Goal: Task Accomplishment & Management: Manage account settings

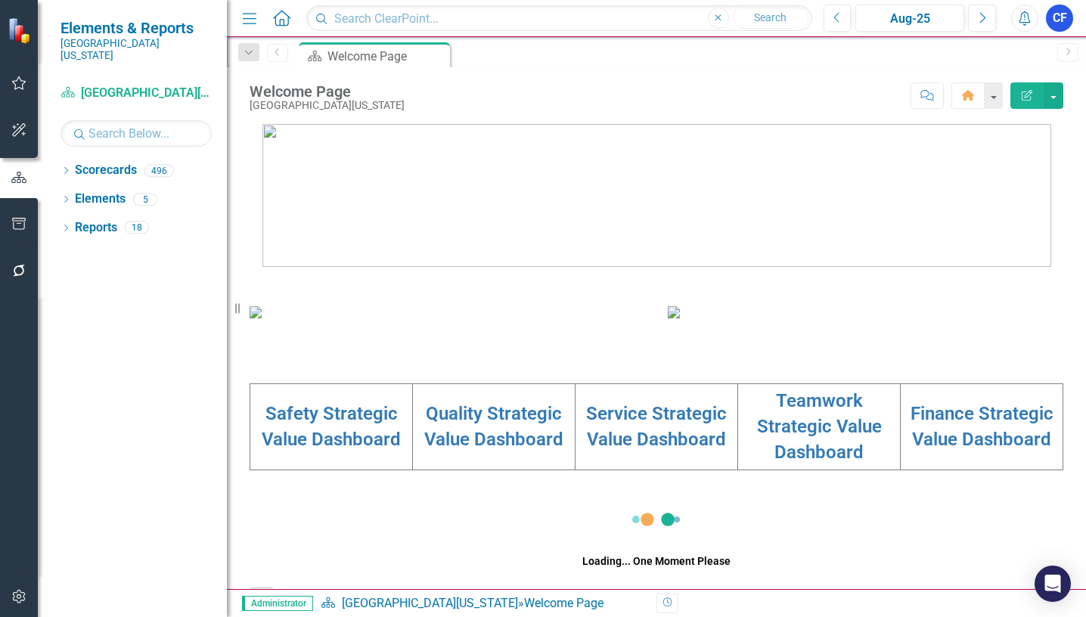
drag, startPoint x: 67, startPoint y: 155, endPoint x: 68, endPoint y: 135, distance: 20.5
click at [67, 168] on icon "Dropdown" at bounding box center [66, 172] width 11 height 8
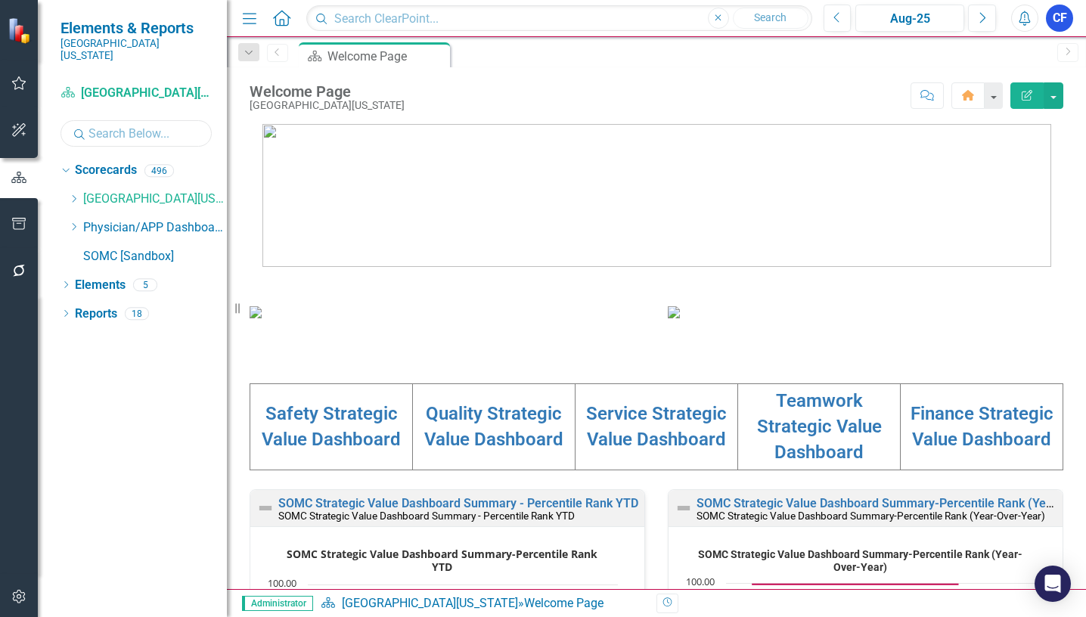
click at [95, 120] on input "text" at bounding box center [136, 133] width 151 height 26
type input "cis"
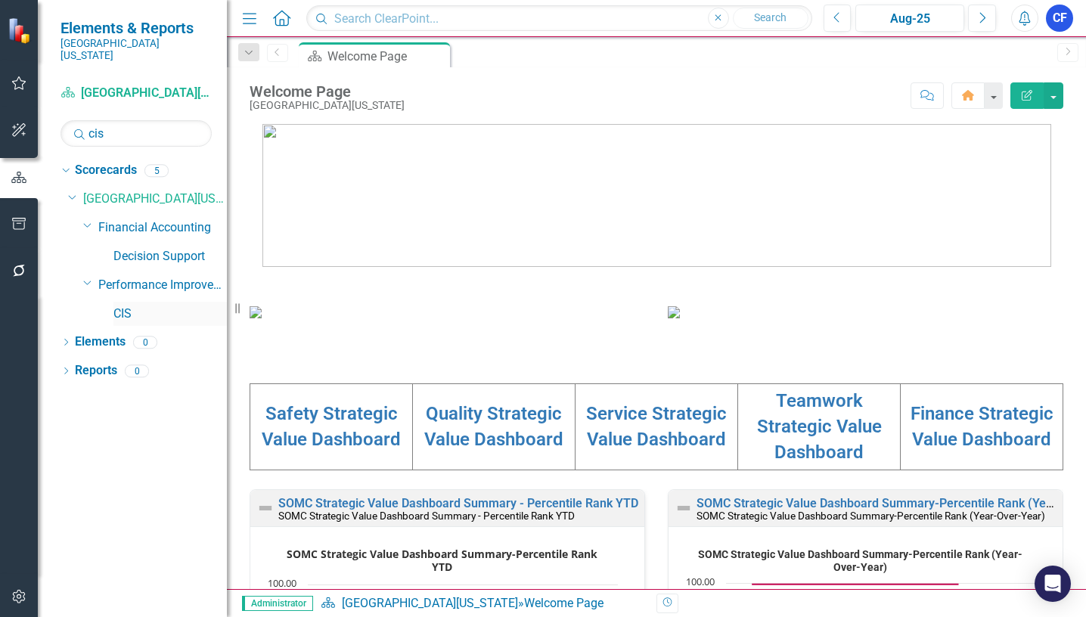
click at [129, 306] on link "CIS" at bounding box center [169, 314] width 113 height 17
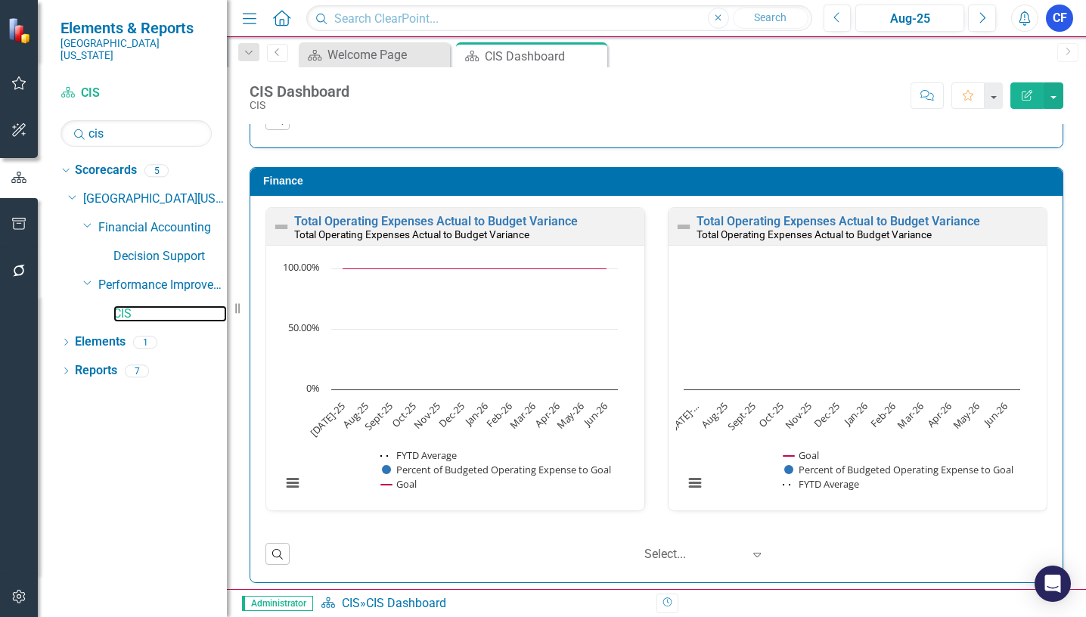
scroll to position [1705, 0]
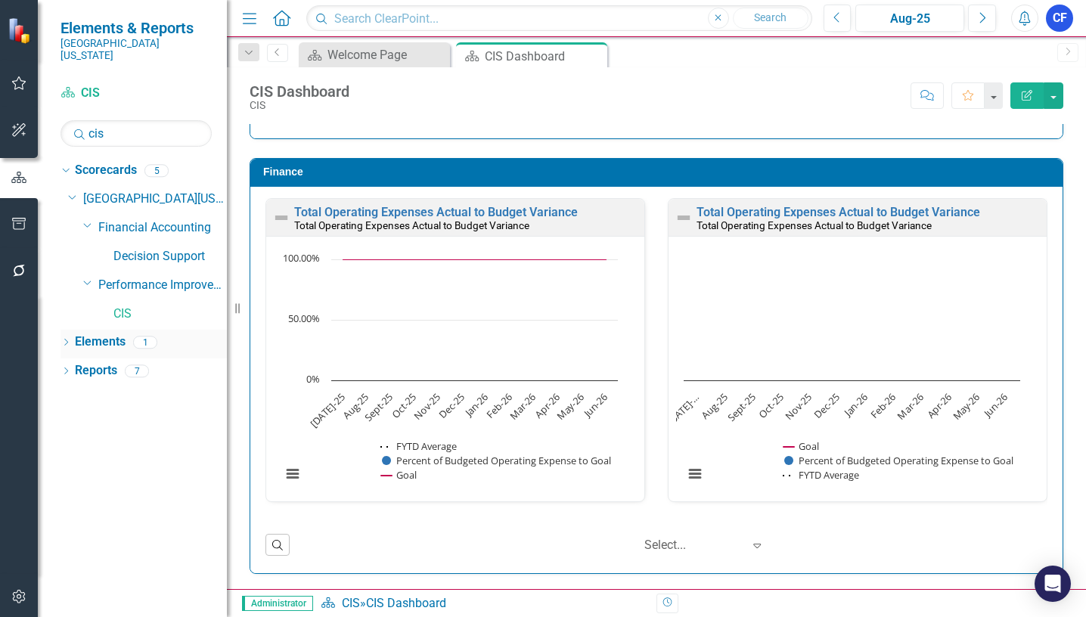
click at [98, 334] on link "Elements" at bounding box center [100, 342] width 51 height 17
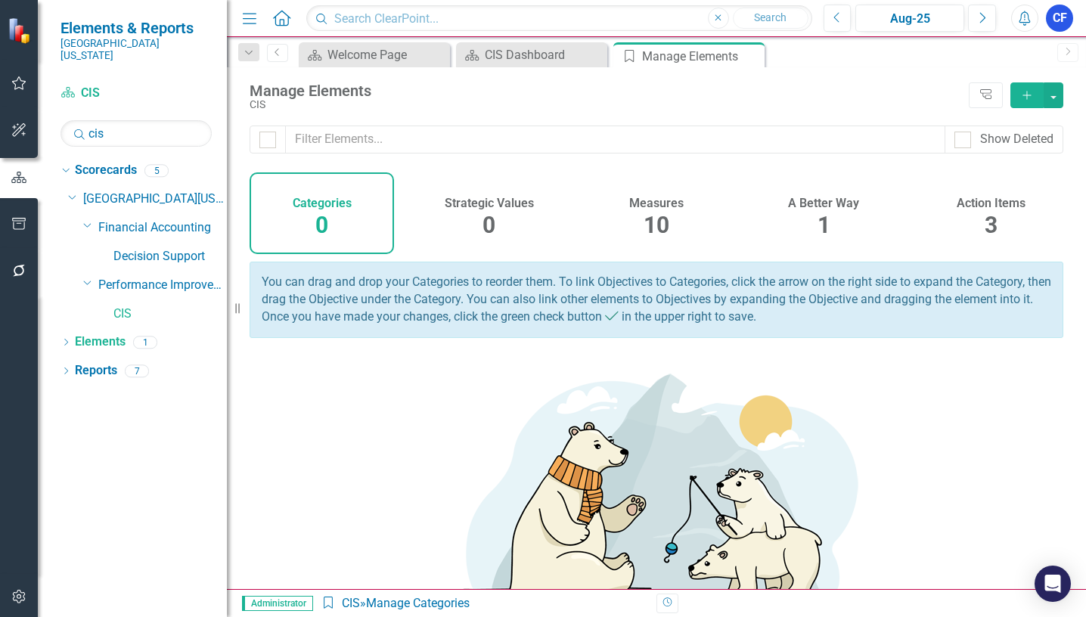
click at [641, 201] on h4 "Measures" at bounding box center [656, 204] width 54 height 14
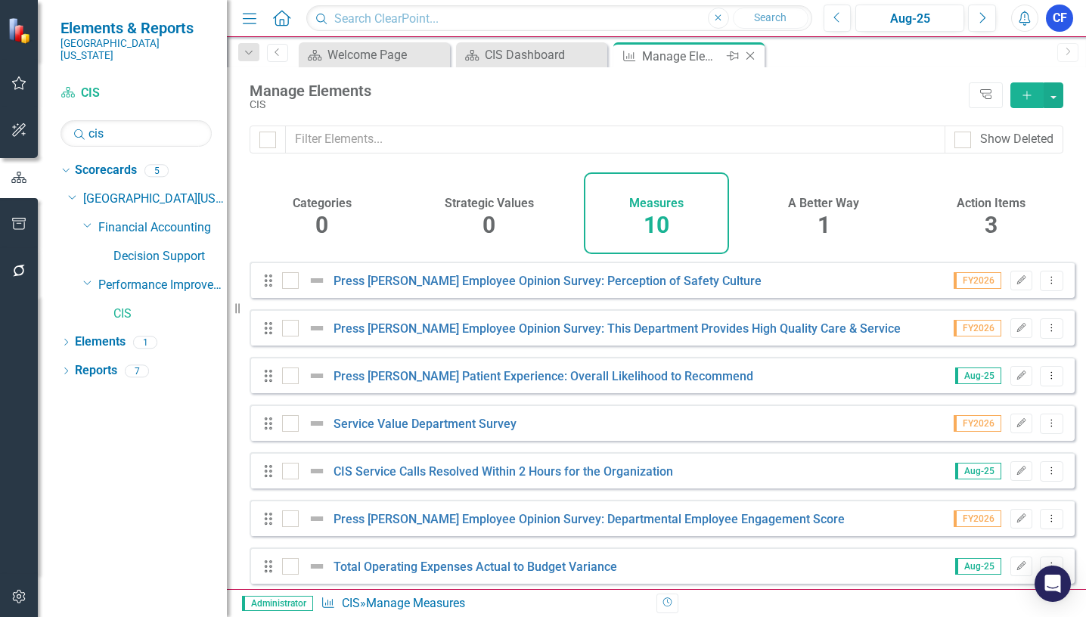
click at [752, 59] on icon "Close" at bounding box center [750, 56] width 15 height 12
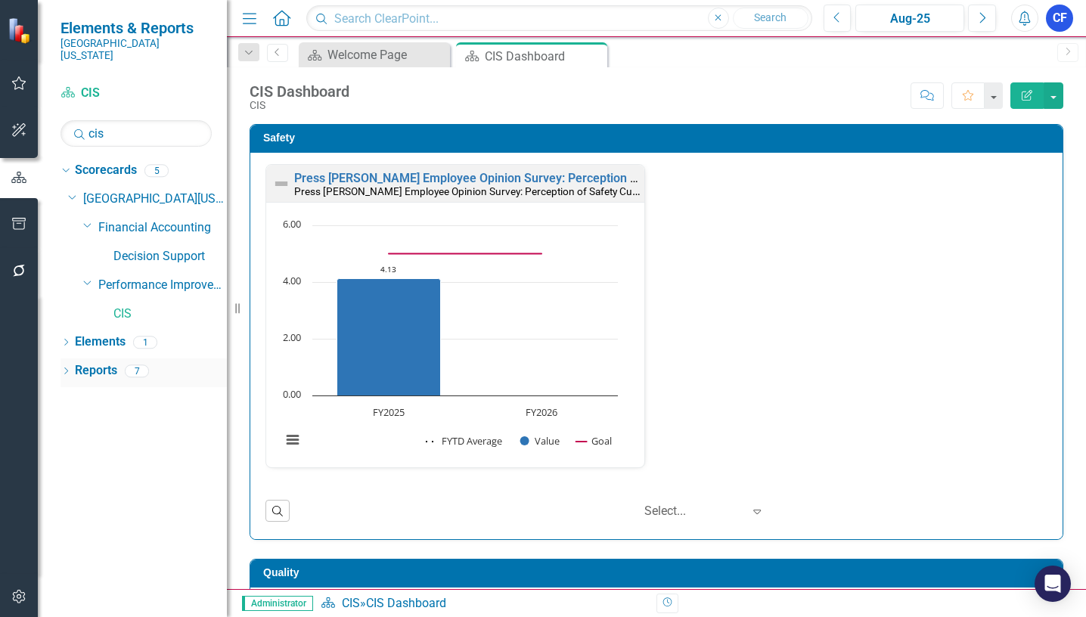
click at [97, 362] on link "Reports" at bounding box center [96, 370] width 42 height 17
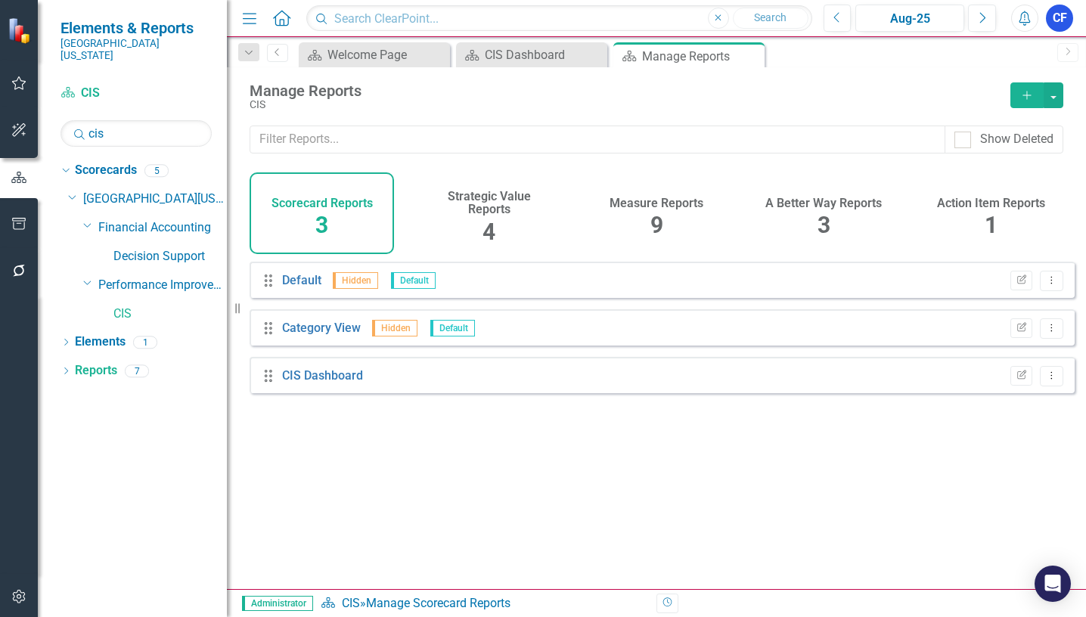
click at [664, 204] on h4 "Measure Reports" at bounding box center [657, 204] width 94 height 14
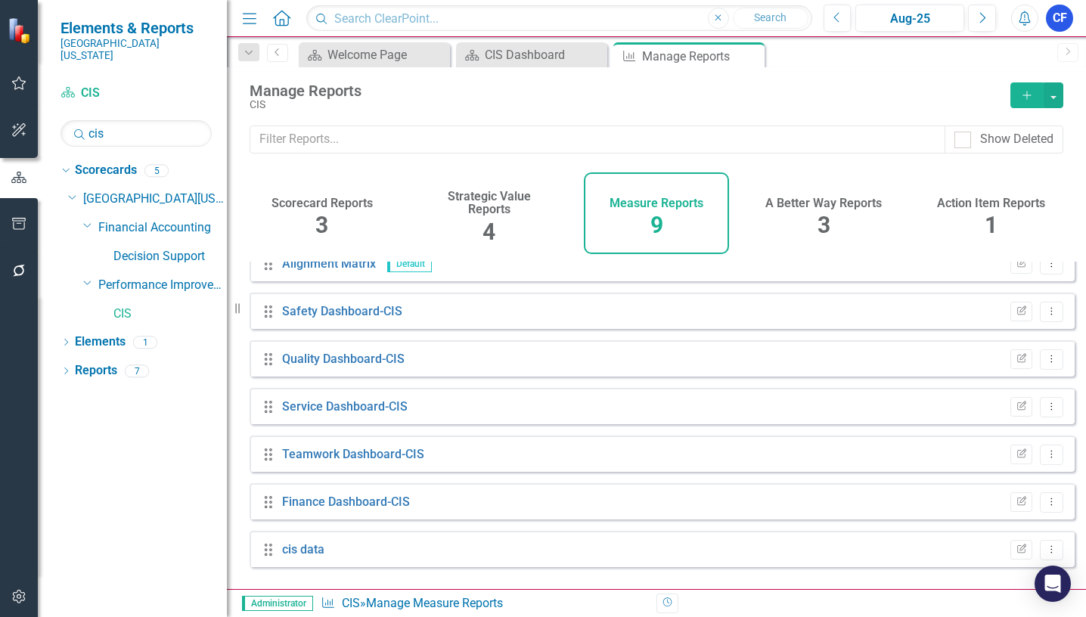
scroll to position [113, 0]
click at [1045, 506] on icon "Dropdown Menu" at bounding box center [1051, 501] width 13 height 10
click at [985, 401] on link "Edit Report Edit Report" at bounding box center [988, 404] width 125 height 28
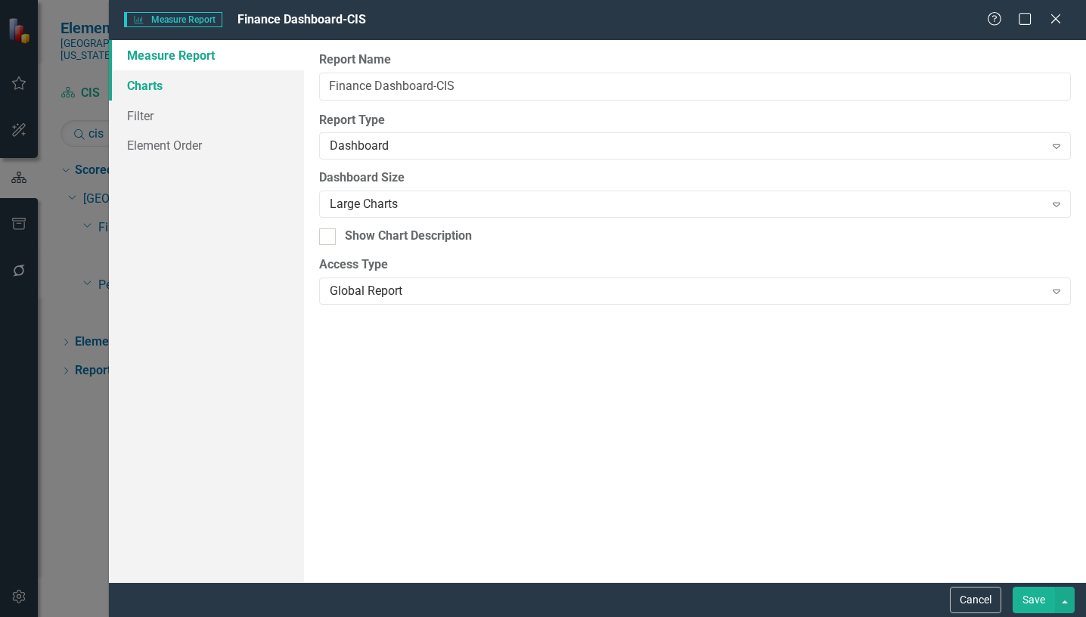
click at [160, 87] on link "Charts" at bounding box center [206, 85] width 195 height 30
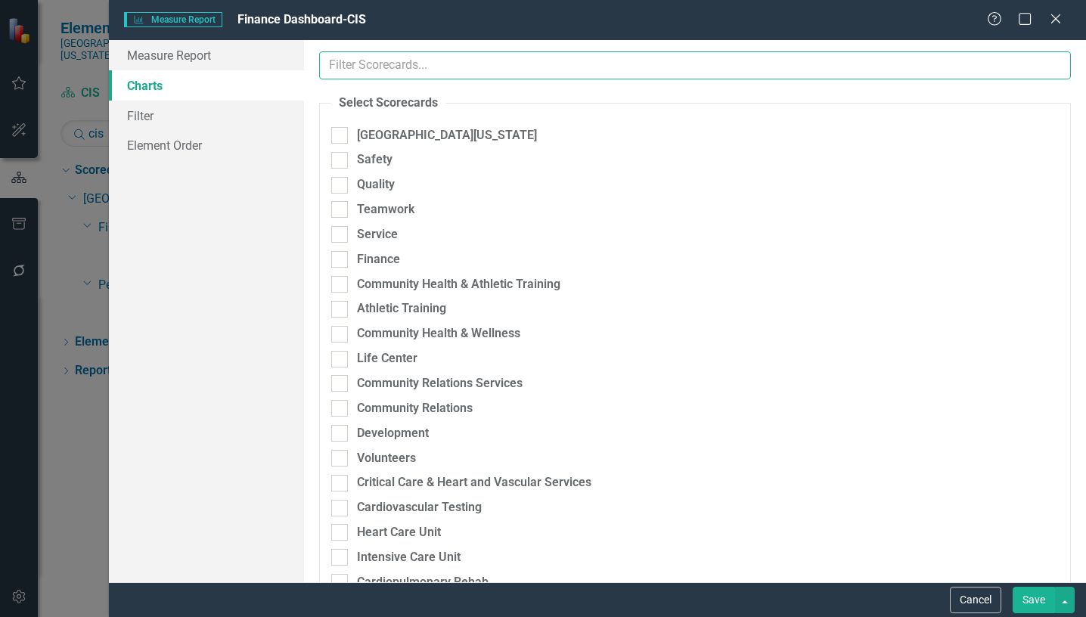
click at [462, 64] on input "text" at bounding box center [695, 65] width 752 height 28
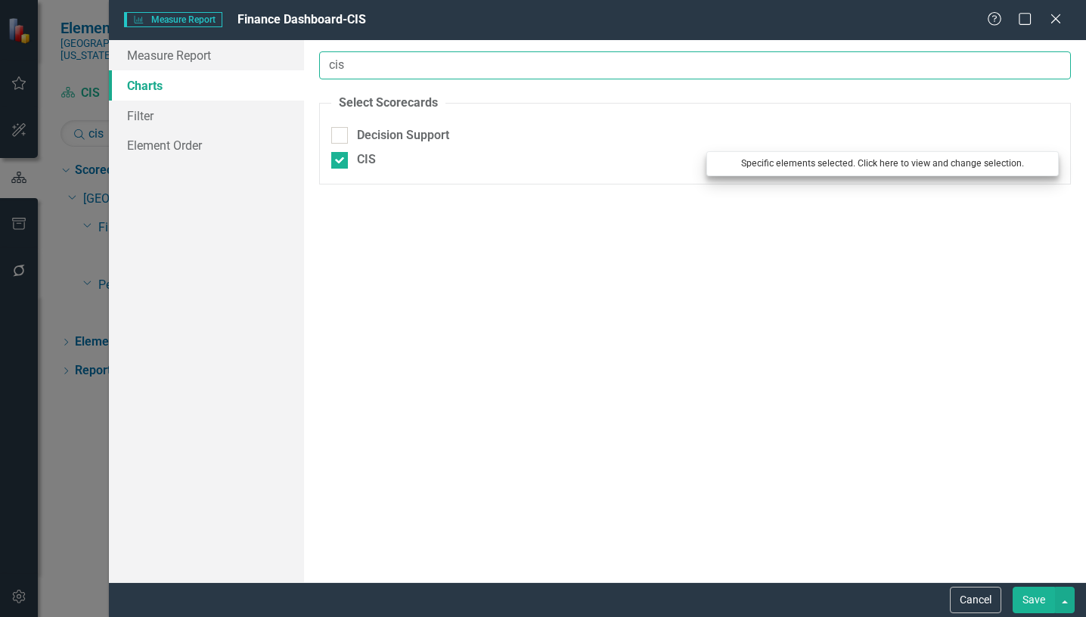
type input "cis"
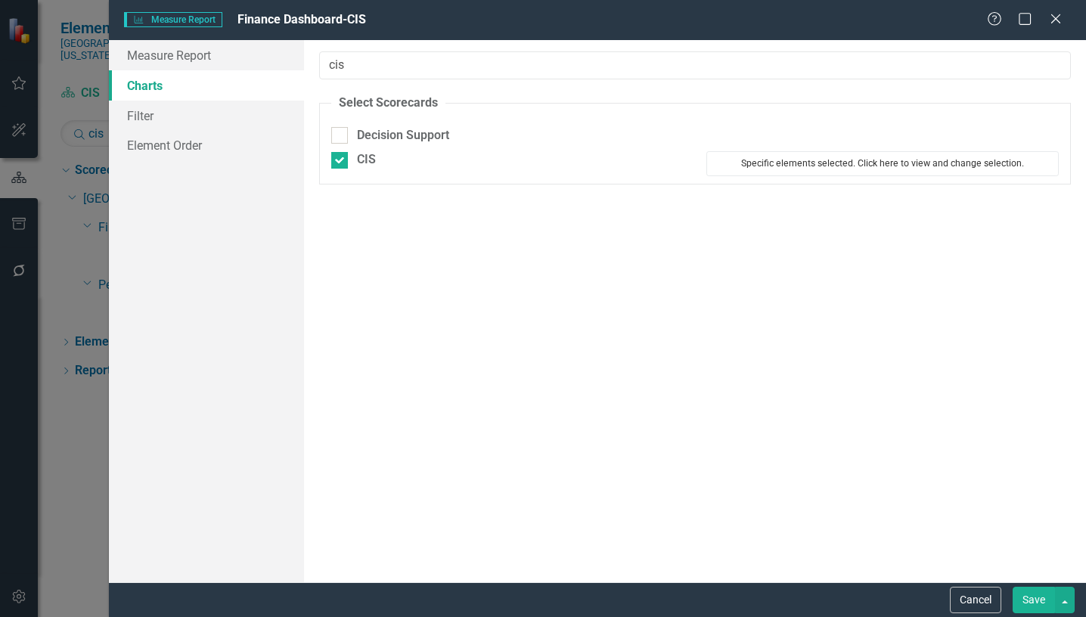
click at [903, 163] on button "Specific elements selected. Click here to view and change selection." at bounding box center [882, 163] width 352 height 24
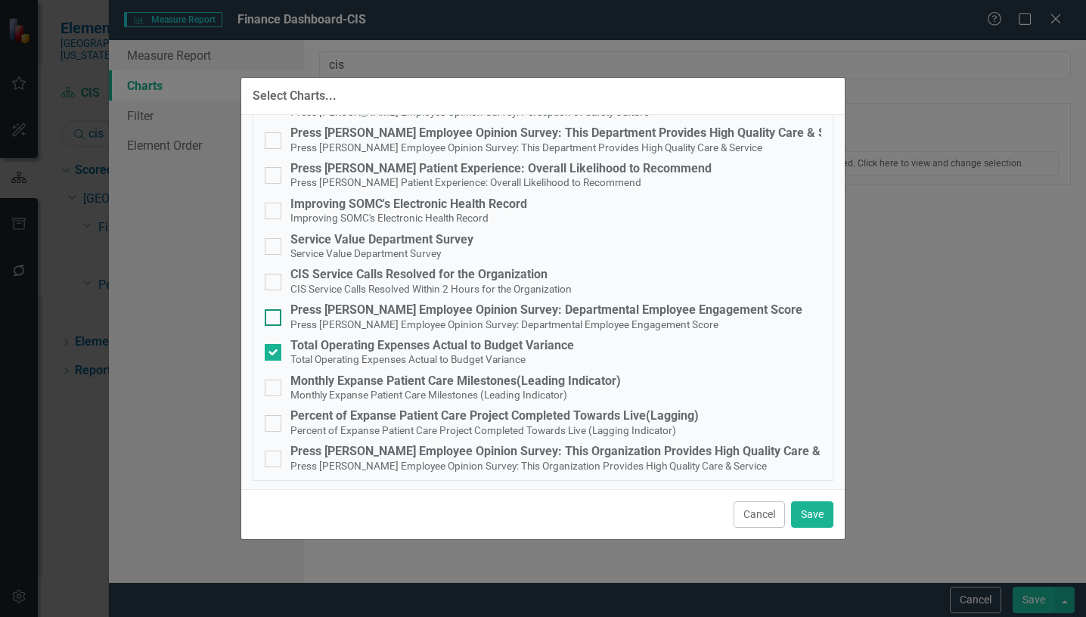
scroll to position [106, 0]
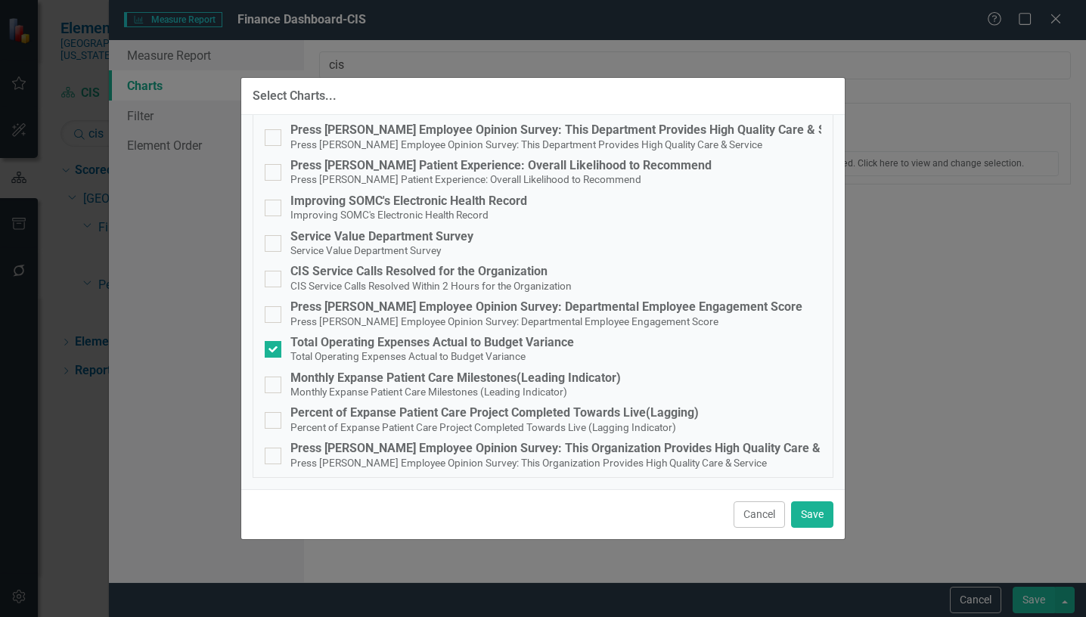
click at [764, 519] on button "Cancel" at bounding box center [759, 514] width 51 height 26
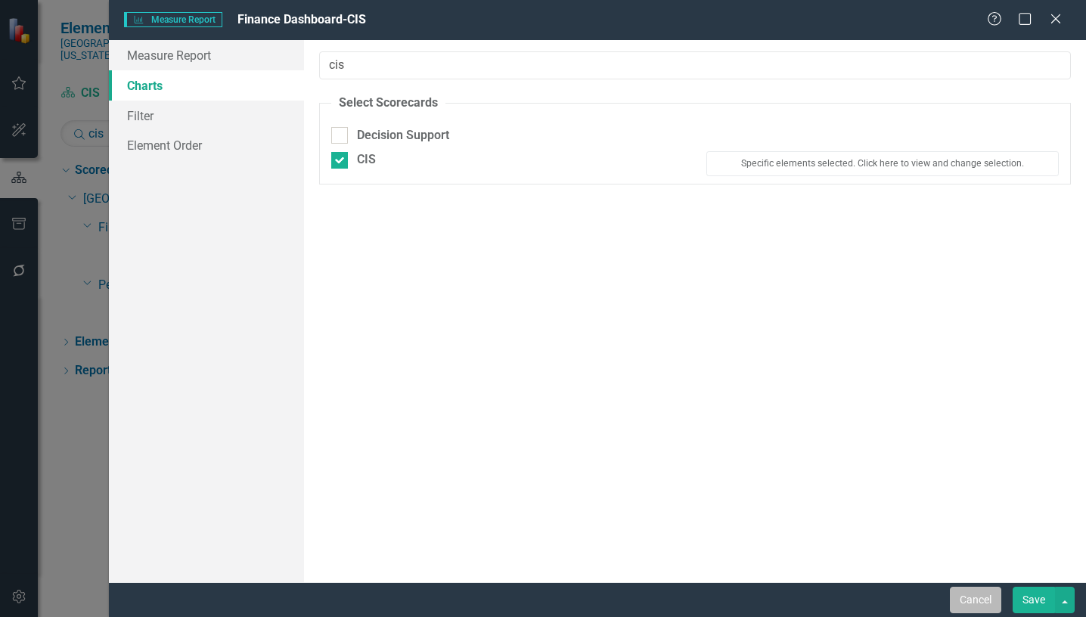
click at [988, 607] on button "Cancel" at bounding box center [975, 600] width 51 height 26
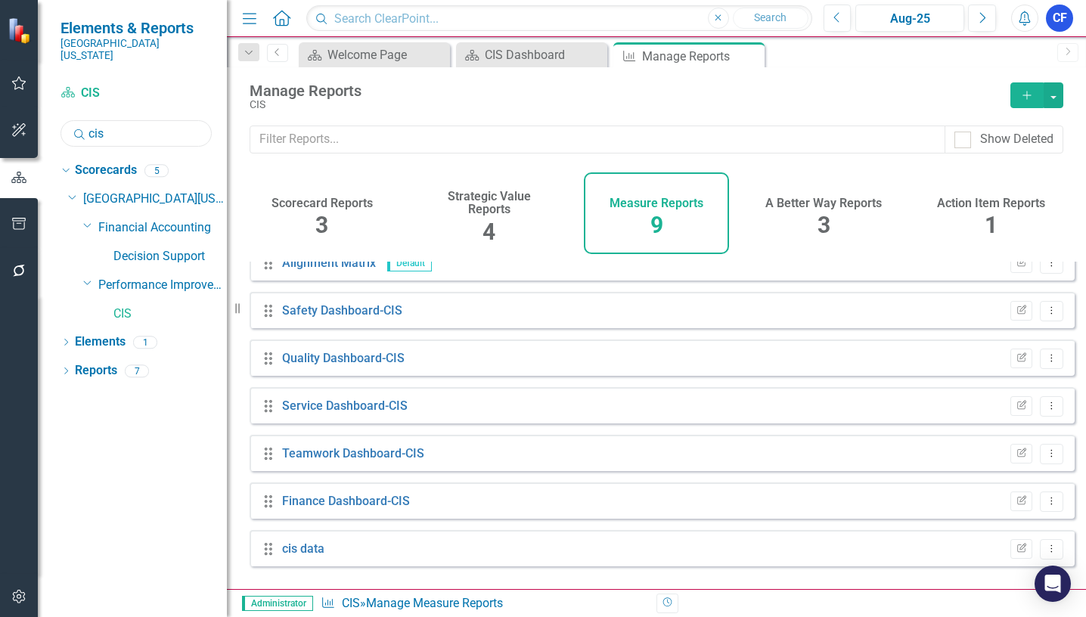
drag, startPoint x: 108, startPoint y: 123, endPoint x: 76, endPoint y: 119, distance: 31.9
click at [76, 120] on div "Search cis" at bounding box center [136, 133] width 151 height 26
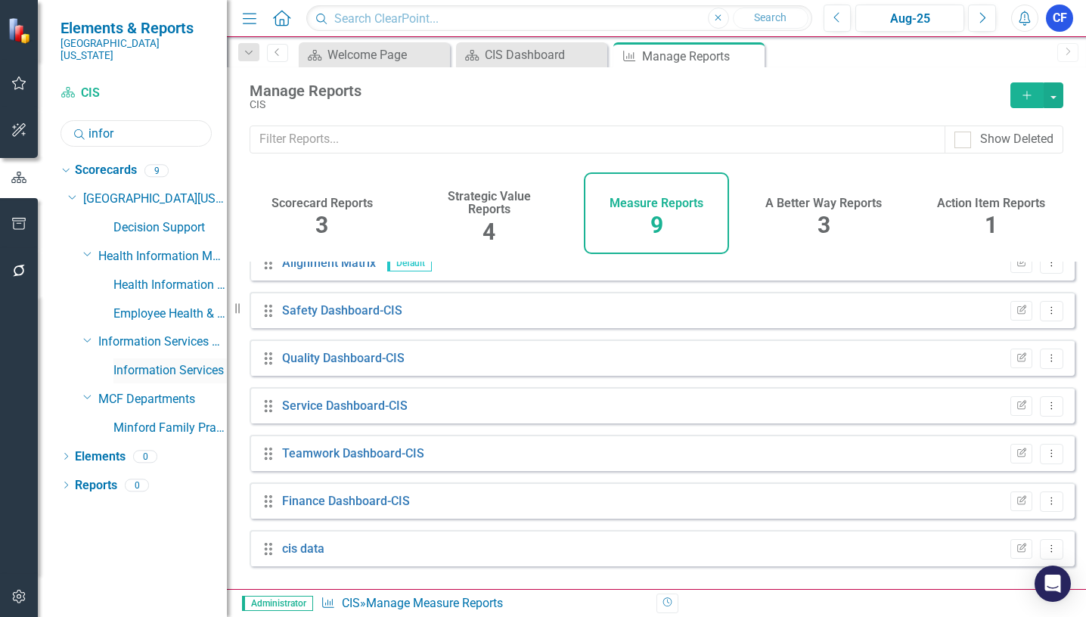
type input "infor"
click at [191, 362] on link "Information Services" at bounding box center [169, 370] width 113 height 17
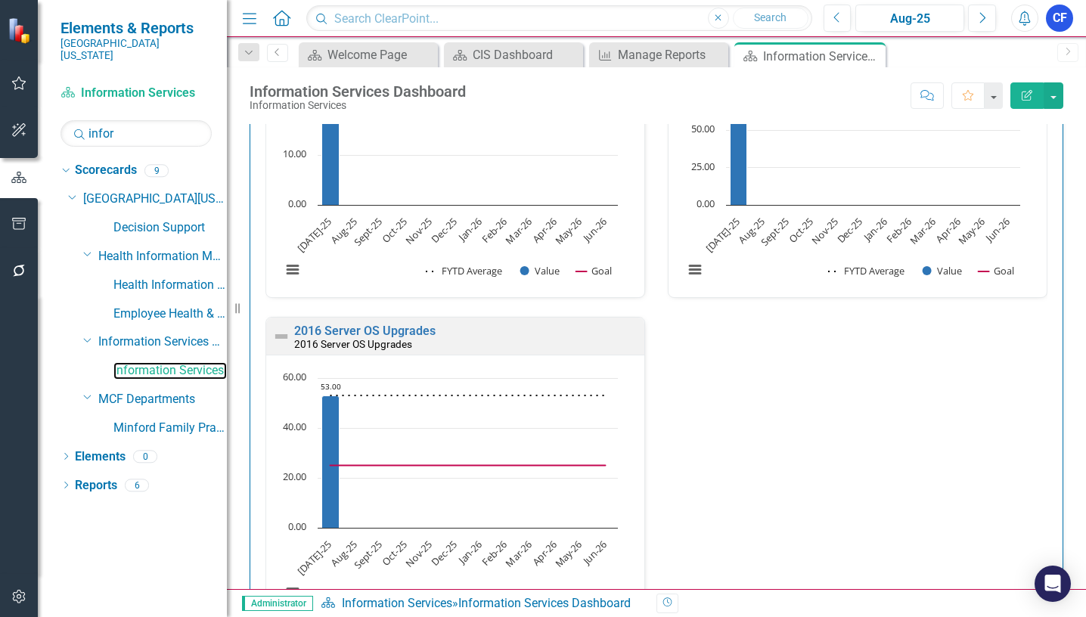
scroll to position [1265, 0]
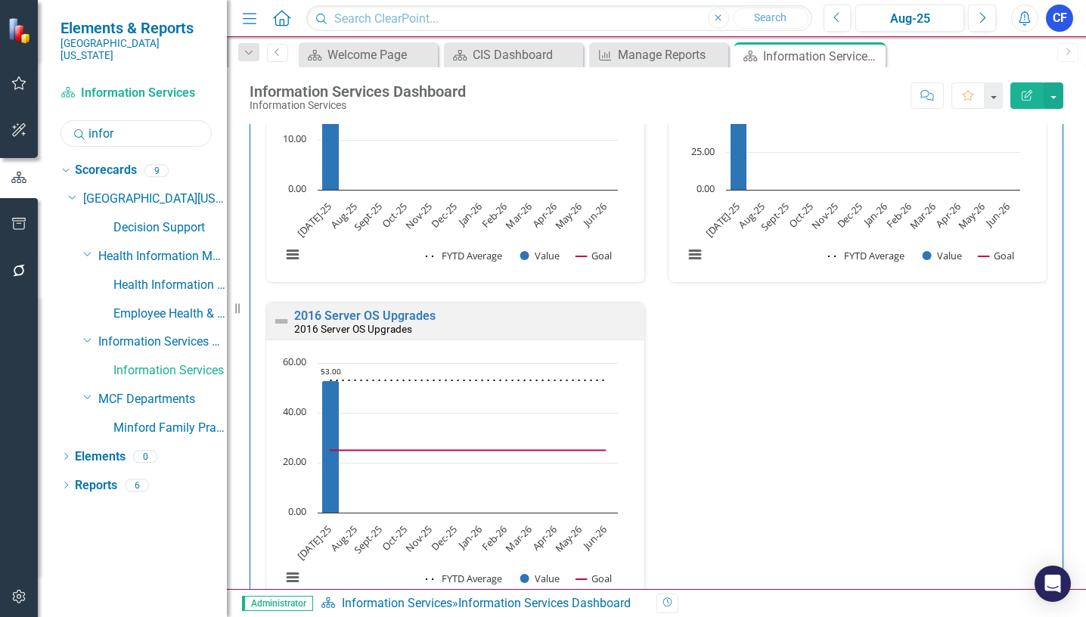
drag, startPoint x: 129, startPoint y: 123, endPoint x: 92, endPoint y: 121, distance: 37.1
click at [92, 121] on input "infor" at bounding box center [136, 133] width 151 height 26
click at [520, 49] on div "CIS Dashboard" at bounding box center [517, 54] width 88 height 19
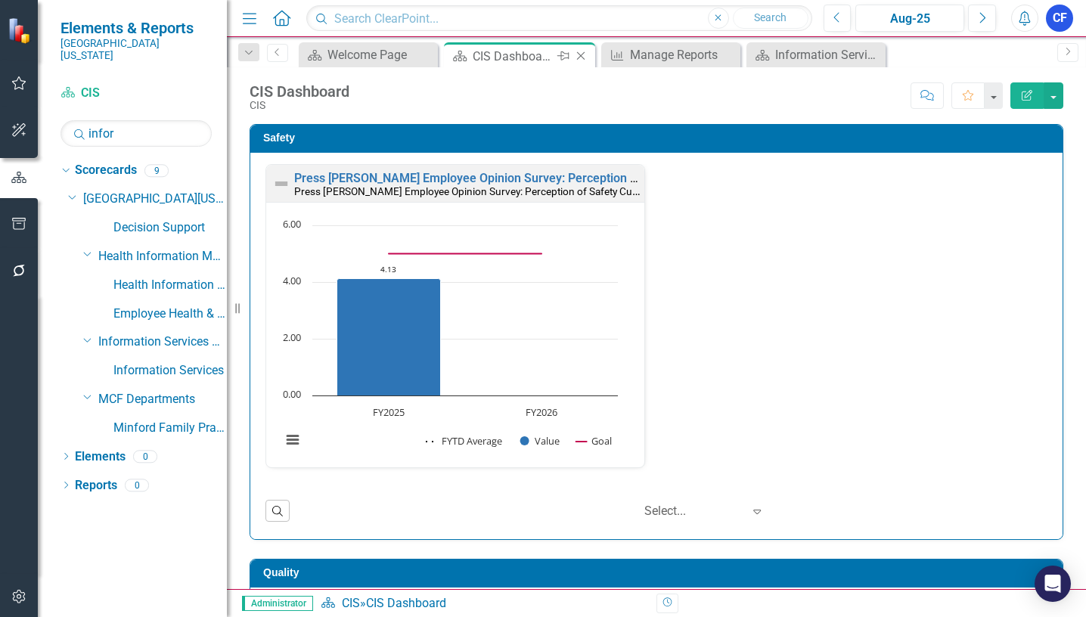
click at [584, 54] on icon "Close" at bounding box center [580, 56] width 15 height 12
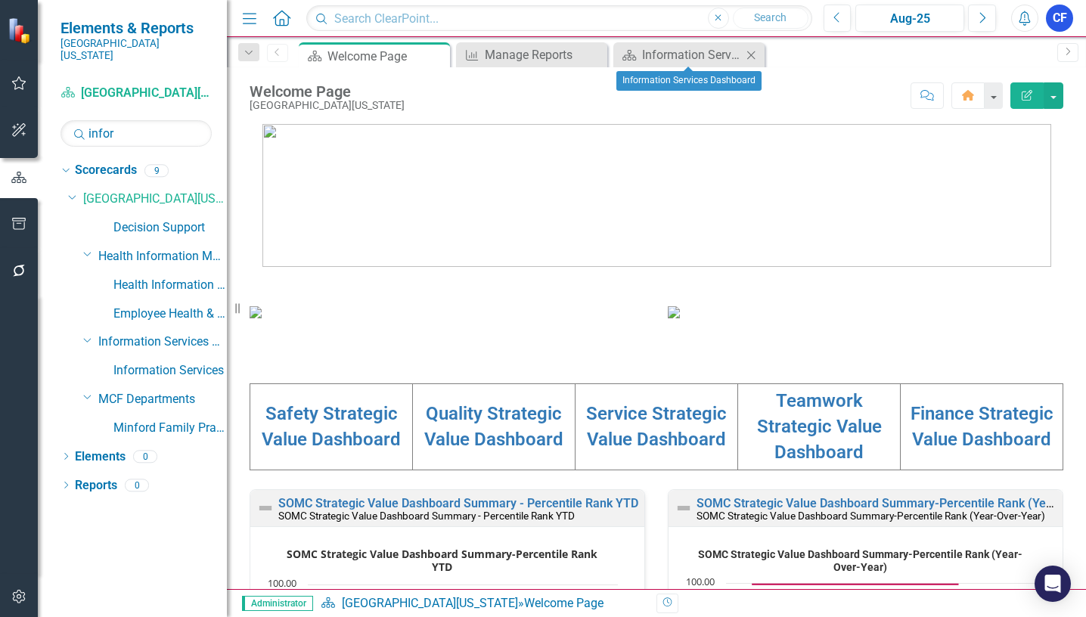
click at [751, 54] on icon at bounding box center [751, 55] width 8 height 8
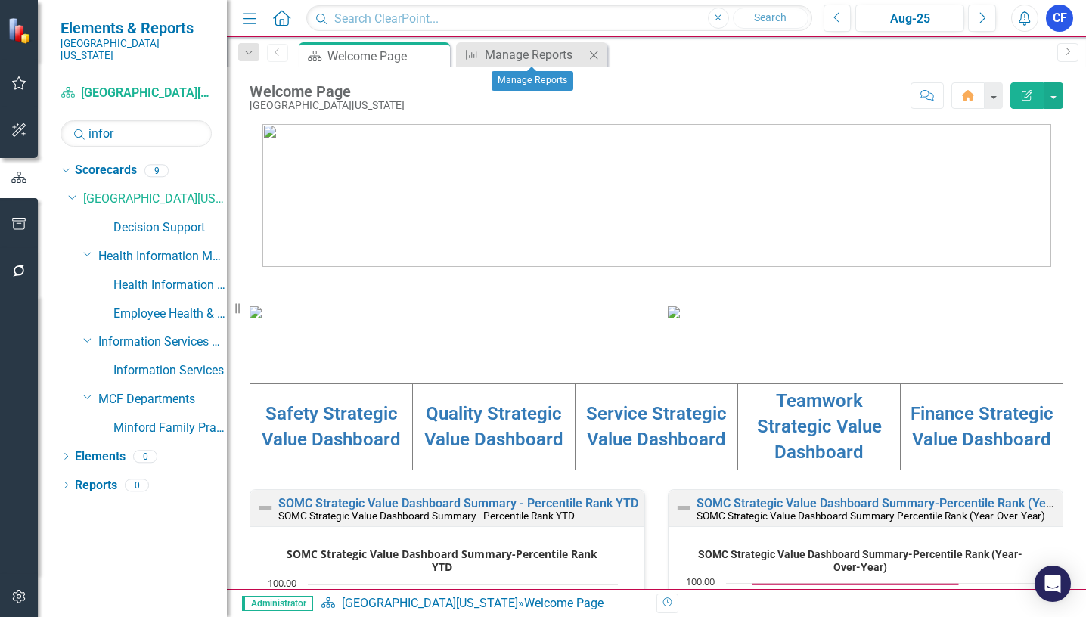
click at [593, 59] on icon "Close" at bounding box center [593, 55] width 15 height 12
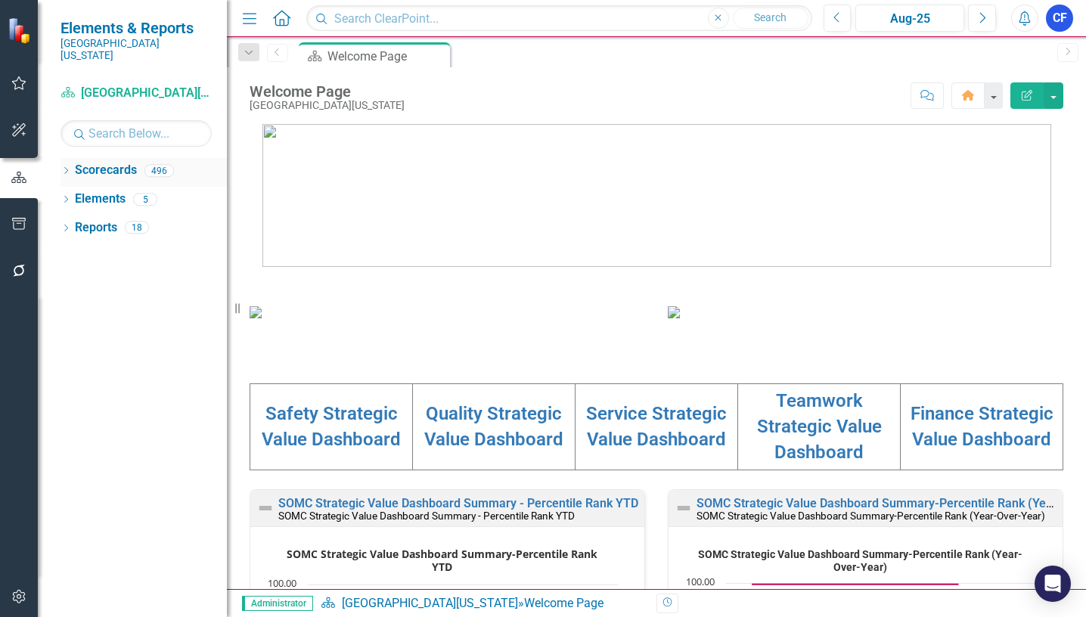
click at [67, 168] on icon "Dropdown" at bounding box center [66, 172] width 11 height 8
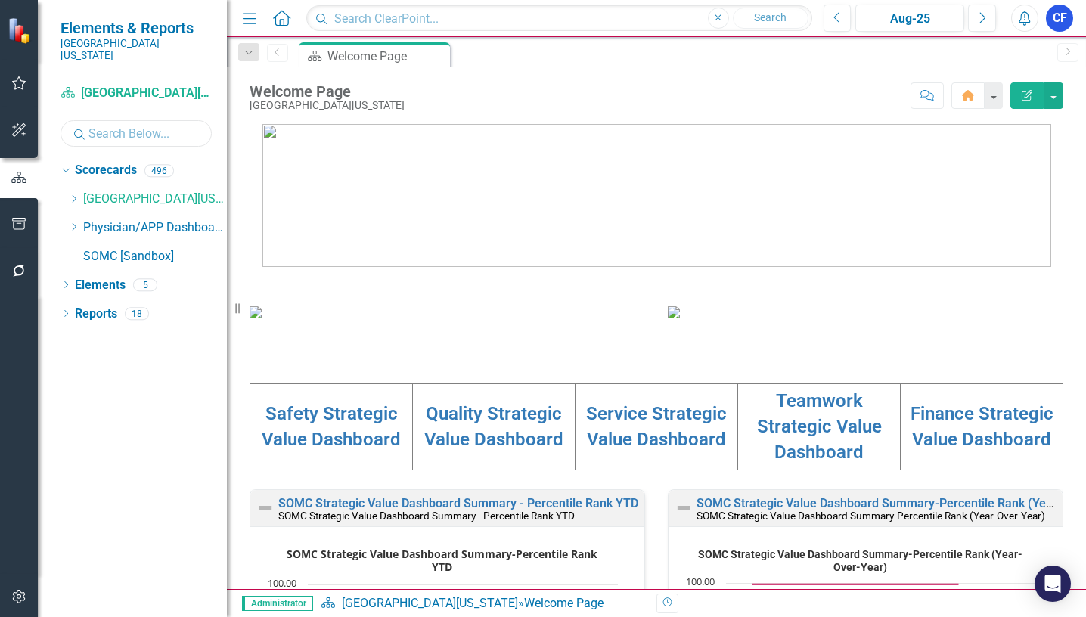
click at [100, 127] on input "text" at bounding box center [136, 133] width 151 height 26
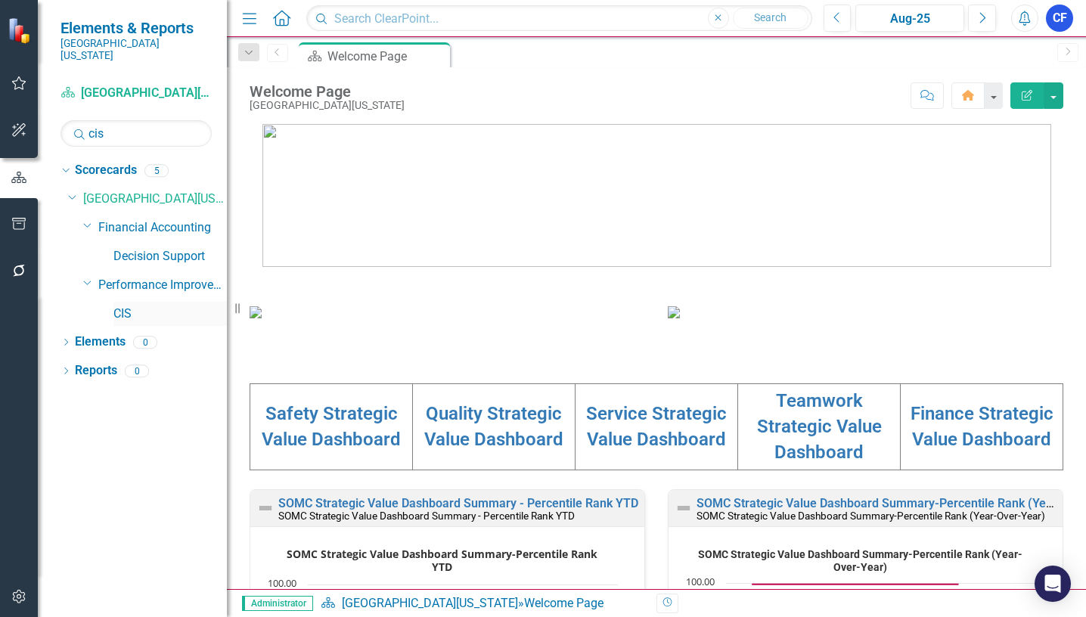
click at [127, 306] on link "CIS" at bounding box center [169, 314] width 113 height 17
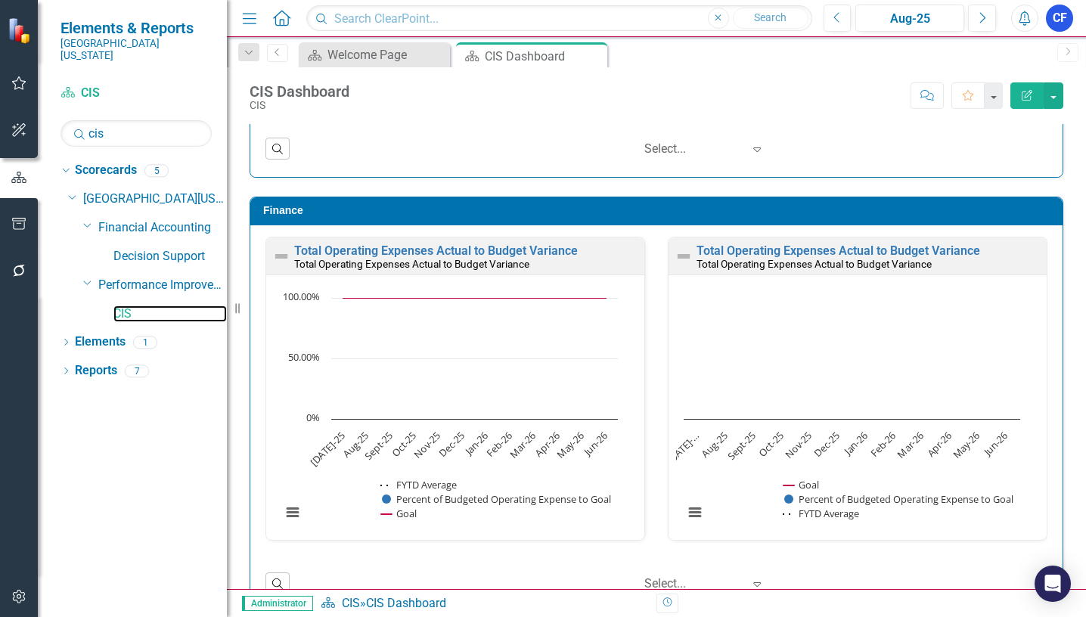
scroll to position [1705, 0]
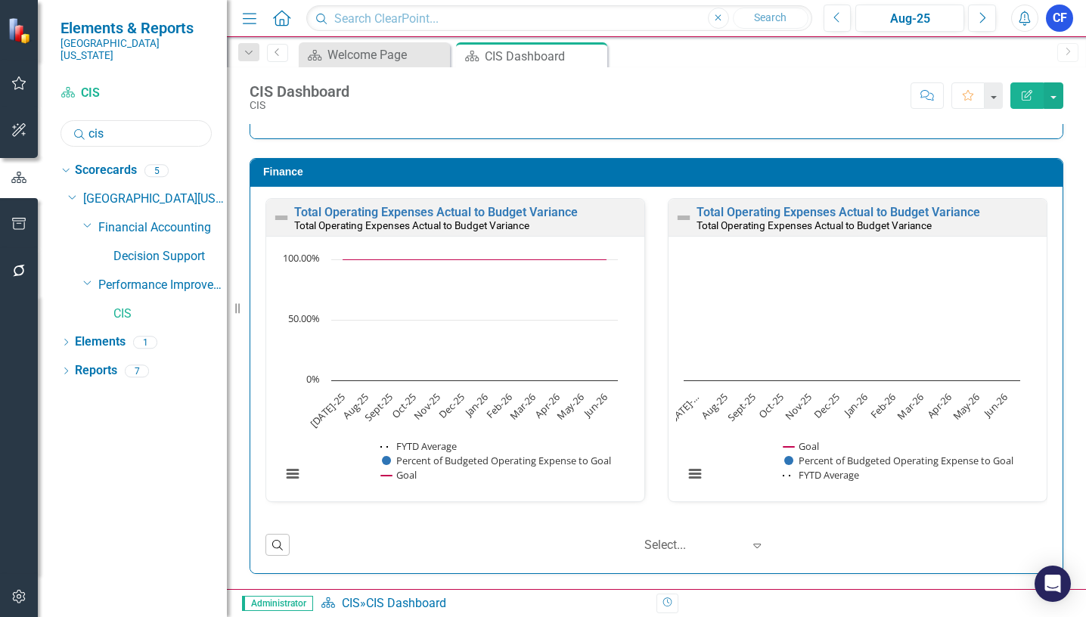
drag, startPoint x: 110, startPoint y: 123, endPoint x: 88, endPoint y: 119, distance: 22.3
click at [88, 120] on input "cis" at bounding box center [136, 133] width 151 height 26
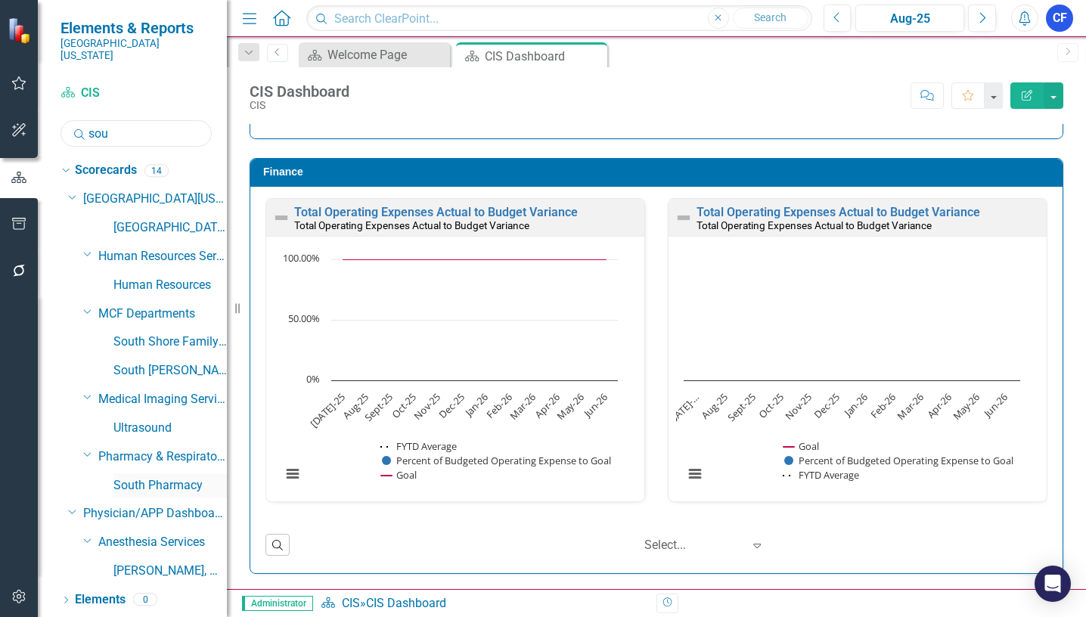
type input "sou"
click at [182, 477] on link "South Pharmacy" at bounding box center [169, 485] width 113 height 17
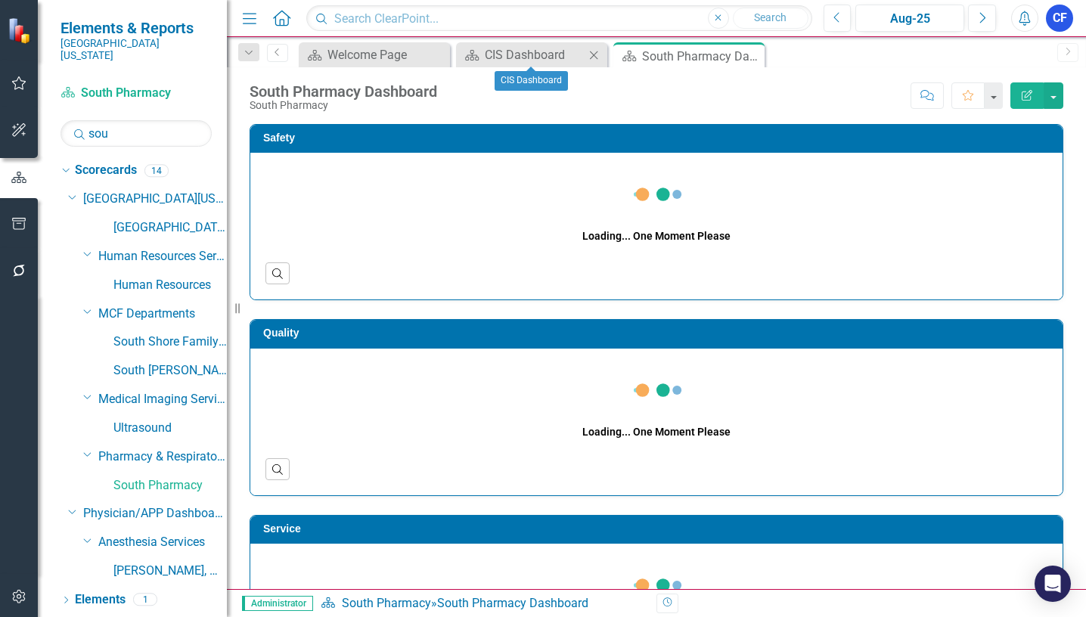
click at [591, 58] on icon "Close" at bounding box center [593, 55] width 15 height 12
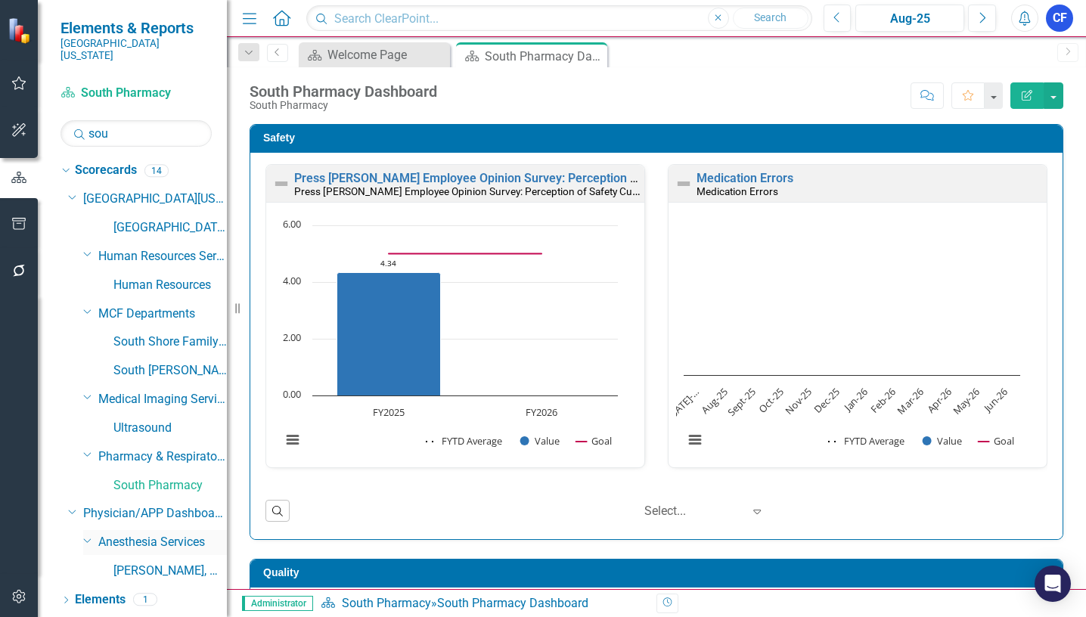
scroll to position [15, 0]
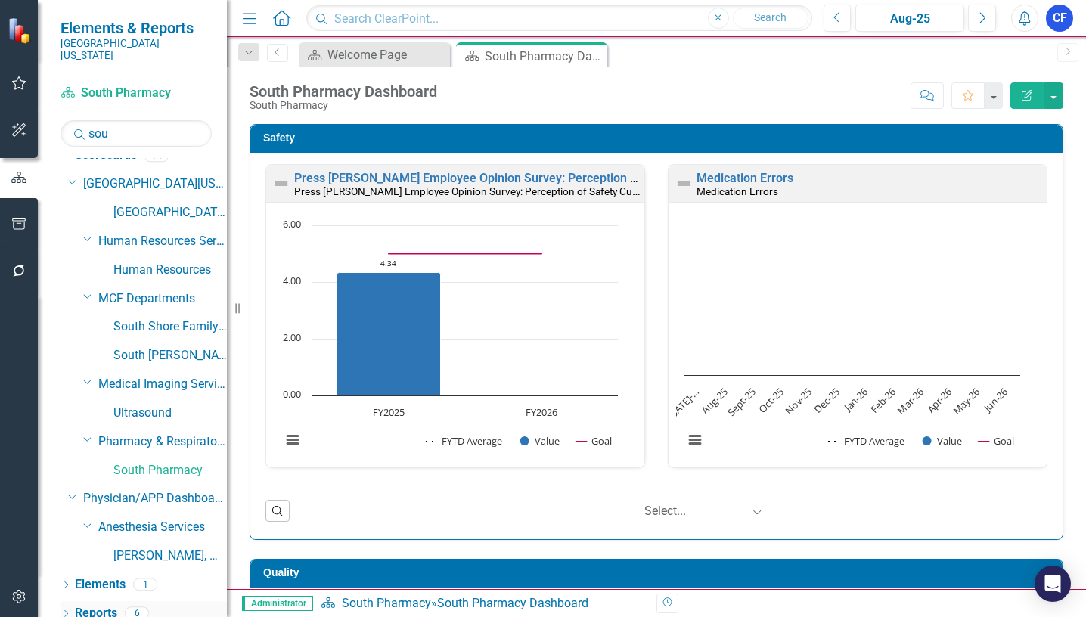
click at [85, 605] on link "Reports" at bounding box center [96, 613] width 42 height 17
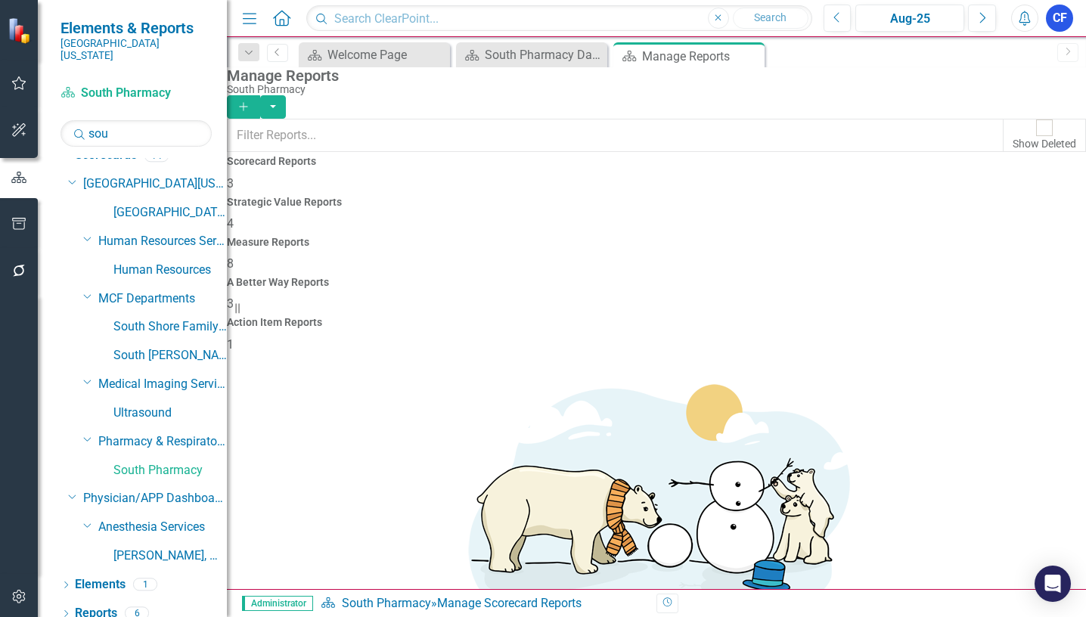
click at [656, 237] on h4 "Measure Reports" at bounding box center [656, 242] width 859 height 11
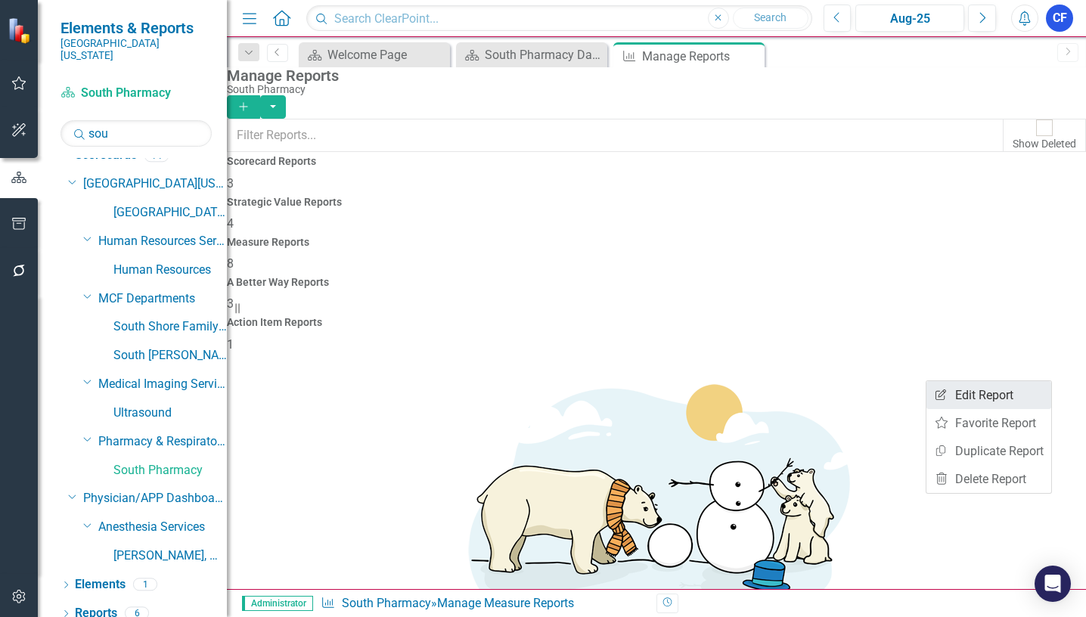
click at [982, 397] on link "Edit Report Edit Report" at bounding box center [988, 395] width 125 height 28
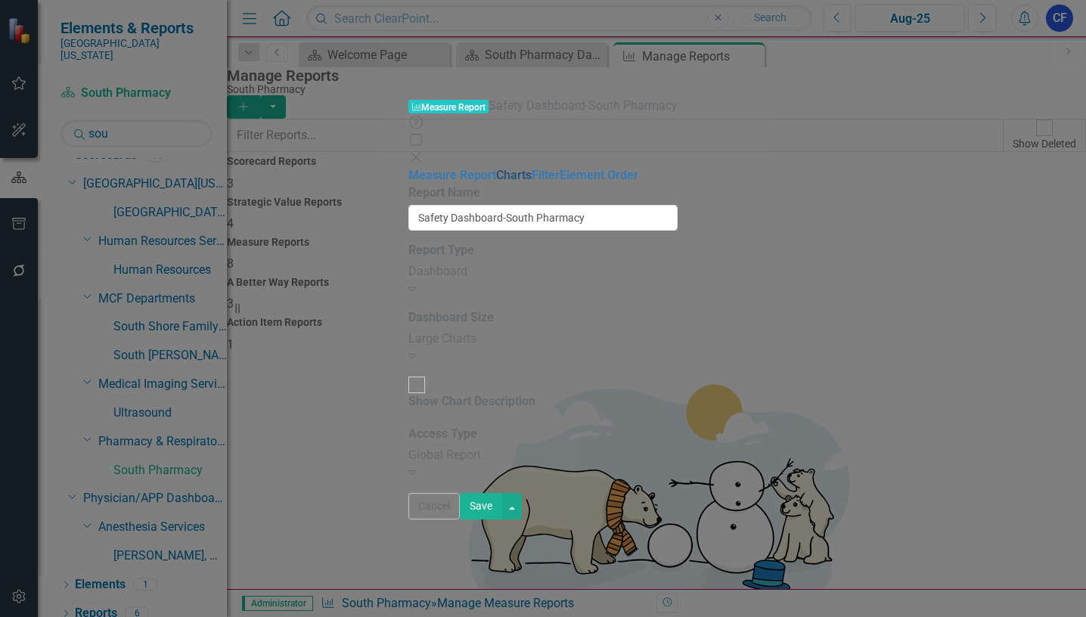
click at [496, 168] on link "Charts" at bounding box center [514, 175] width 36 height 14
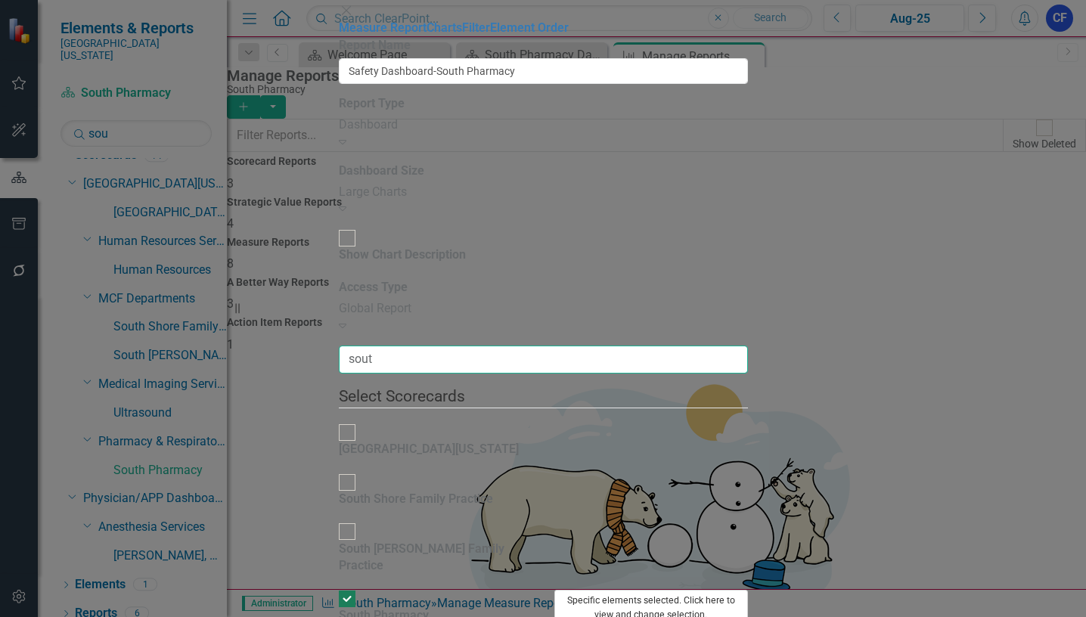
type input "sout"
click at [748, 590] on button "Specific elements selected. Click here to view and change selection." at bounding box center [651, 608] width 194 height 36
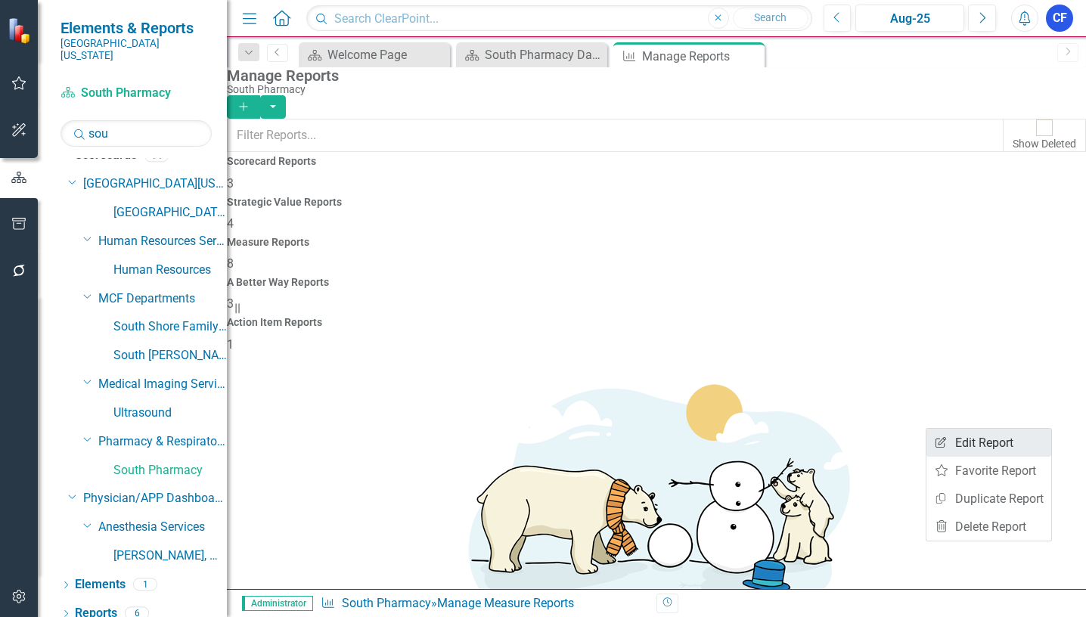
click at [991, 442] on link "Edit Report Edit Report" at bounding box center [988, 443] width 125 height 28
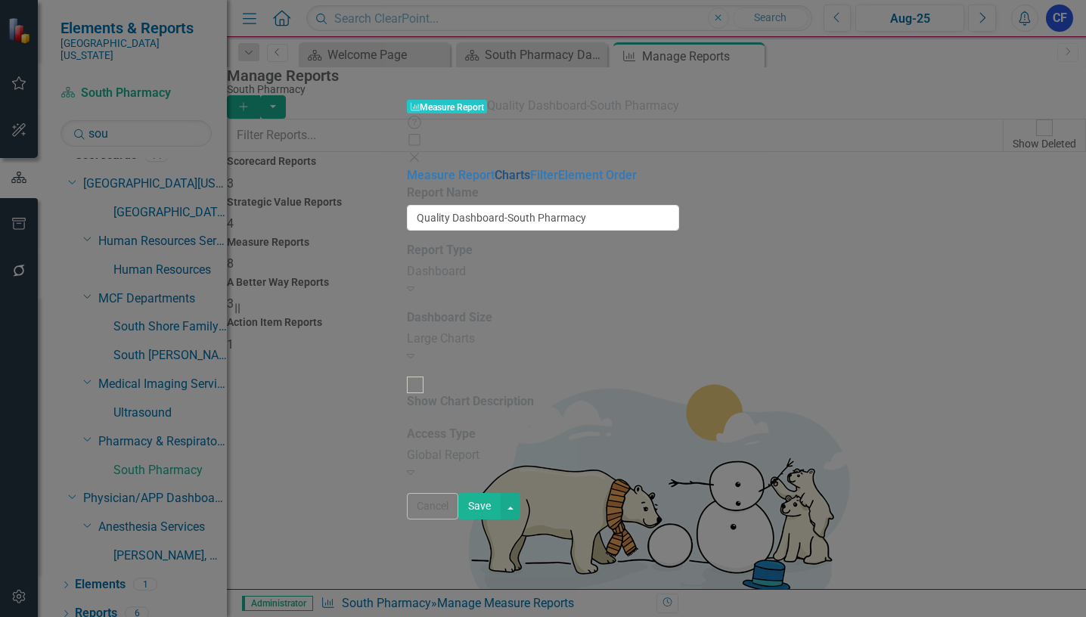
click at [495, 168] on link "Charts" at bounding box center [513, 175] width 36 height 14
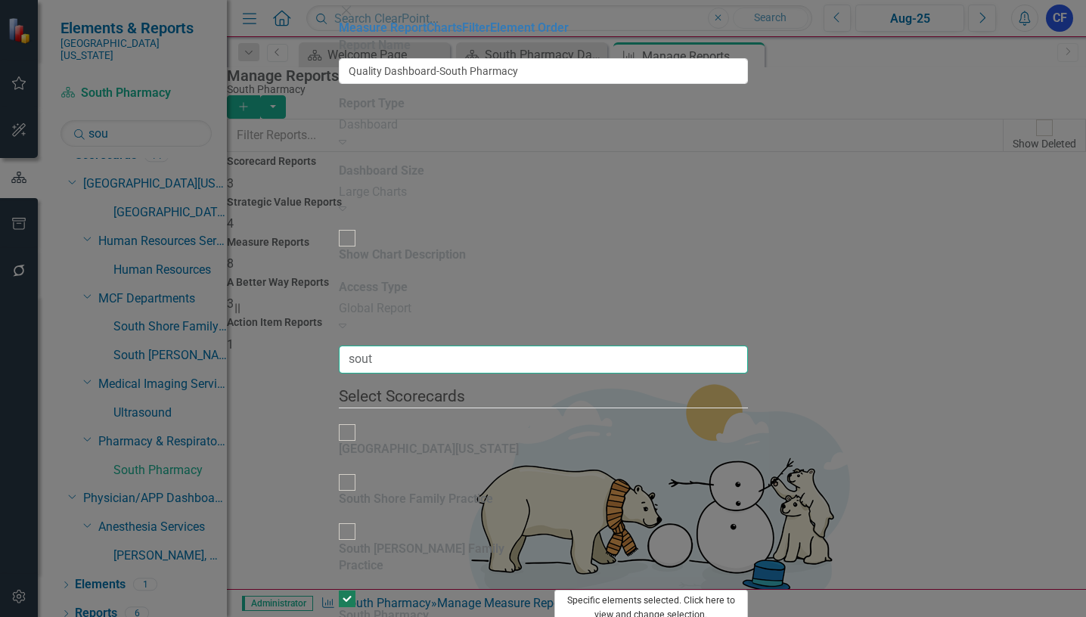
type input "sout"
click at [748, 590] on button "Specific elements selected. Click here to view and change selection." at bounding box center [651, 608] width 194 height 36
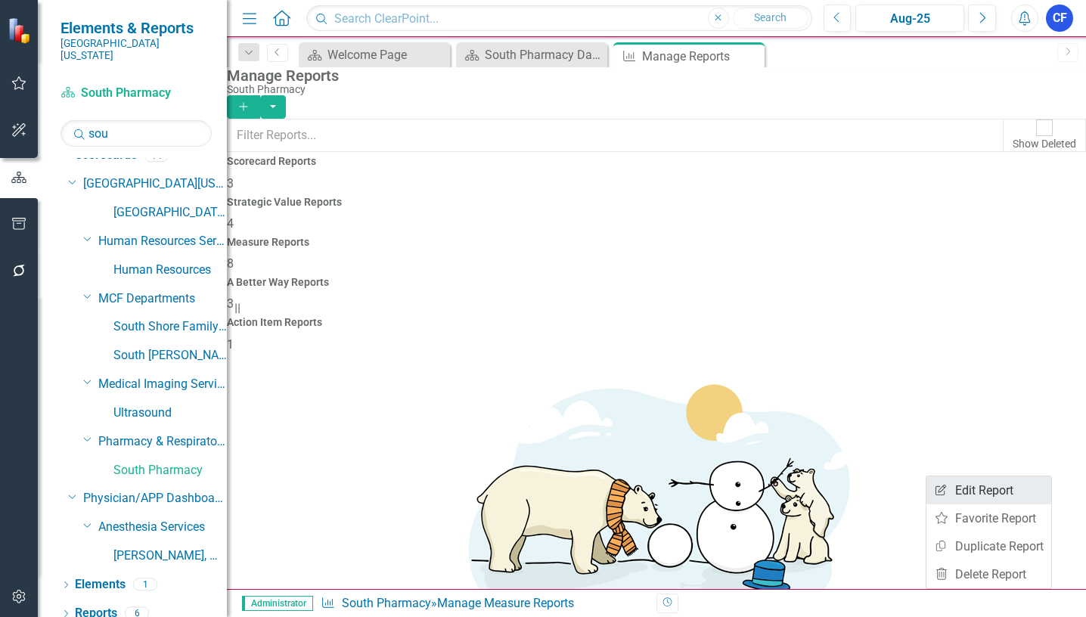
click at [996, 490] on link "Edit Report Edit Report" at bounding box center [988, 490] width 125 height 28
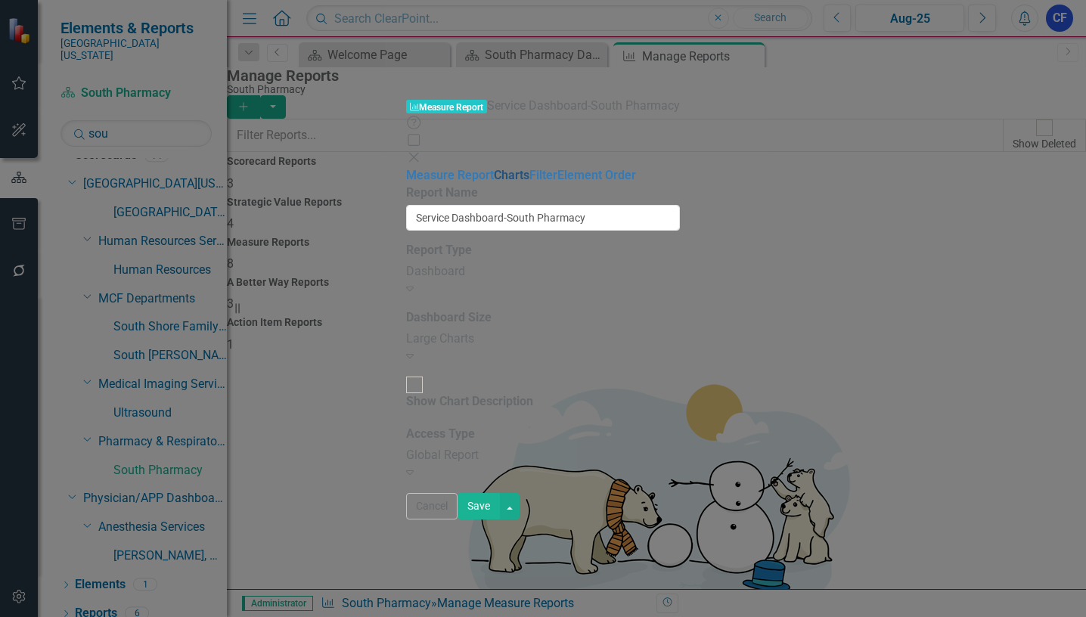
click at [494, 168] on link "Charts" at bounding box center [512, 175] width 36 height 14
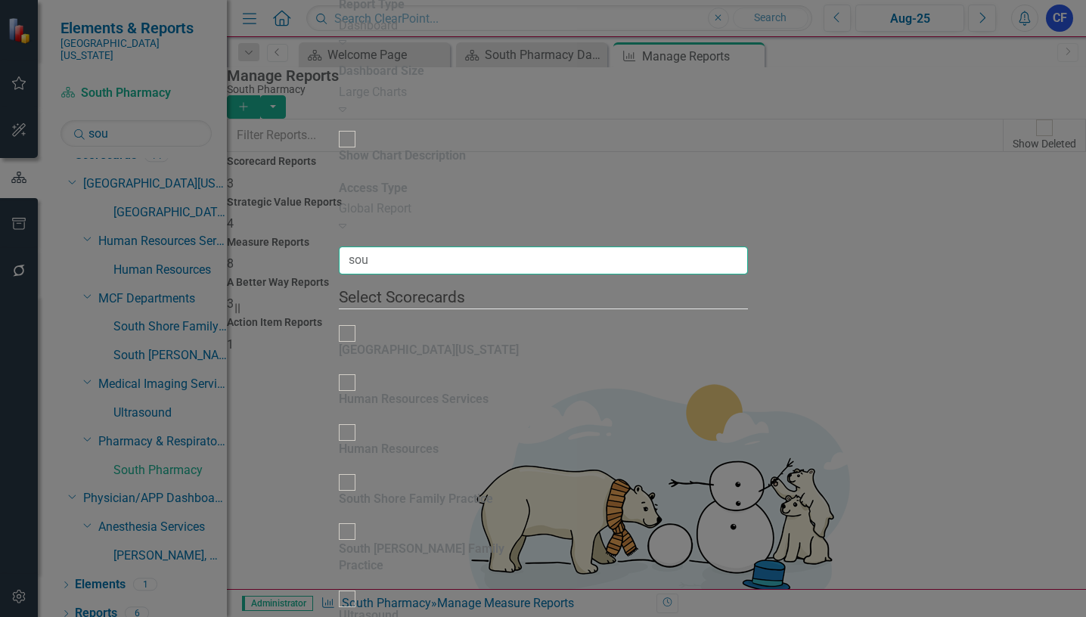
type input "sou"
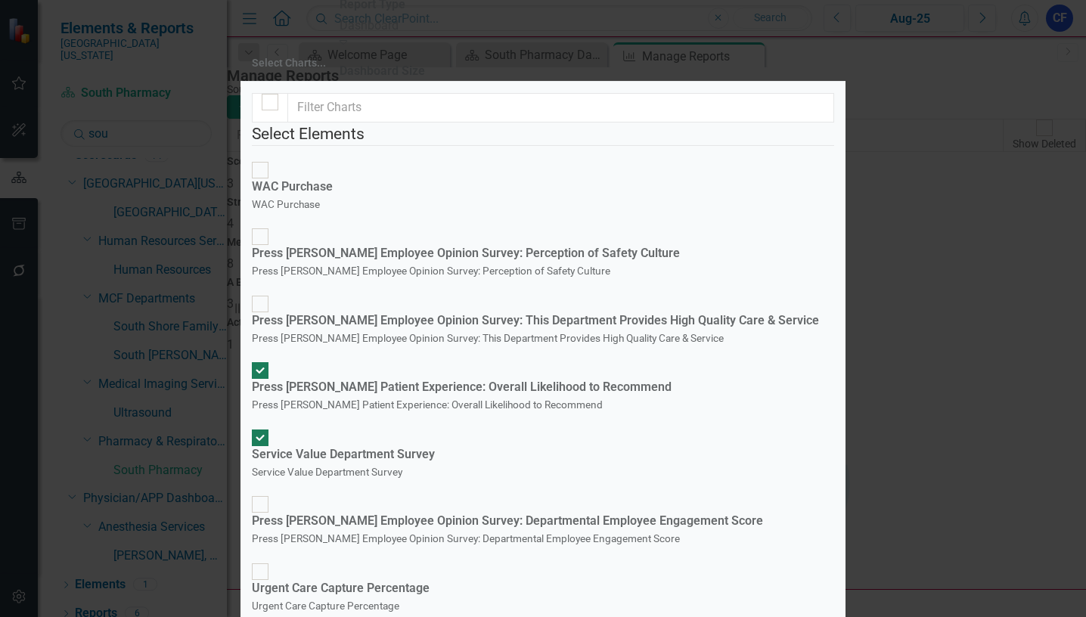
click at [268, 430] on div at bounding box center [260, 438] width 17 height 17
click at [272, 426] on input "Service Value Department Survey Service Value Department Survey" at bounding box center [260, 437] width 23 height 23
checkbox input "false"
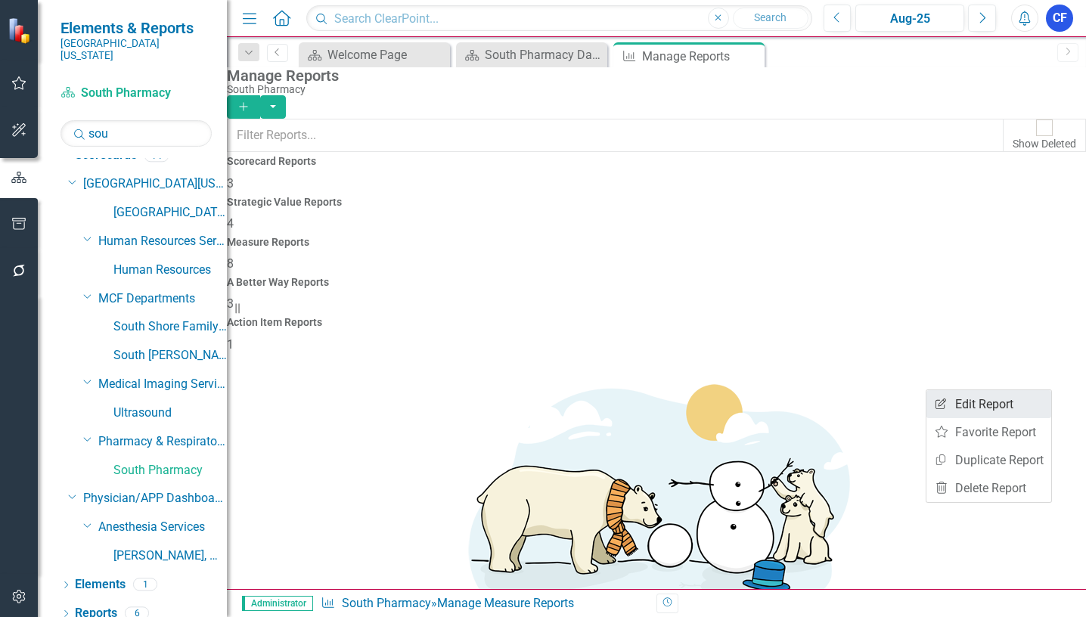
click at [1005, 399] on link "Edit Report Edit Report" at bounding box center [988, 404] width 125 height 28
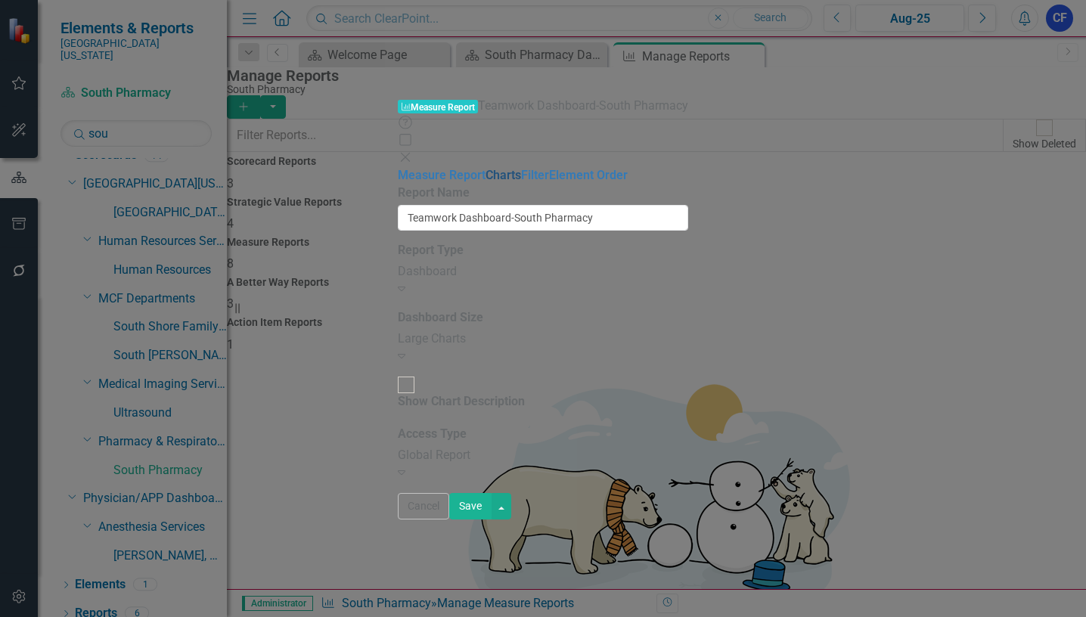
click at [486, 168] on link "Charts" at bounding box center [504, 175] width 36 height 14
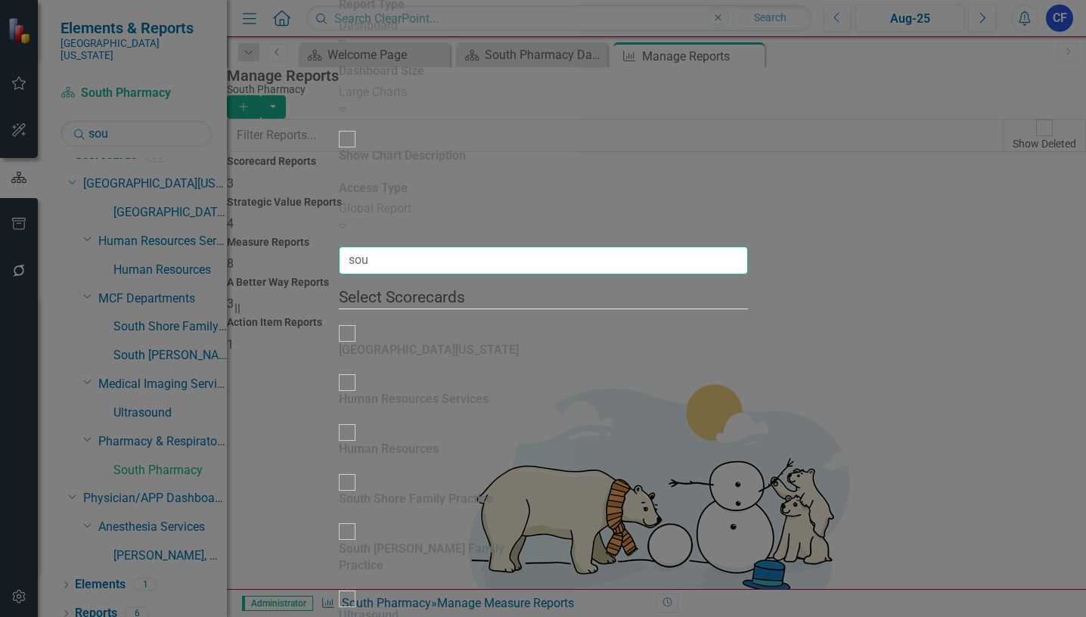
type input "sou"
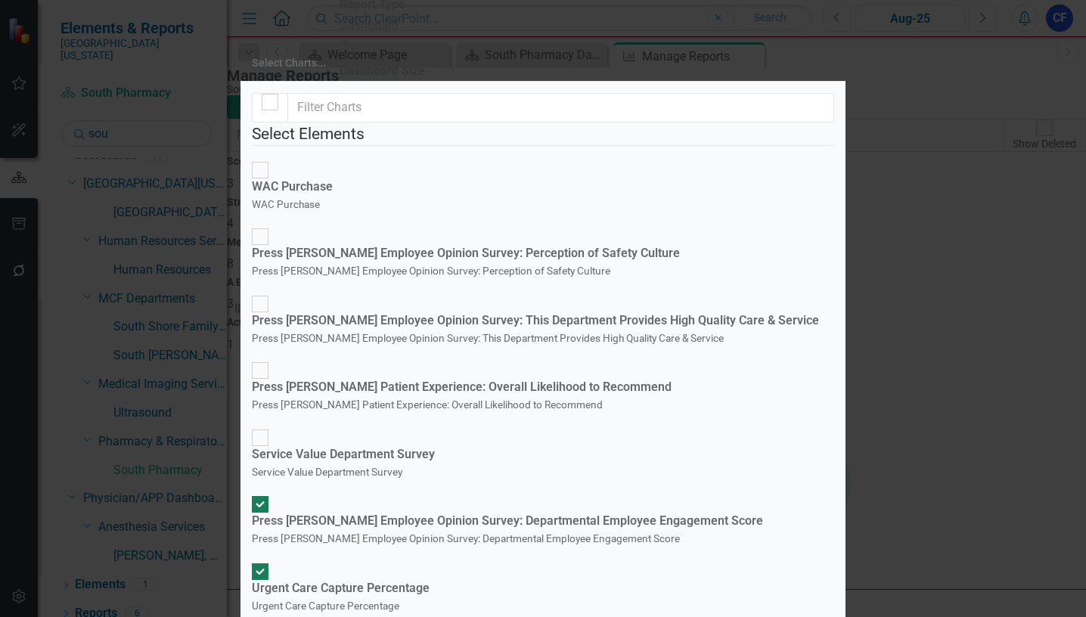
scroll to position [76, 0]
checkbox input "false"
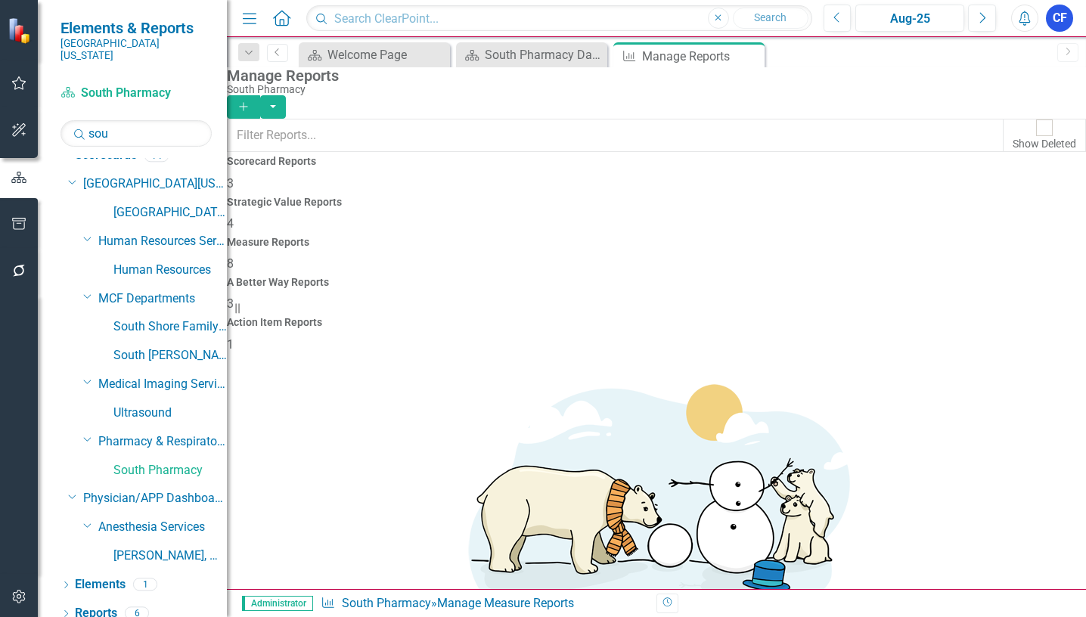
click at [984, 455] on link "Edit Report Edit Report" at bounding box center [988, 452] width 125 height 28
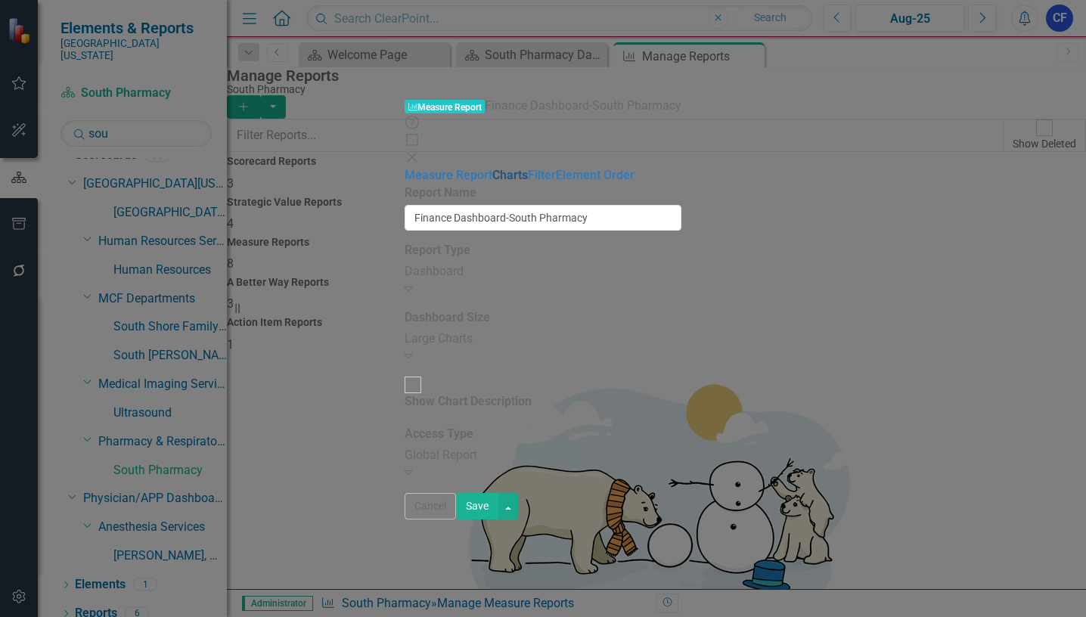
drag, startPoint x: 159, startPoint y: 85, endPoint x: 290, endPoint y: 88, distance: 130.9
click at [492, 168] on link "Charts" at bounding box center [510, 175] width 36 height 14
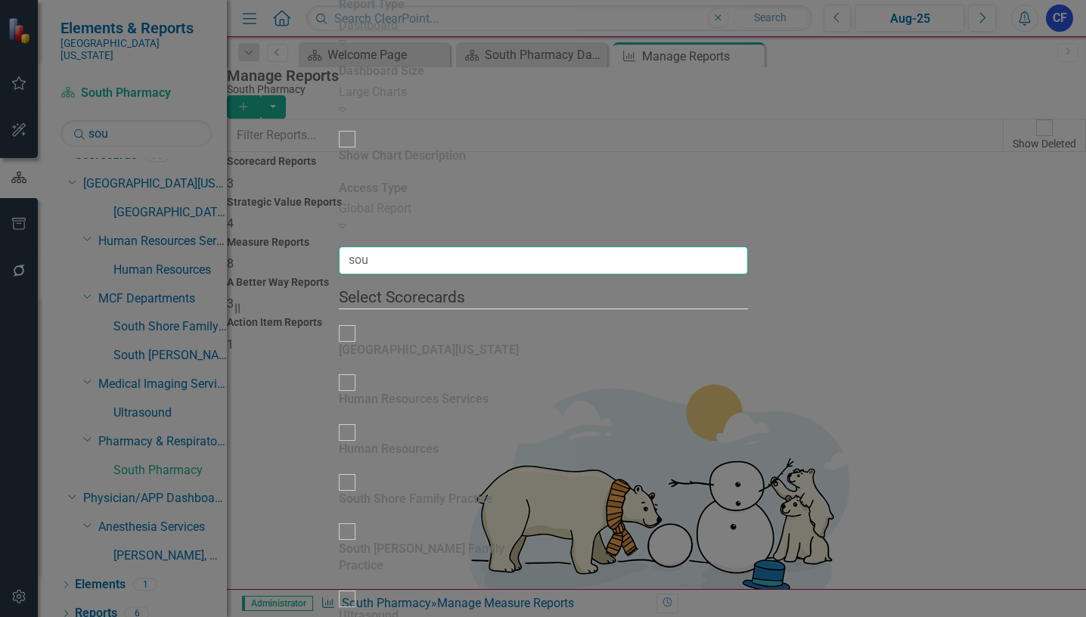
type input "sou"
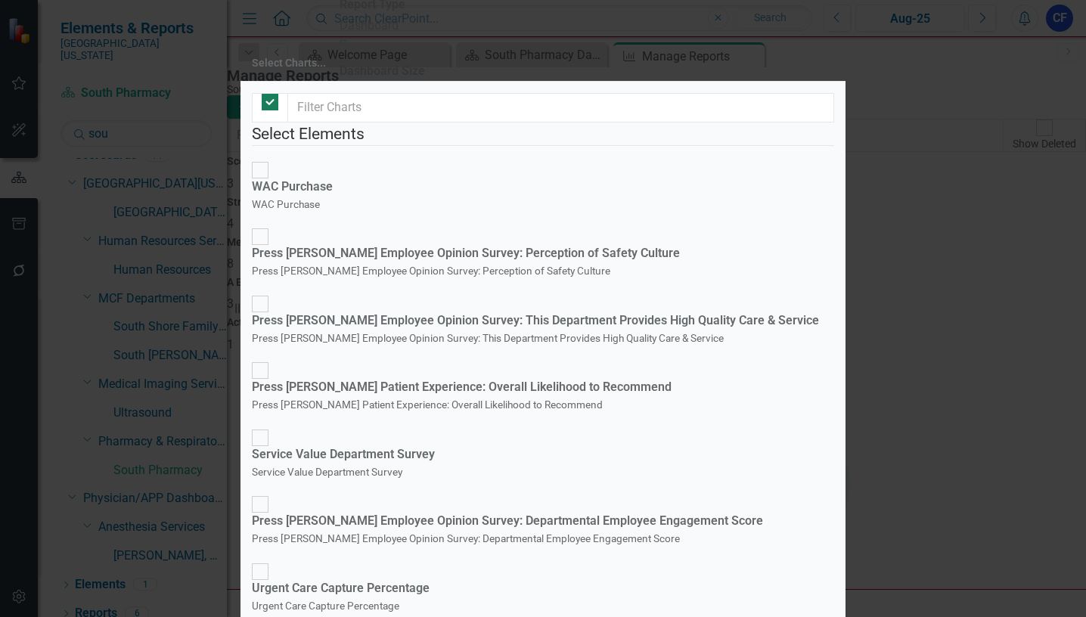
checkbox input "false"
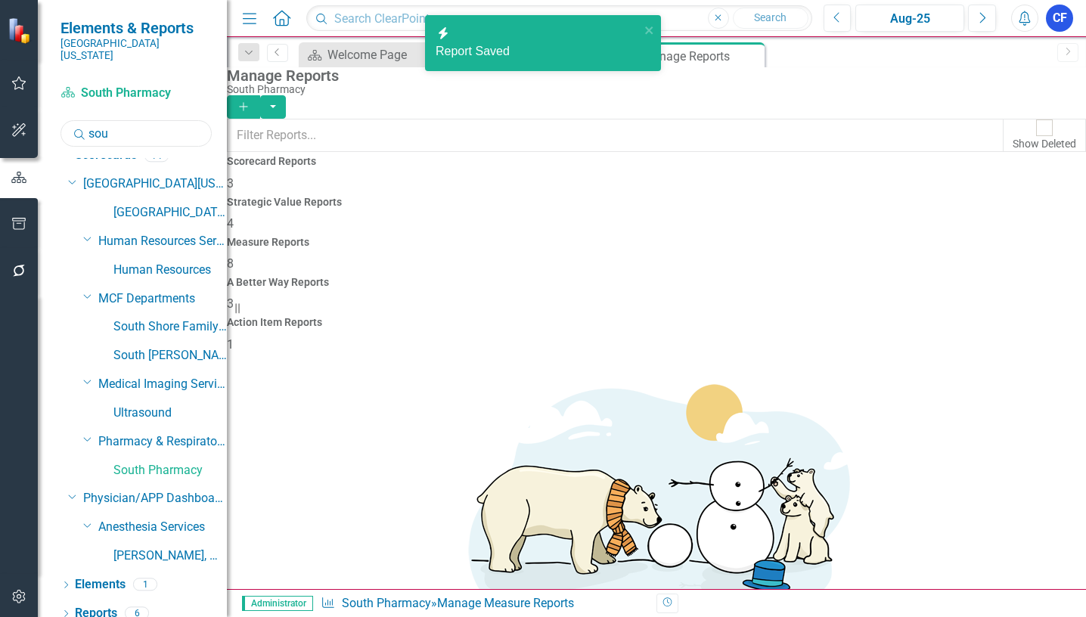
drag, startPoint x: 112, startPoint y: 123, endPoint x: 72, endPoint y: 115, distance: 40.9
click at [82, 120] on div "Search sou" at bounding box center [136, 133] width 151 height 26
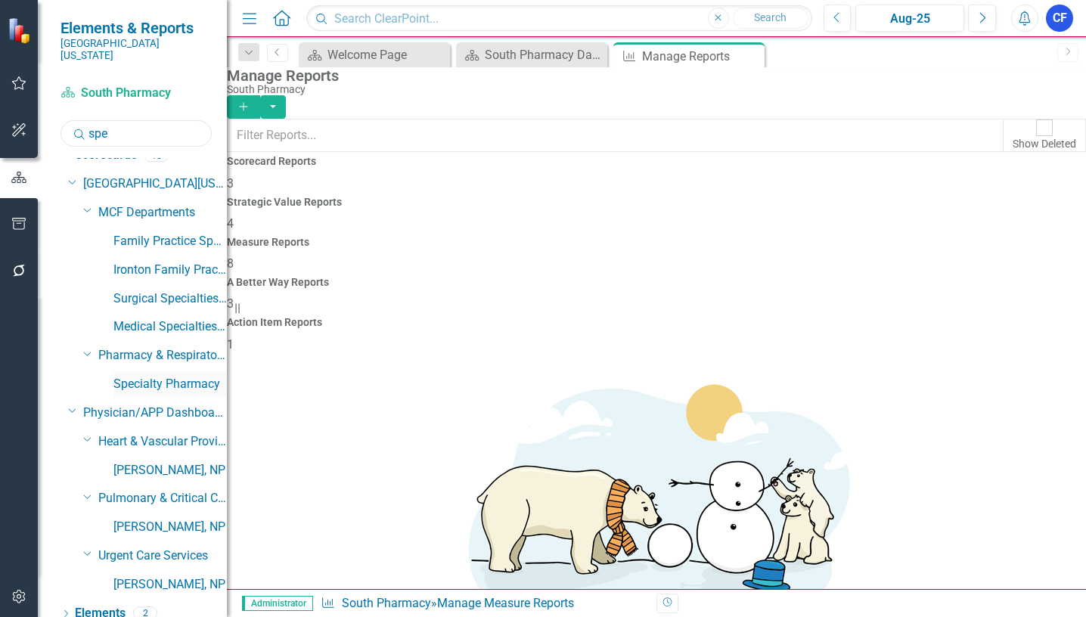
type input "spe"
click at [157, 376] on link "Specialty Pharmacy" at bounding box center [169, 384] width 113 height 17
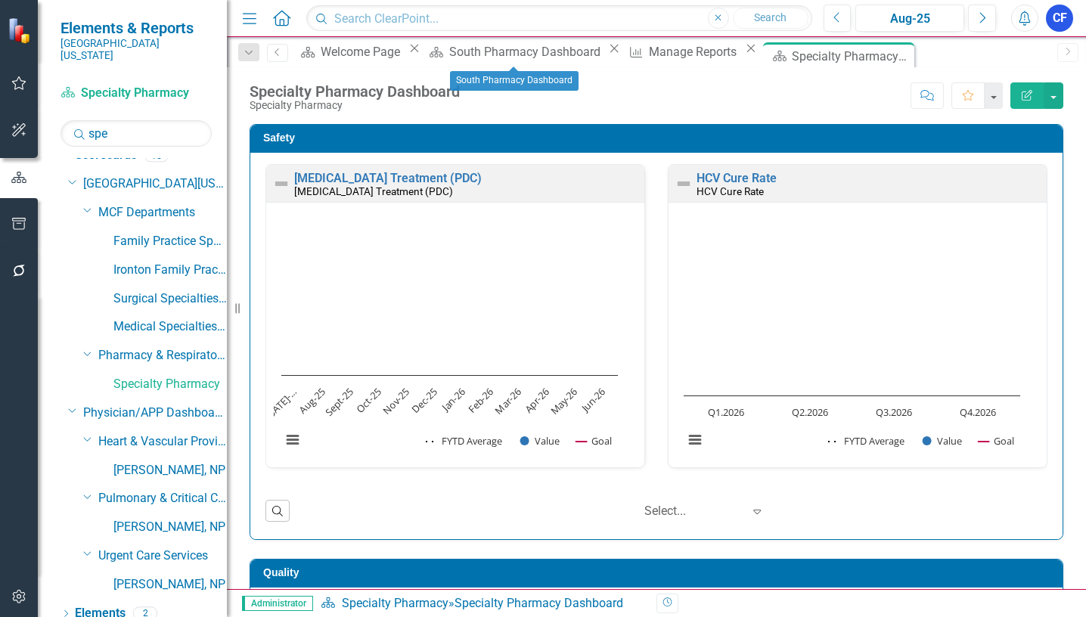
click at [607, 53] on icon "Close" at bounding box center [614, 48] width 15 height 12
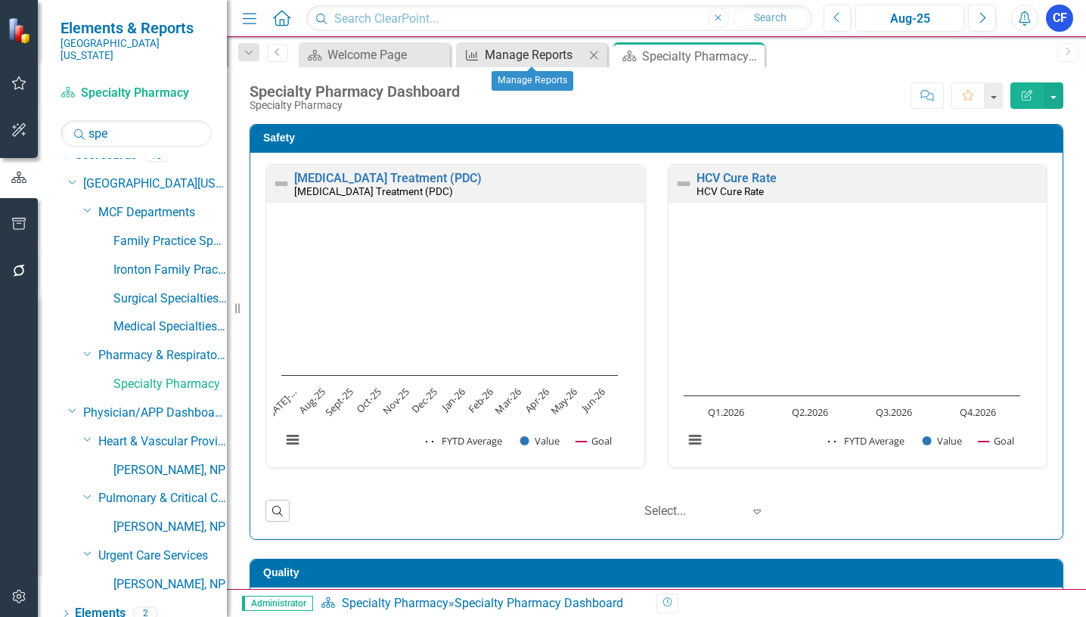
click at [528, 58] on div "Manage Reports" at bounding box center [535, 54] width 100 height 19
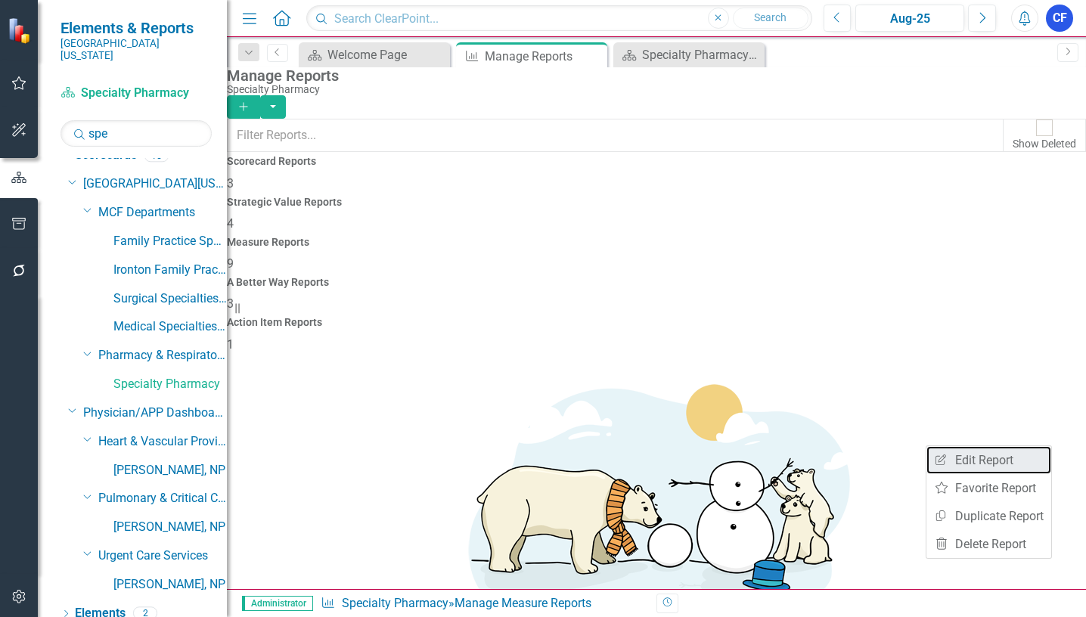
click at [1003, 460] on link "Edit Report Edit Report" at bounding box center [988, 460] width 125 height 28
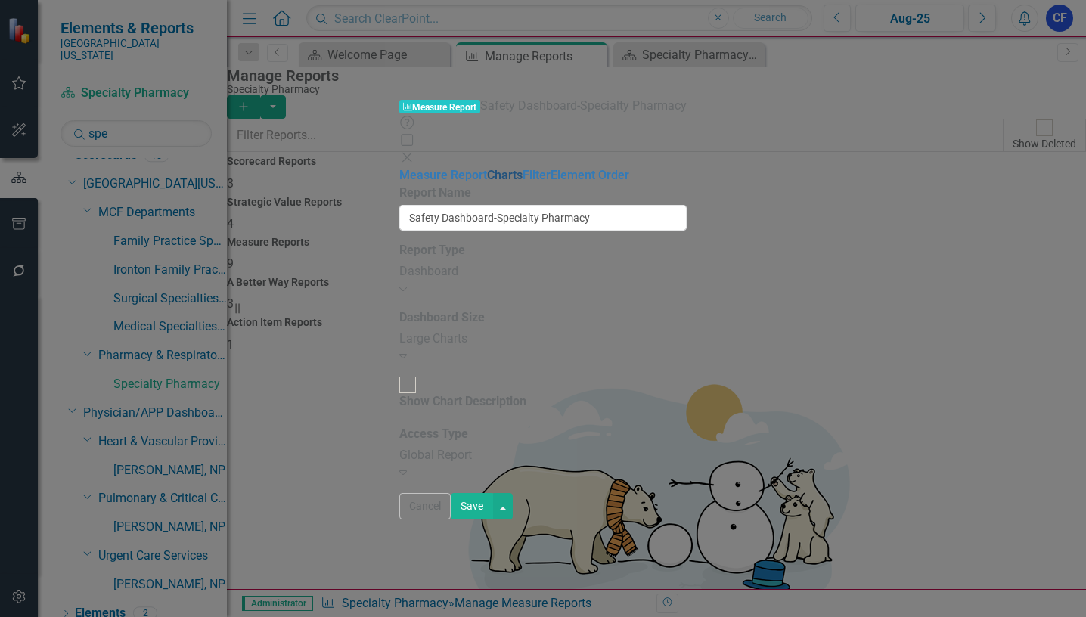
click at [487, 168] on link "Charts" at bounding box center [505, 175] width 36 height 14
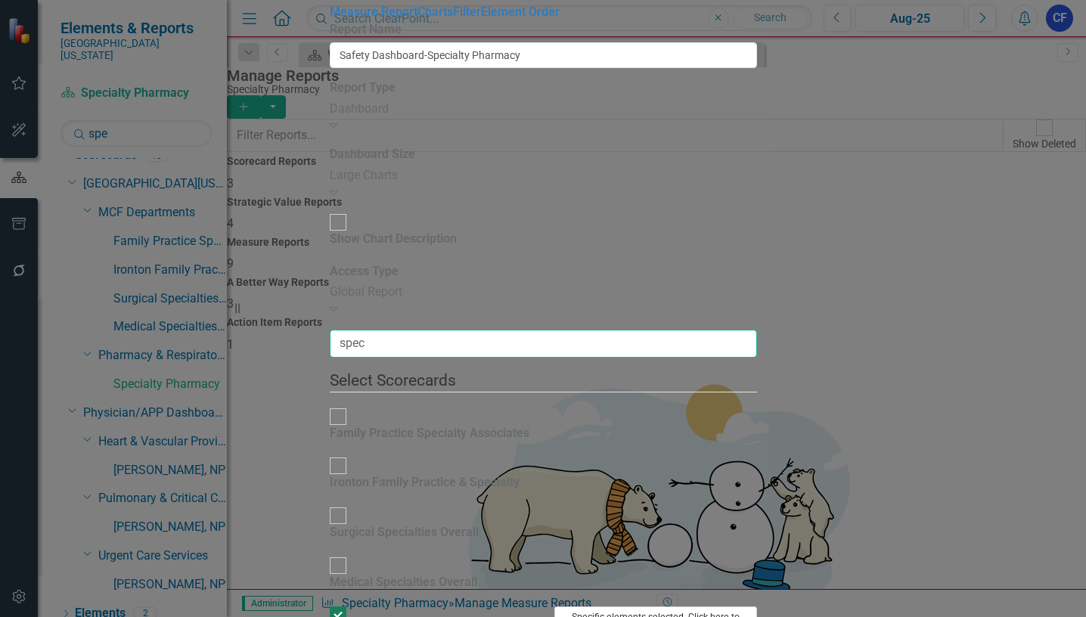
type input "spec"
click at [757, 607] on button "Specific elements selected. Click here to view and change selection." at bounding box center [655, 625] width 203 height 36
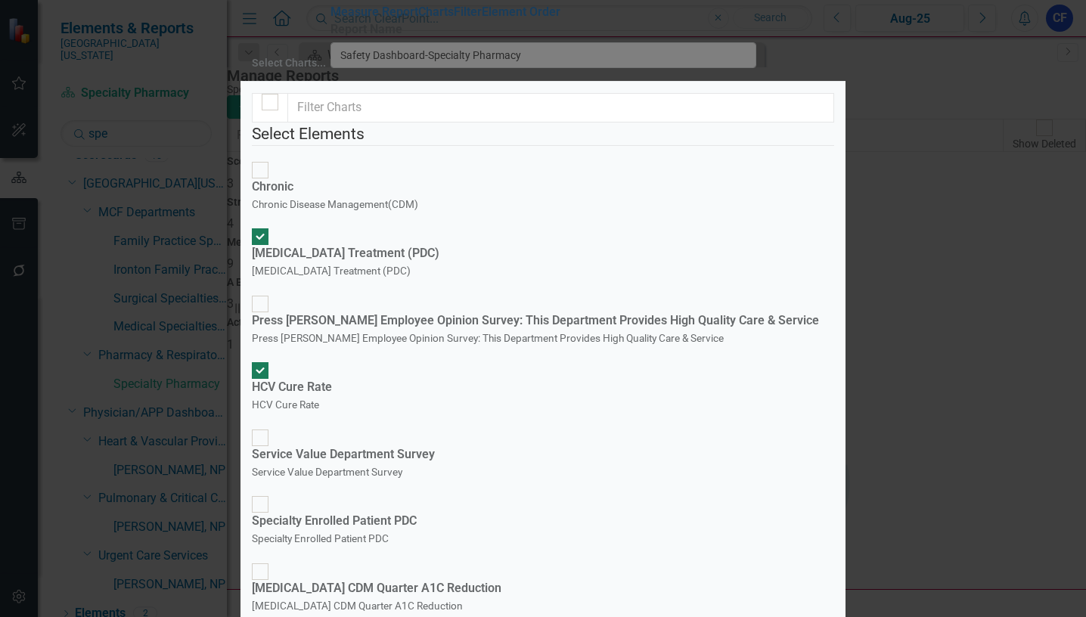
scroll to position [318, 0]
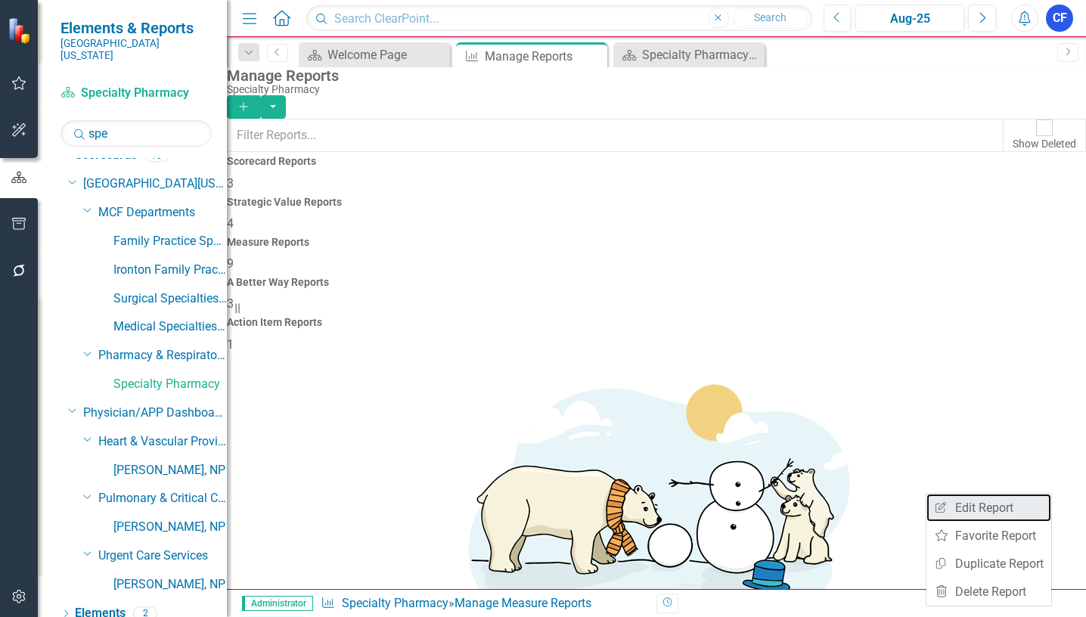
click at [1000, 510] on link "Edit Report Edit Report" at bounding box center [988, 508] width 125 height 28
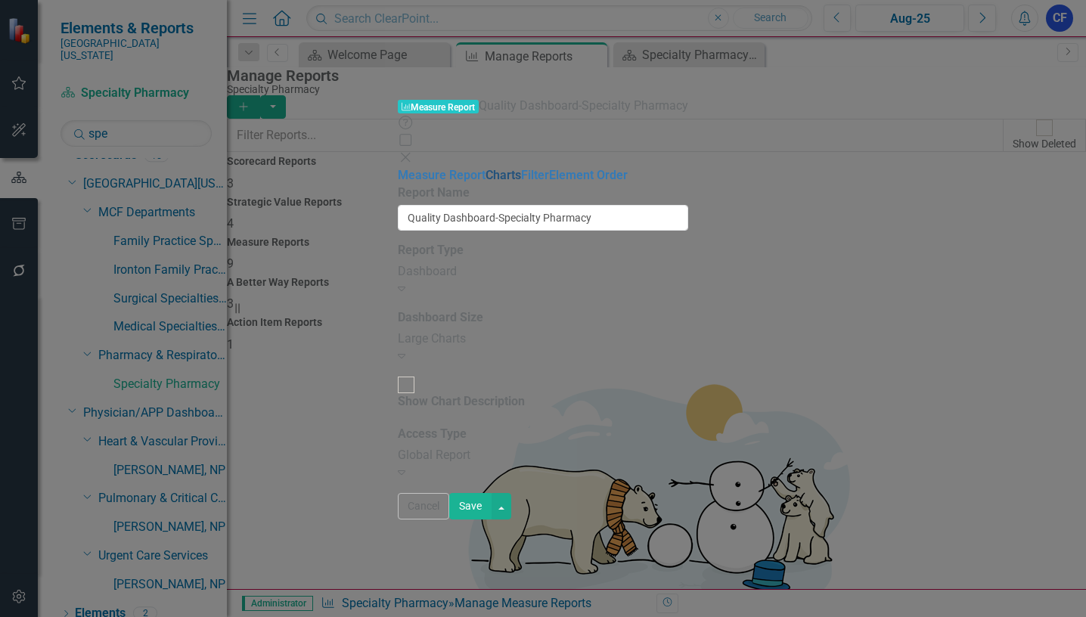
click at [486, 168] on link "Charts" at bounding box center [504, 175] width 36 height 14
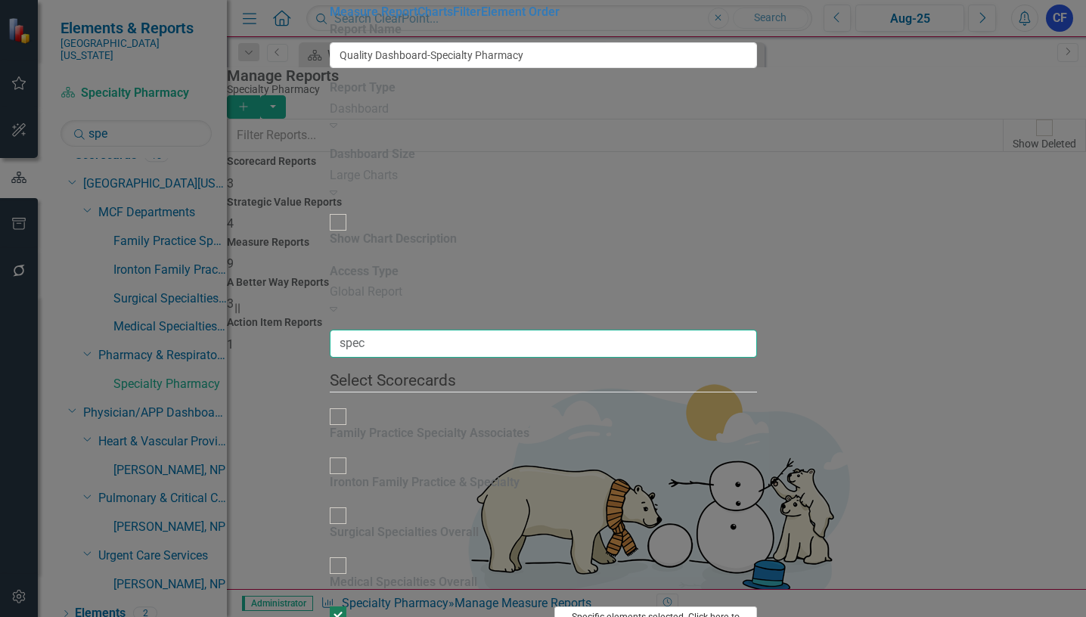
type input "spec"
click at [757, 607] on button "Specific elements selected. Click here to view and change selection." at bounding box center [655, 625] width 203 height 36
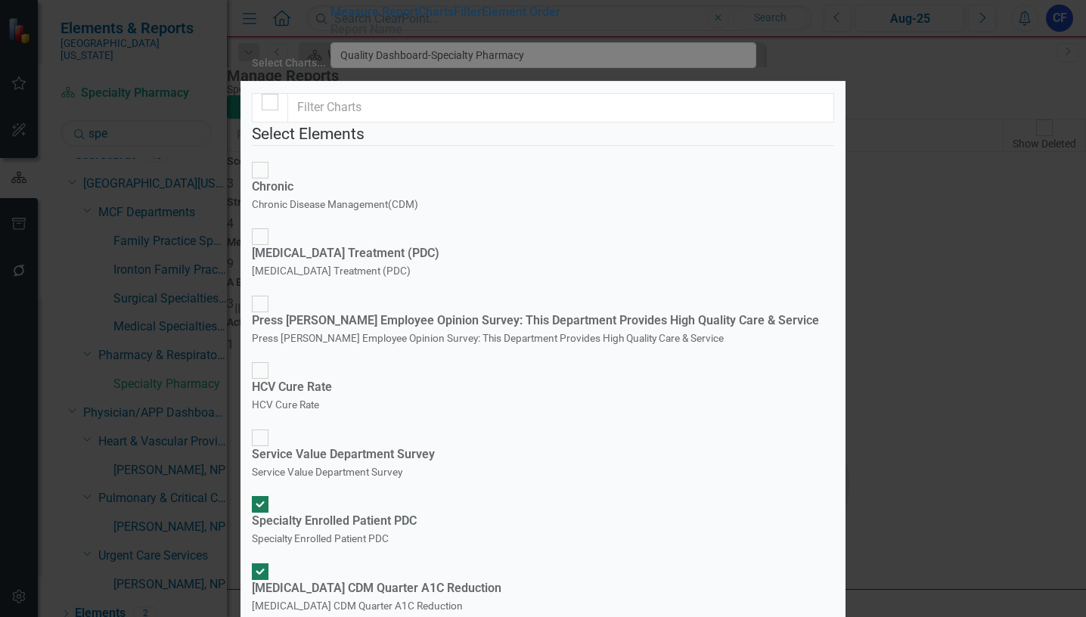
drag, startPoint x: 818, startPoint y: 510, endPoint x: 932, endPoint y: 555, distance: 122.9
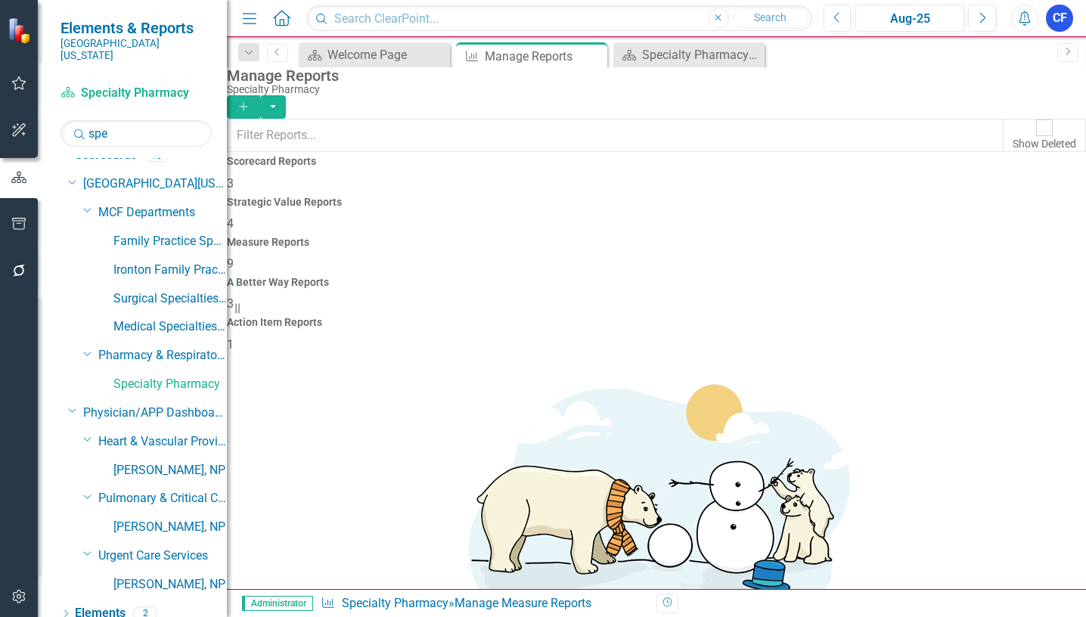
scroll to position [113, 0]
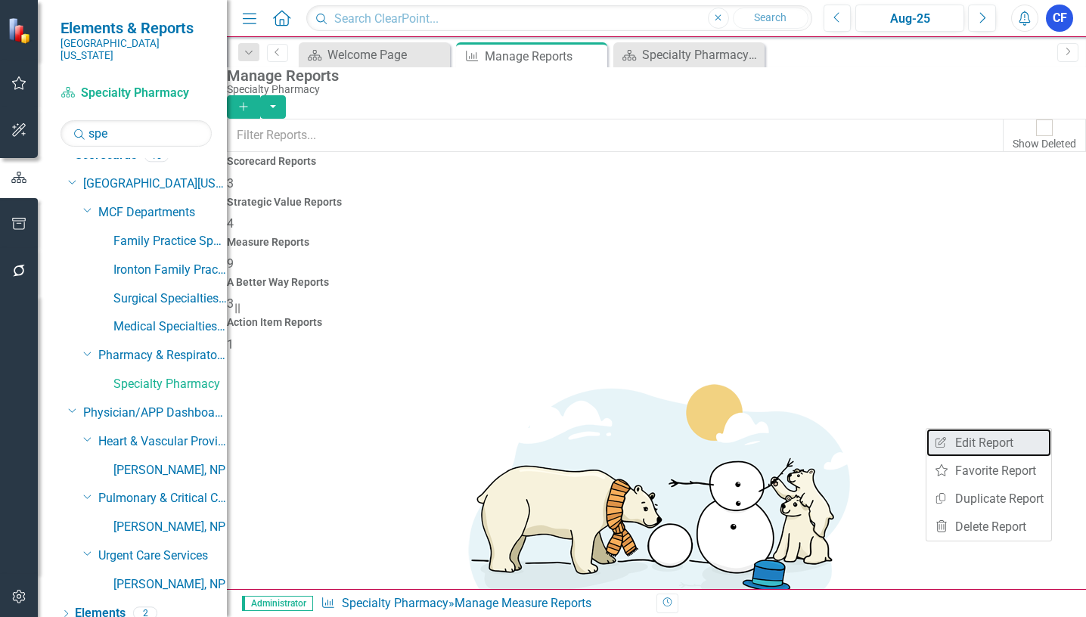
click at [994, 442] on link "Edit Report Edit Report" at bounding box center [988, 443] width 125 height 28
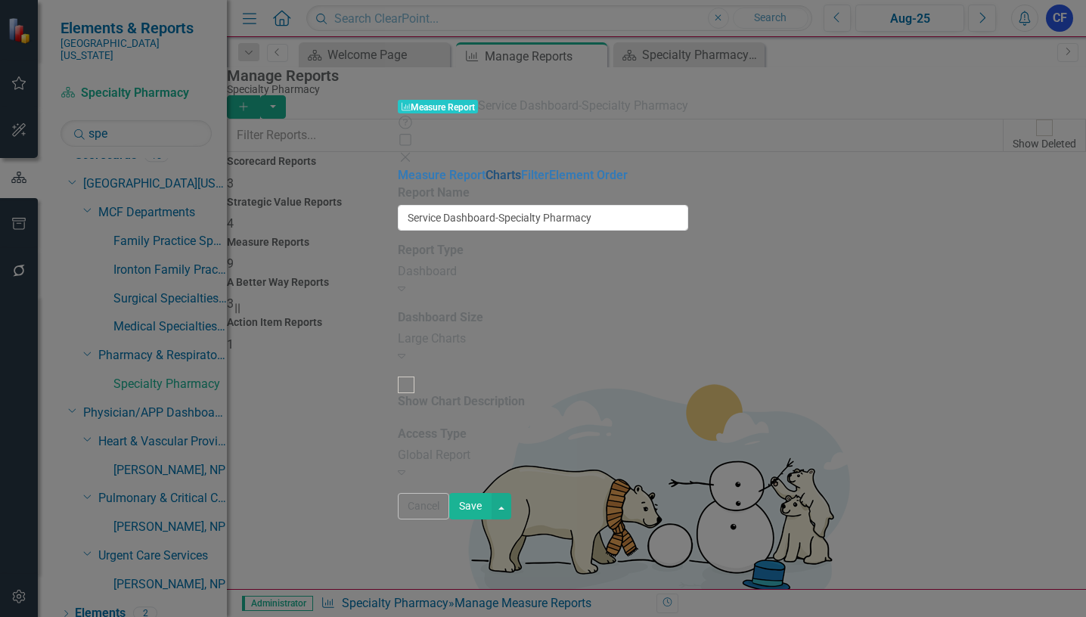
click at [486, 168] on link "Charts" at bounding box center [504, 175] width 36 height 14
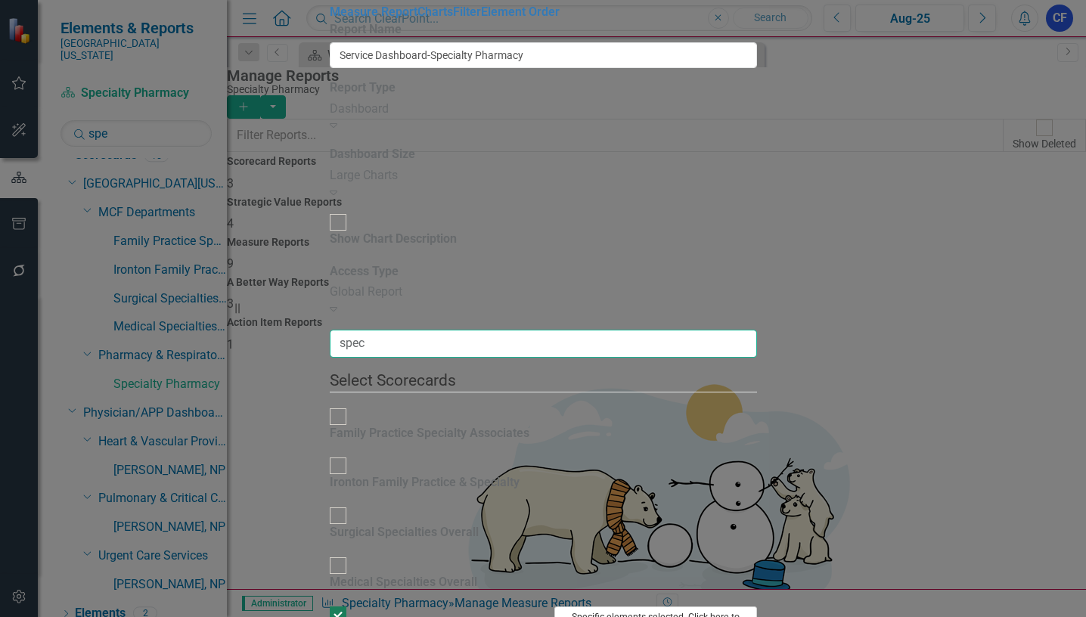
type input "spec"
click at [757, 607] on button "Specific elements selected. Click here to view and change selection." at bounding box center [655, 625] width 203 height 36
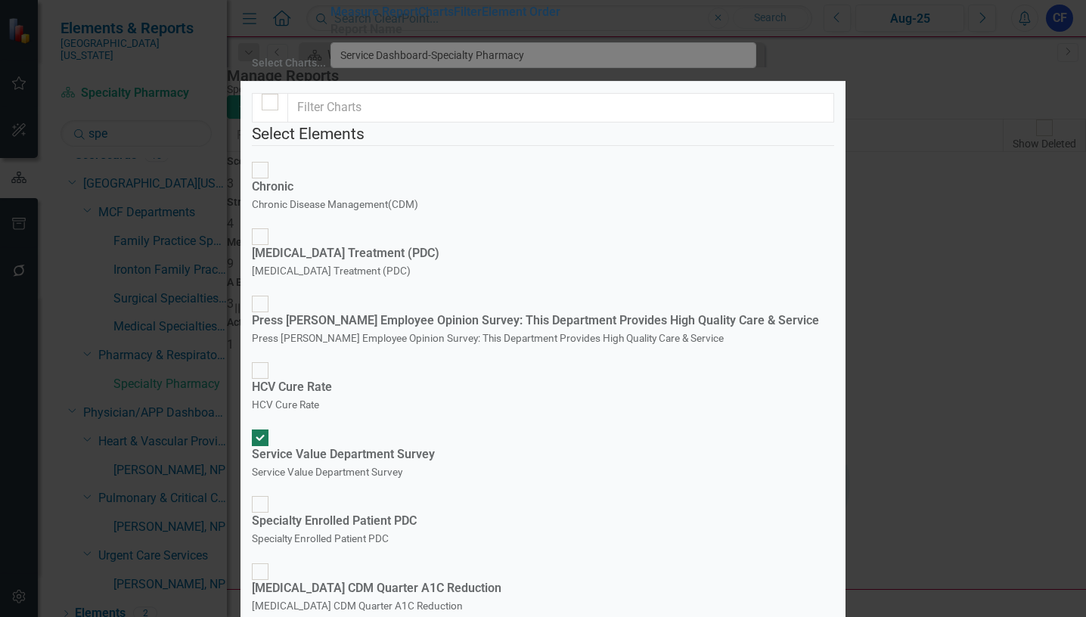
click at [268, 430] on div at bounding box center [260, 438] width 17 height 17
click at [272, 426] on input "Service Value Department Survey Service Value Department Survey" at bounding box center [260, 437] width 23 height 23
checkbox input "false"
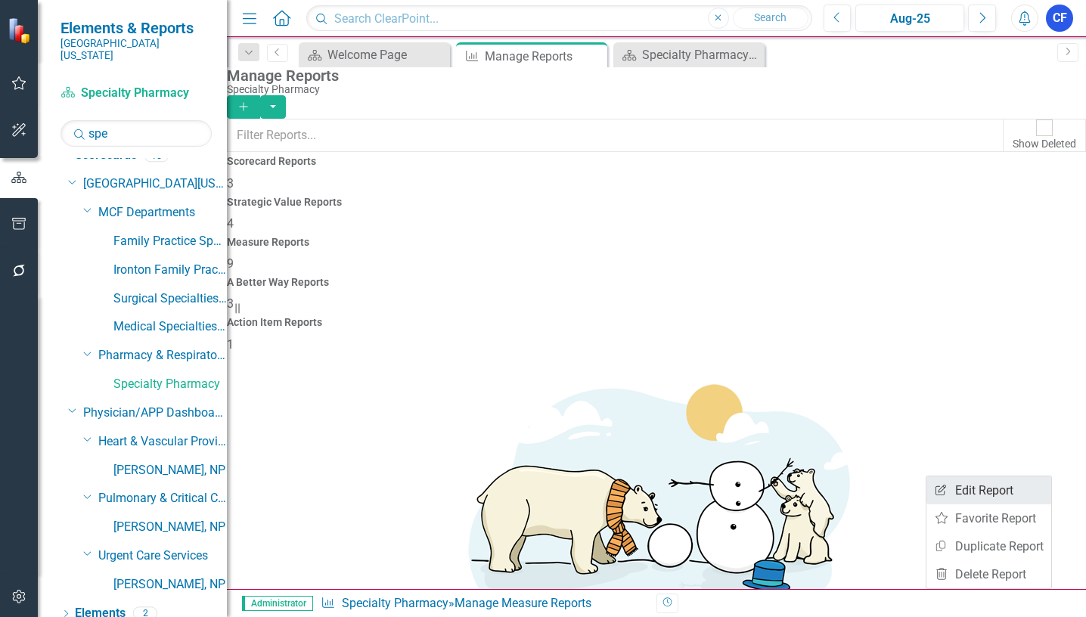
click at [977, 489] on link "Edit Report Edit Report" at bounding box center [988, 490] width 125 height 28
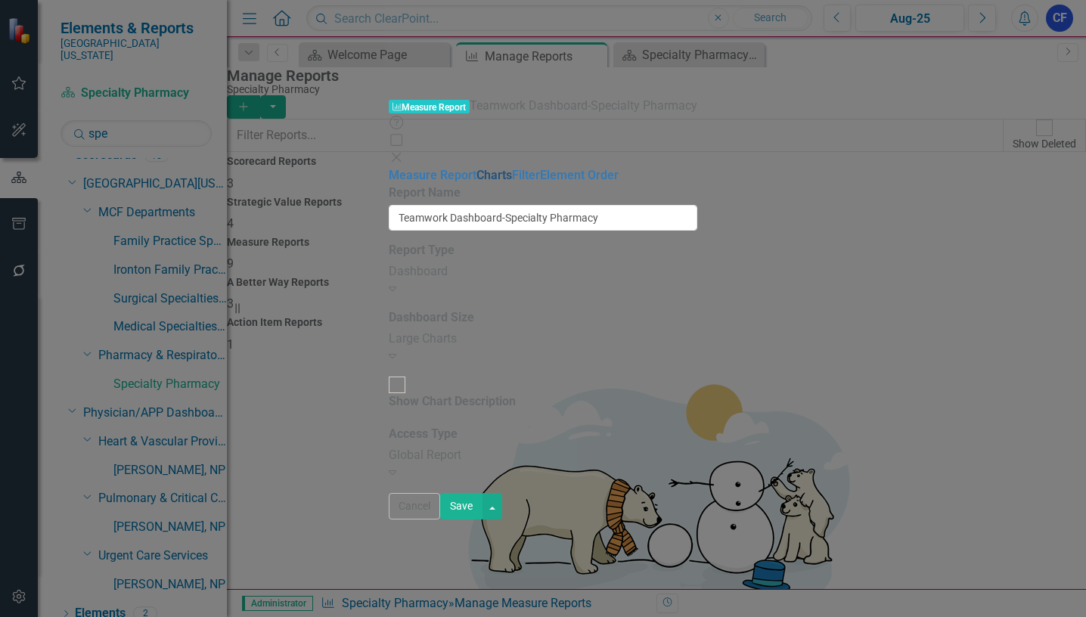
click at [476, 168] on link "Charts" at bounding box center [494, 175] width 36 height 14
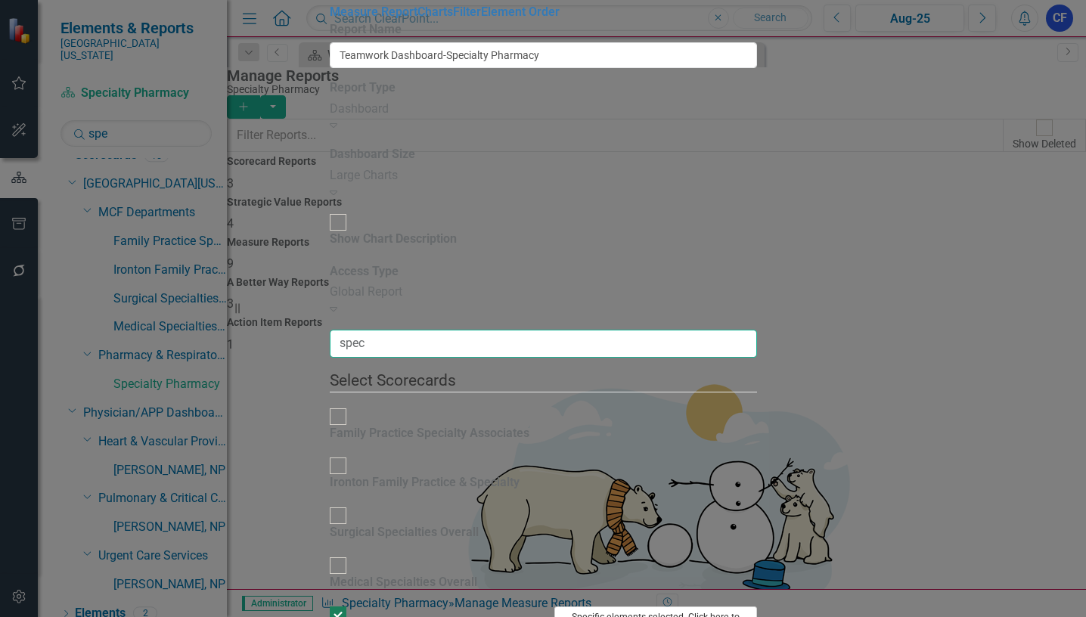
type input "spec"
click at [757, 607] on button "Specific elements selected. Click here to view and change selection." at bounding box center [655, 625] width 203 height 36
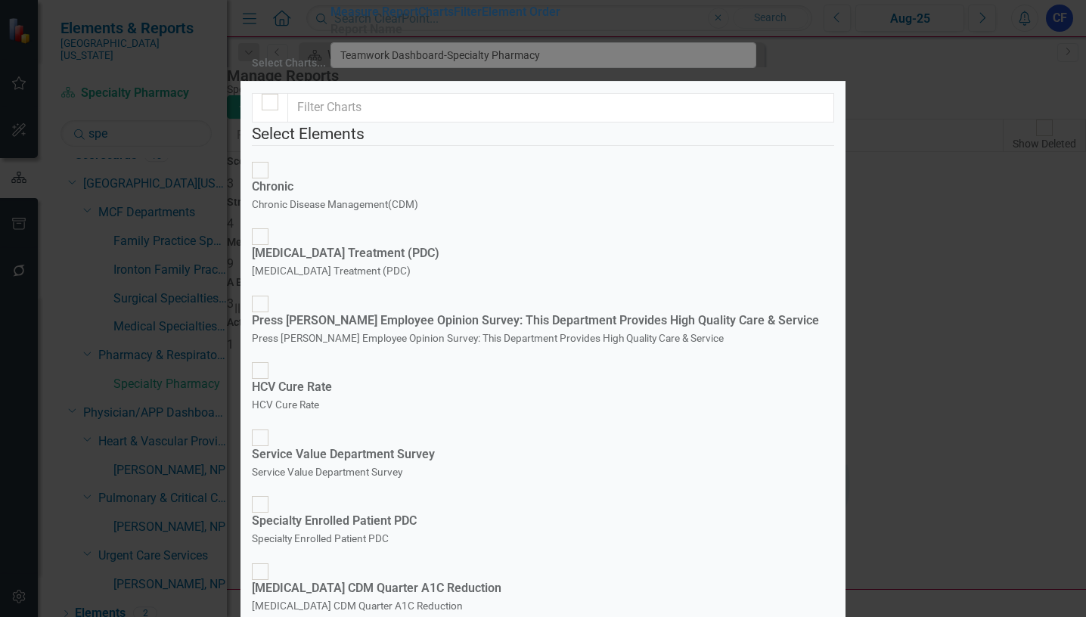
scroll to position [227, 0]
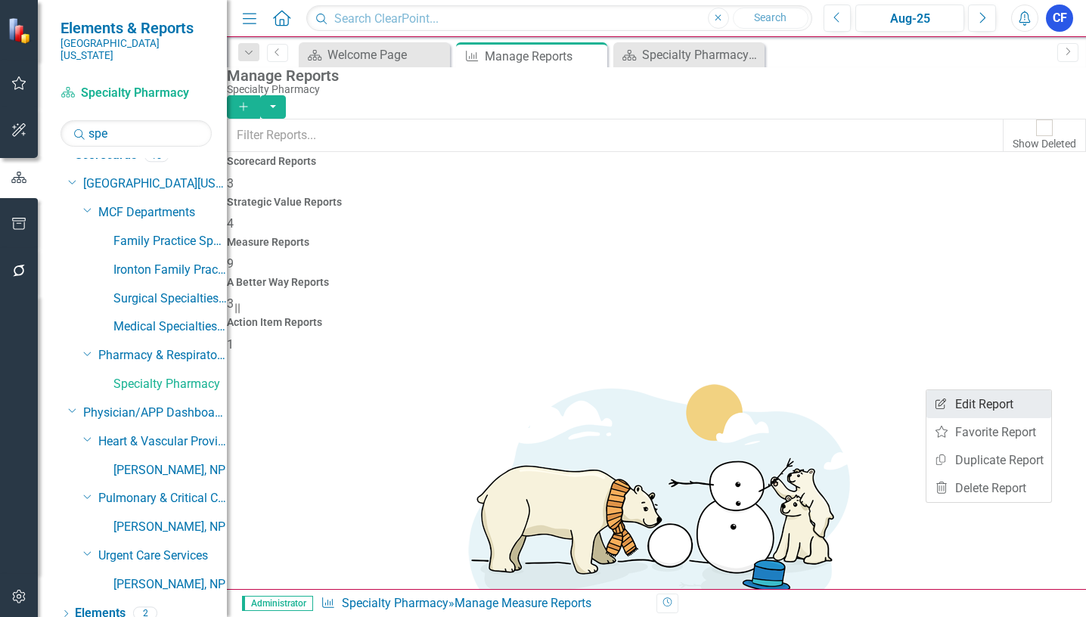
click at [991, 403] on link "Edit Report Edit Report" at bounding box center [988, 404] width 125 height 28
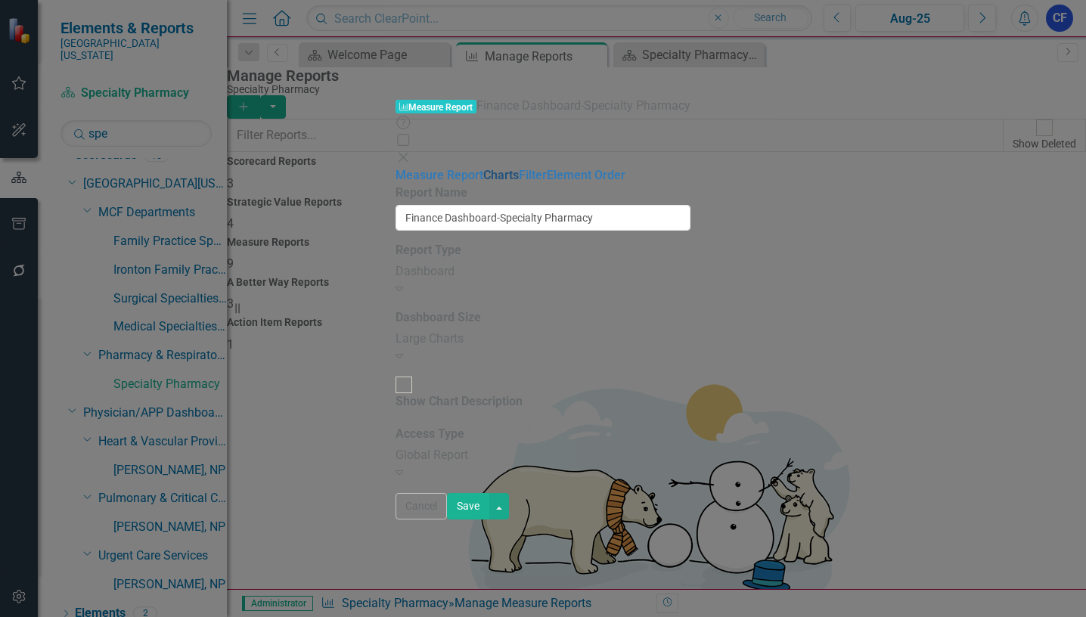
drag, startPoint x: 146, startPoint y: 87, endPoint x: 228, endPoint y: 79, distance: 82.1
click at [483, 168] on link "Charts" at bounding box center [501, 175] width 36 height 14
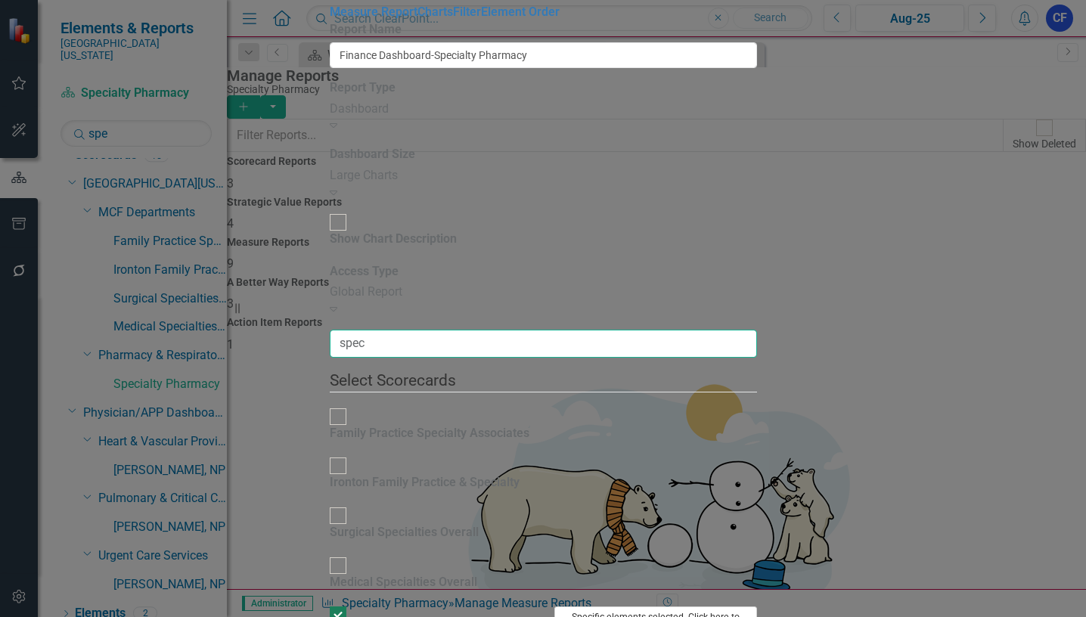
type input "spec"
click at [757, 607] on button "Specific elements selected. Click here to view and change selection." at bounding box center [655, 625] width 203 height 36
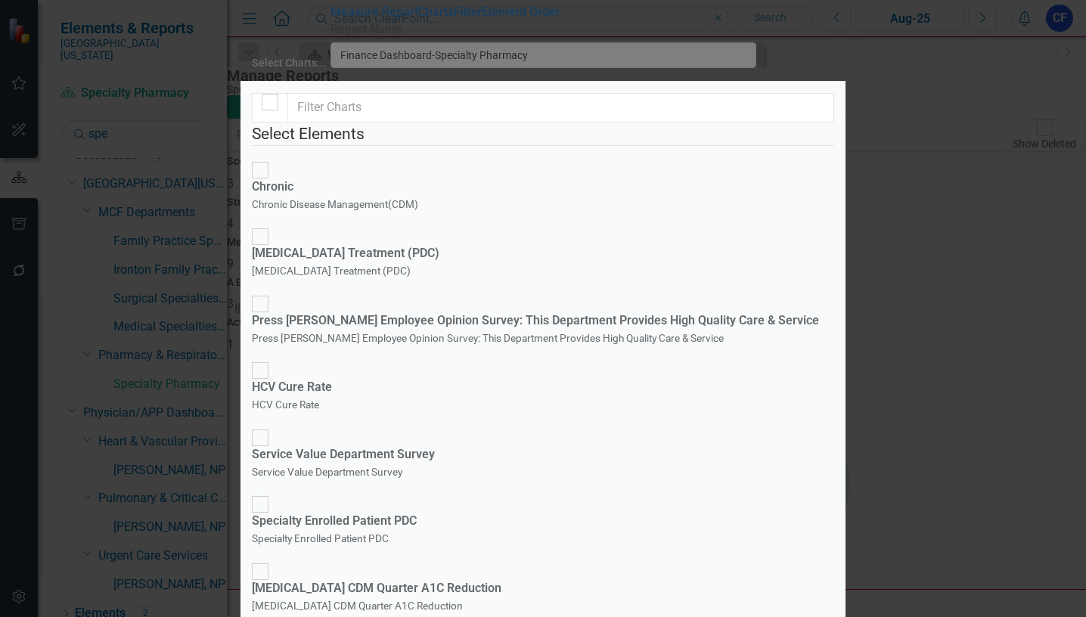
scroll to position [318, 0]
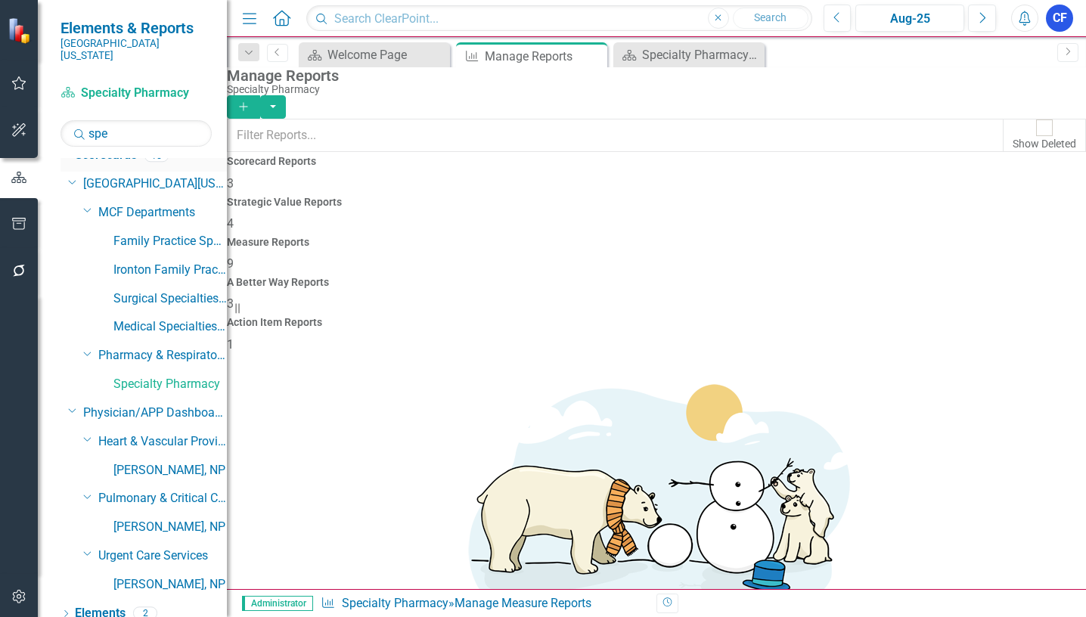
click at [70, 175] on icon "Dropdown" at bounding box center [72, 180] width 9 height 11
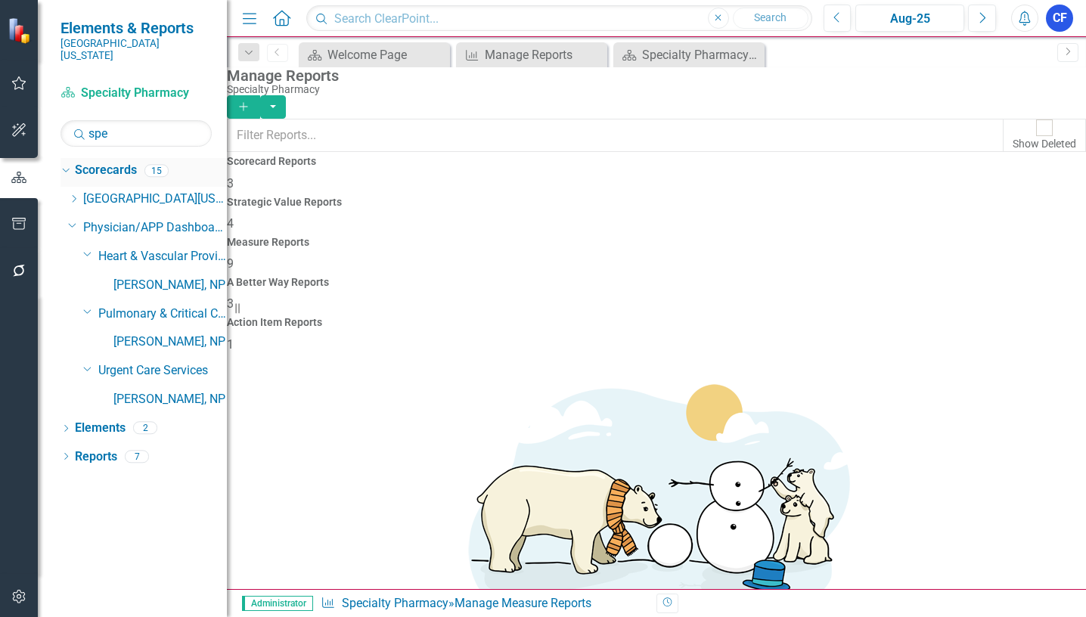
scroll to position [0, 0]
click at [597, 51] on icon "Close" at bounding box center [593, 55] width 15 height 12
click at [593, 54] on icon "Close" at bounding box center [593, 55] width 15 height 12
click at [436, 54] on icon at bounding box center [437, 55] width 8 height 8
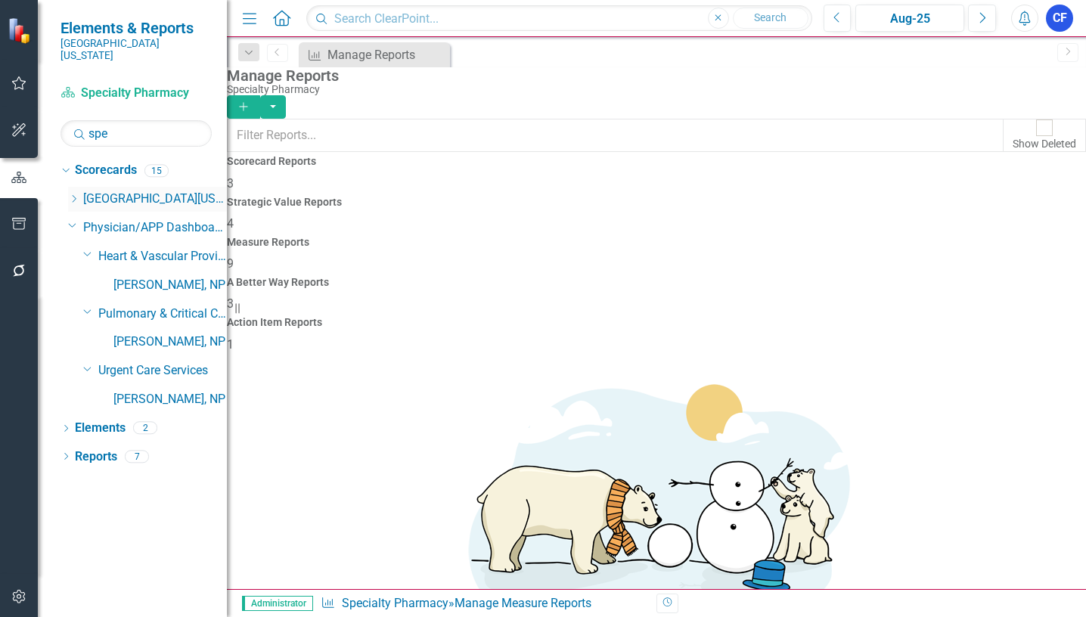
click at [119, 191] on link "[GEOGRAPHIC_DATA][US_STATE]" at bounding box center [155, 199] width 144 height 17
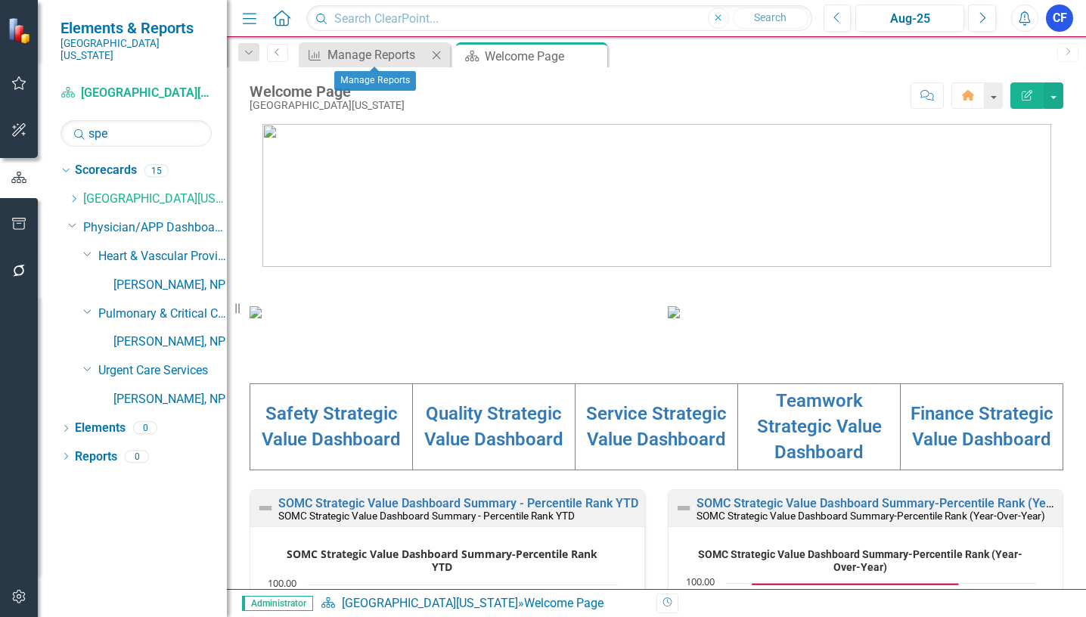
click at [434, 53] on icon "Close" at bounding box center [436, 55] width 15 height 12
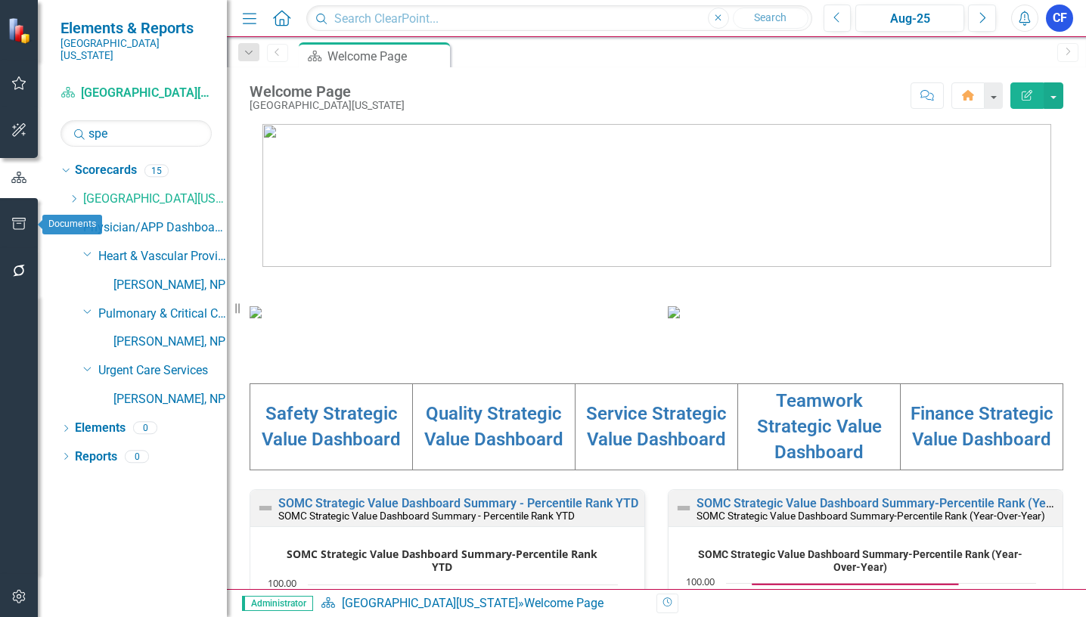
click at [15, 222] on icon "button" at bounding box center [19, 224] width 16 height 12
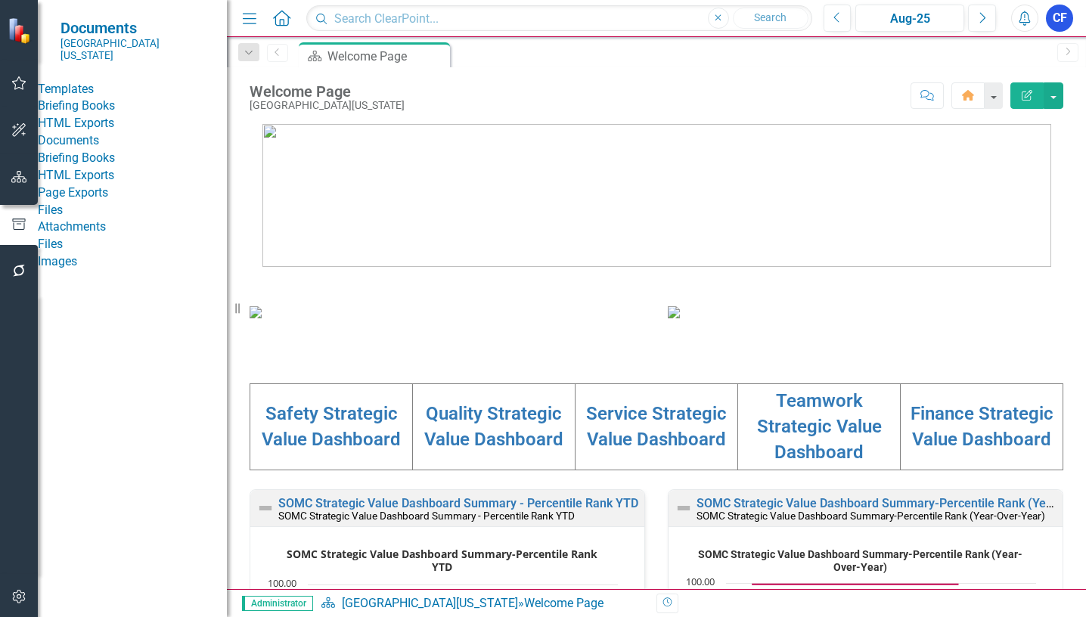
click at [109, 132] on link "HTML Exports" at bounding box center [132, 123] width 189 height 17
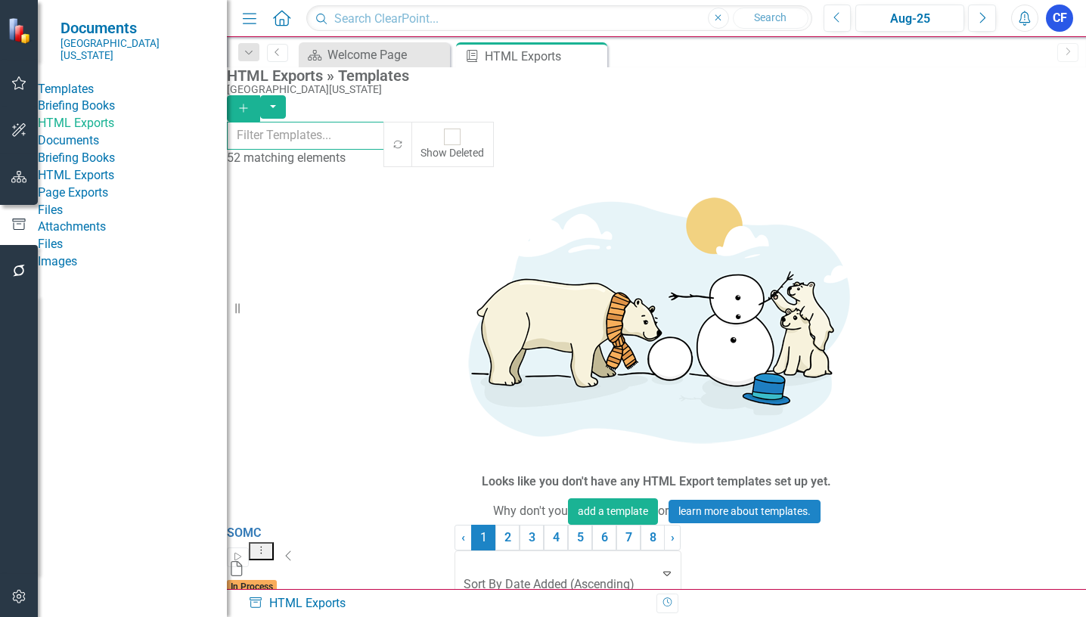
click at [380, 138] on input "text" at bounding box center [306, 136] width 158 height 28
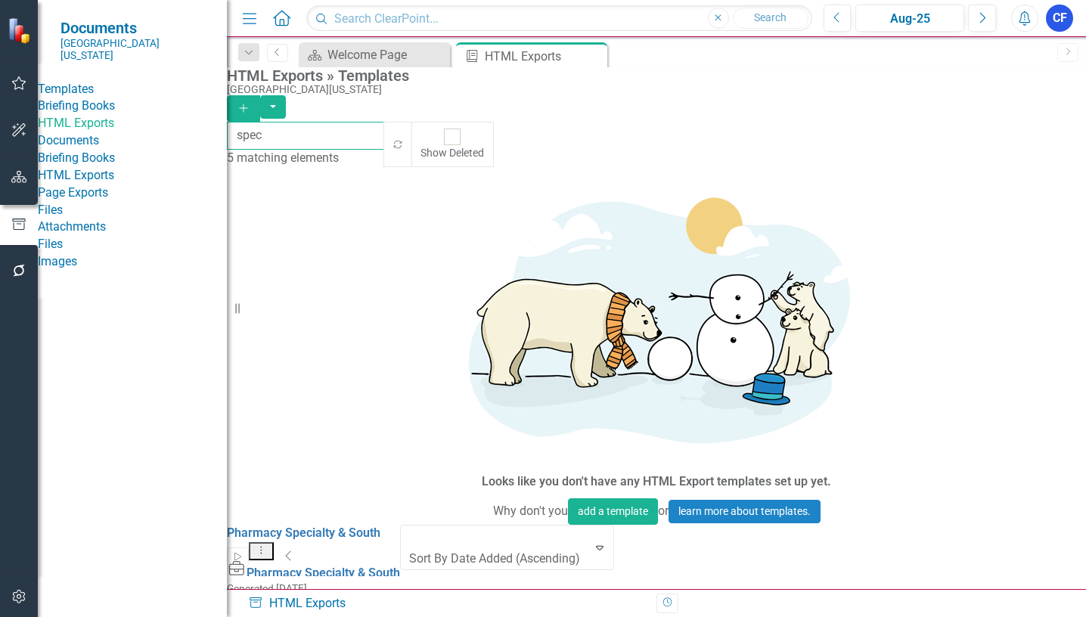
type input "spec"
click at [268, 545] on icon "Dropdown Menu" at bounding box center [261, 550] width 13 height 10
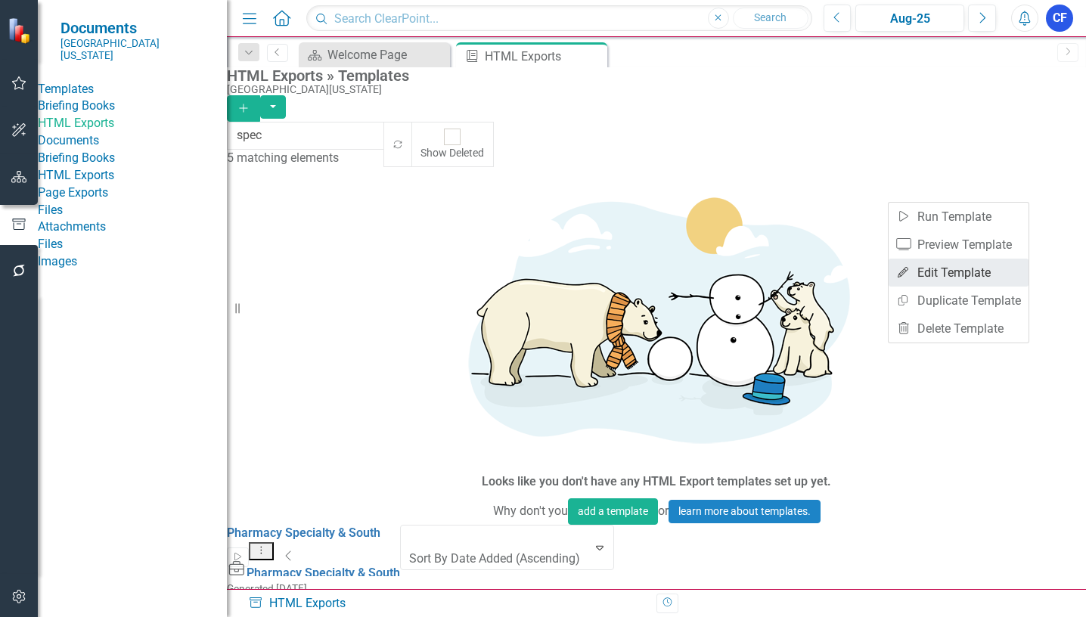
click at [961, 271] on link "Edit Edit Template" at bounding box center [959, 273] width 140 height 28
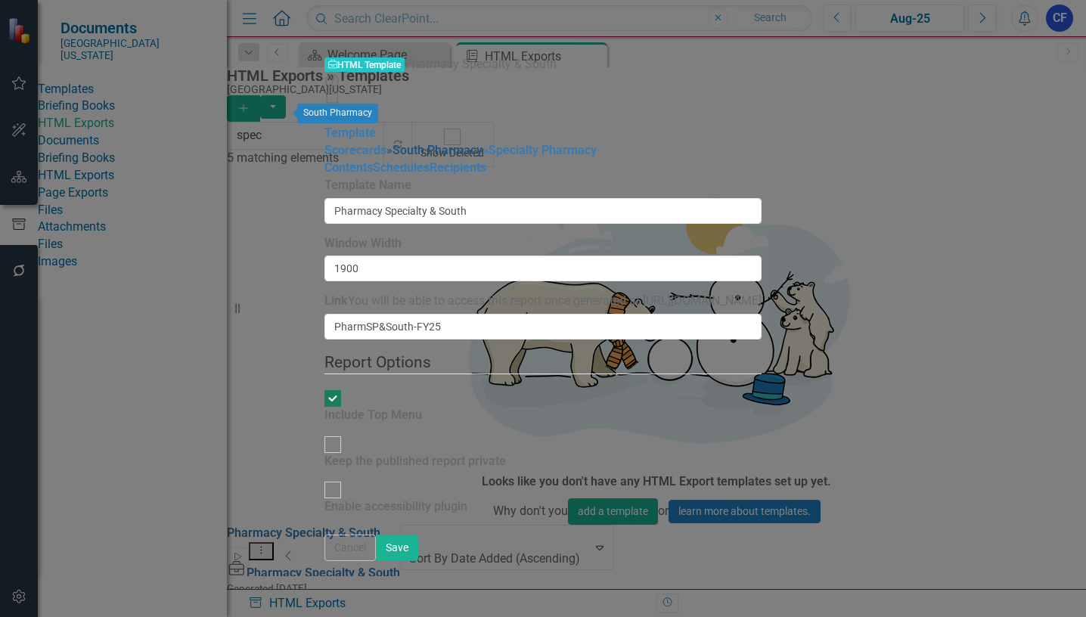
click at [386, 143] on link "» South Pharmacy" at bounding box center [434, 150] width 96 height 14
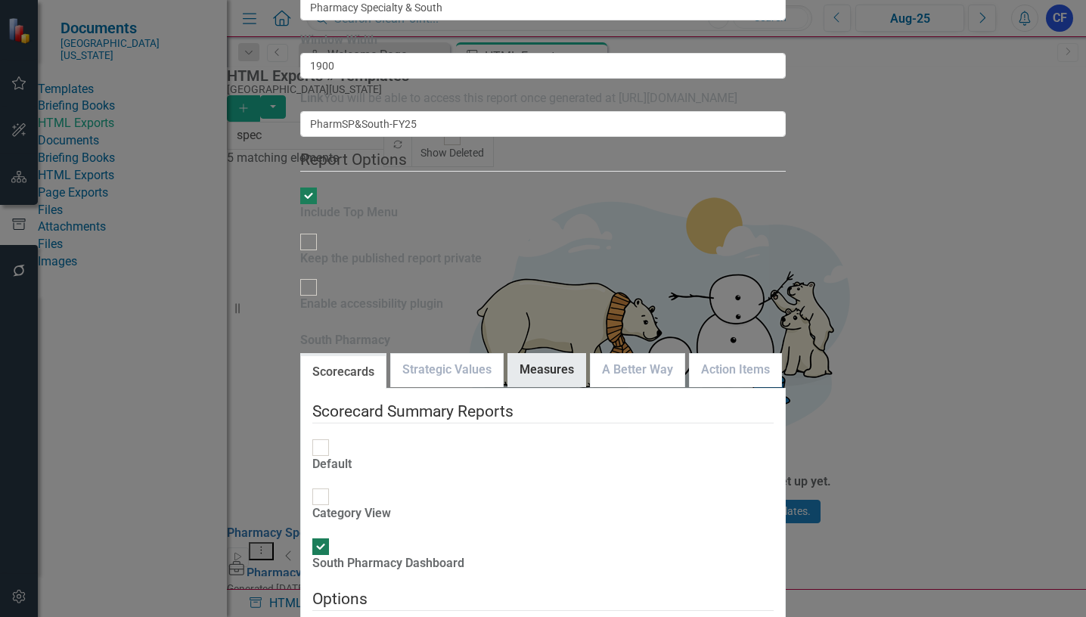
click at [573, 354] on link "Measures" at bounding box center [546, 370] width 77 height 33
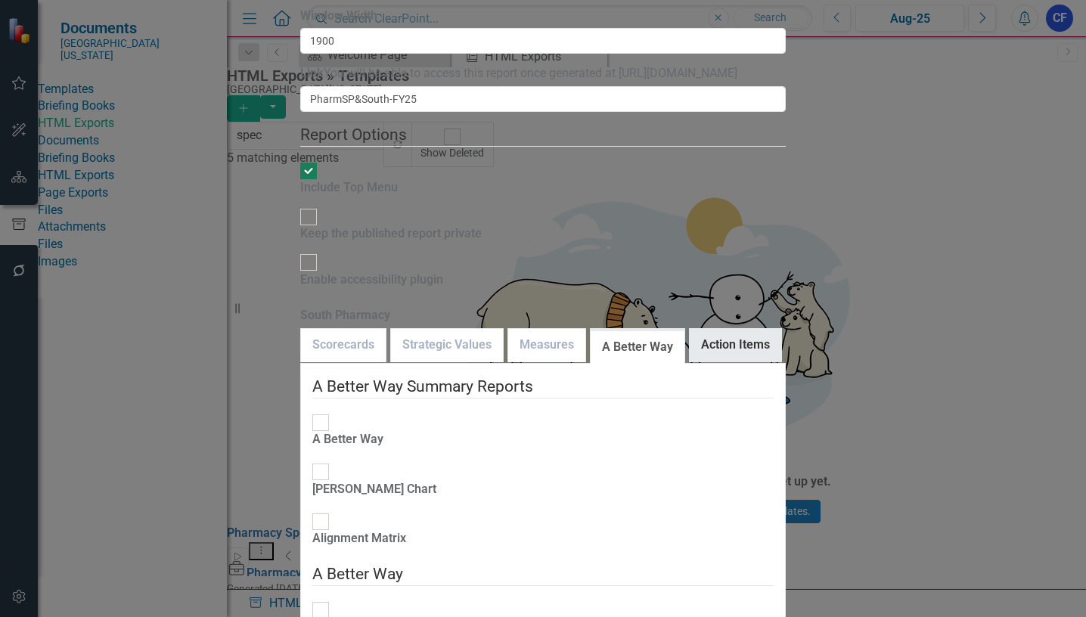
click at [757, 329] on link "Action Items" at bounding box center [736, 345] width 92 height 33
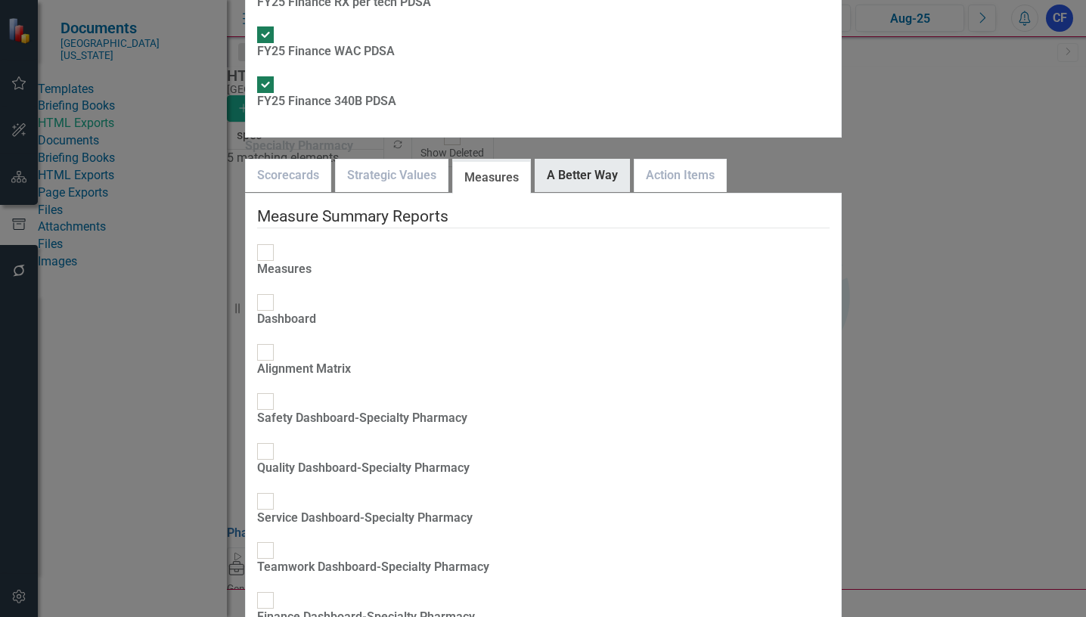
click at [629, 160] on link "A Better Way" at bounding box center [582, 176] width 94 height 33
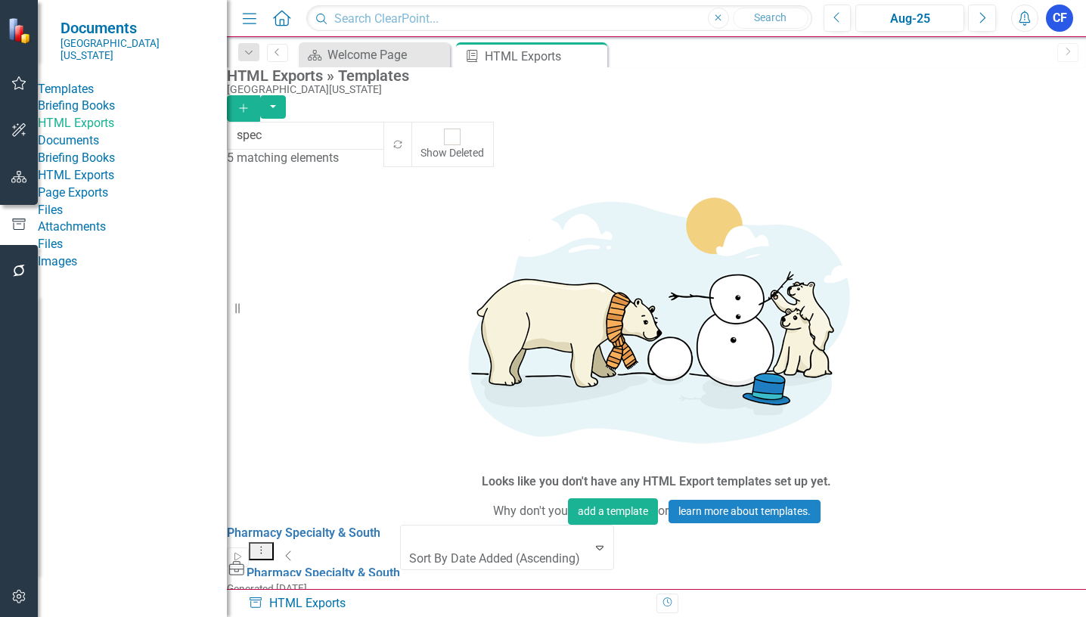
click at [268, 545] on icon "Dropdown Menu" at bounding box center [261, 550] width 13 height 10
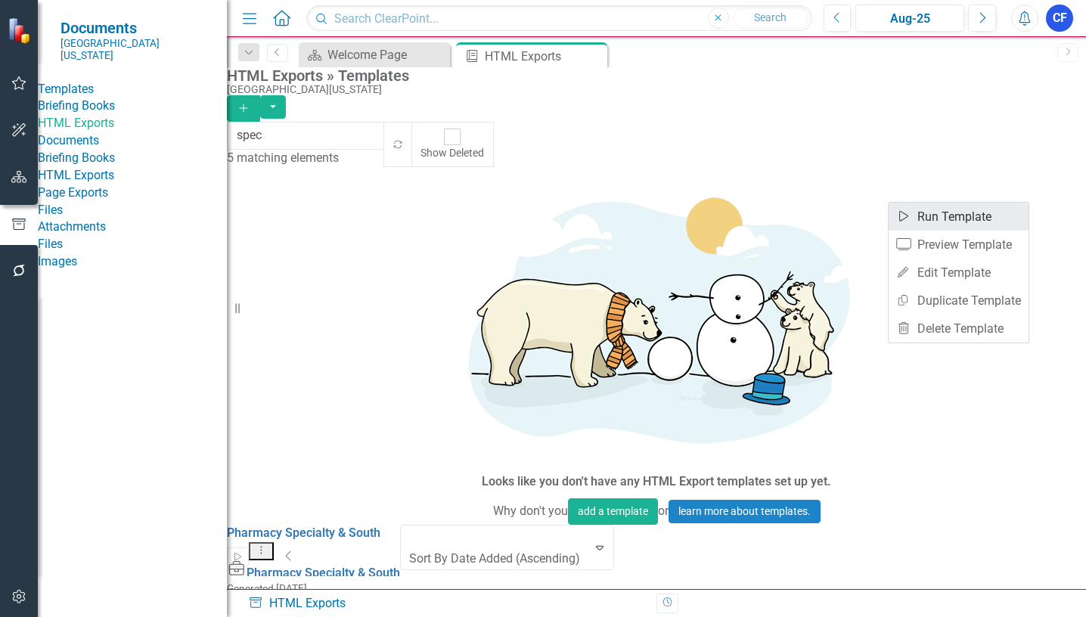
click at [951, 215] on link "Start Run Template" at bounding box center [959, 217] width 140 height 28
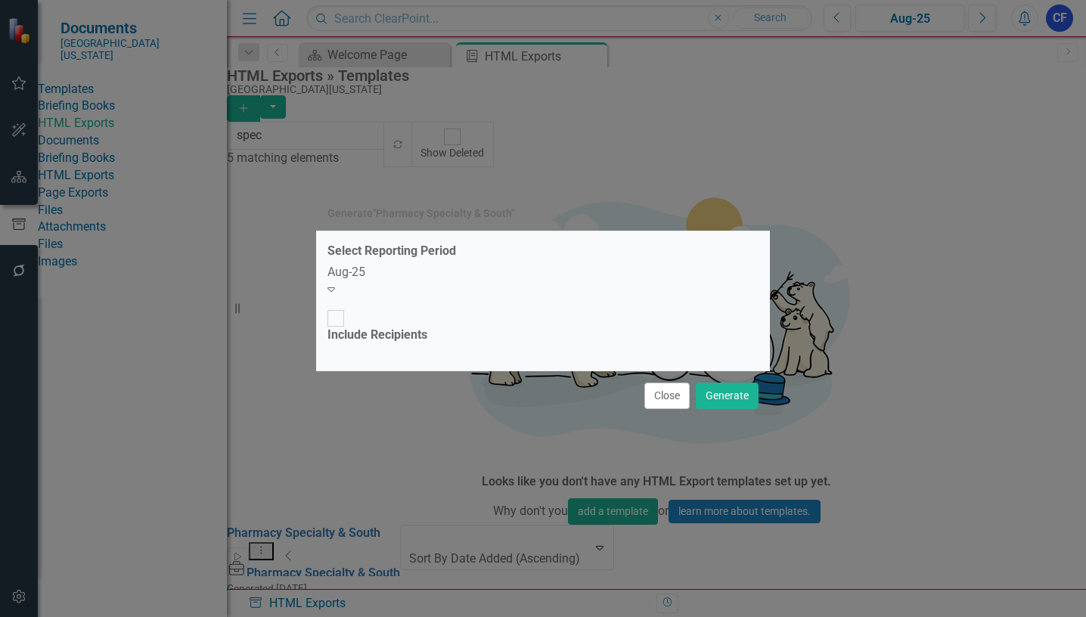
click at [335, 295] on icon "Expand" at bounding box center [331, 289] width 8 height 12
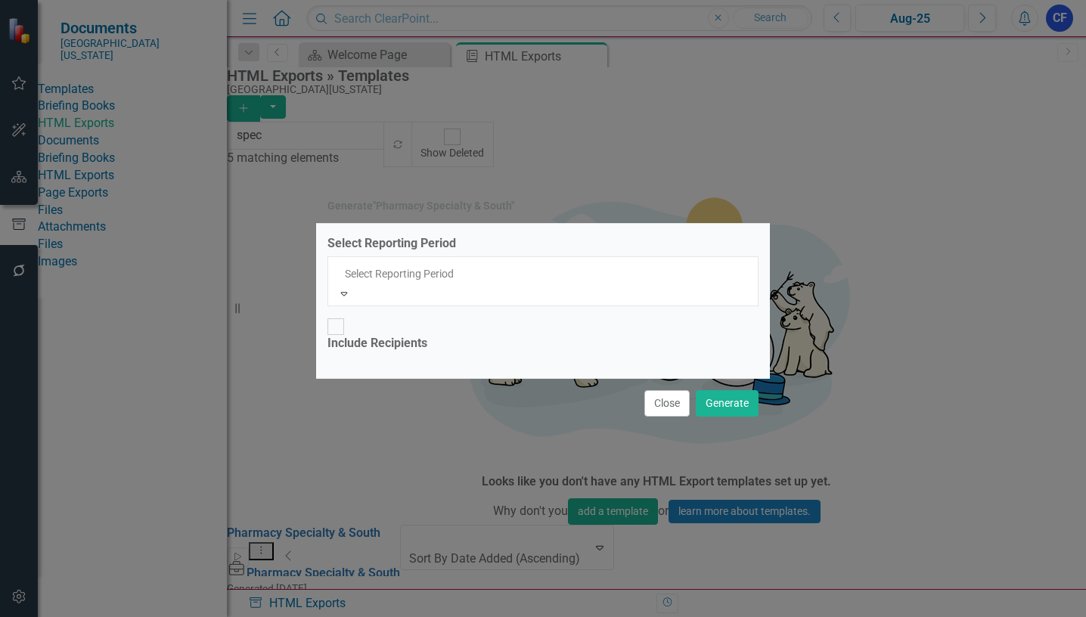
scroll to position [1117, 0]
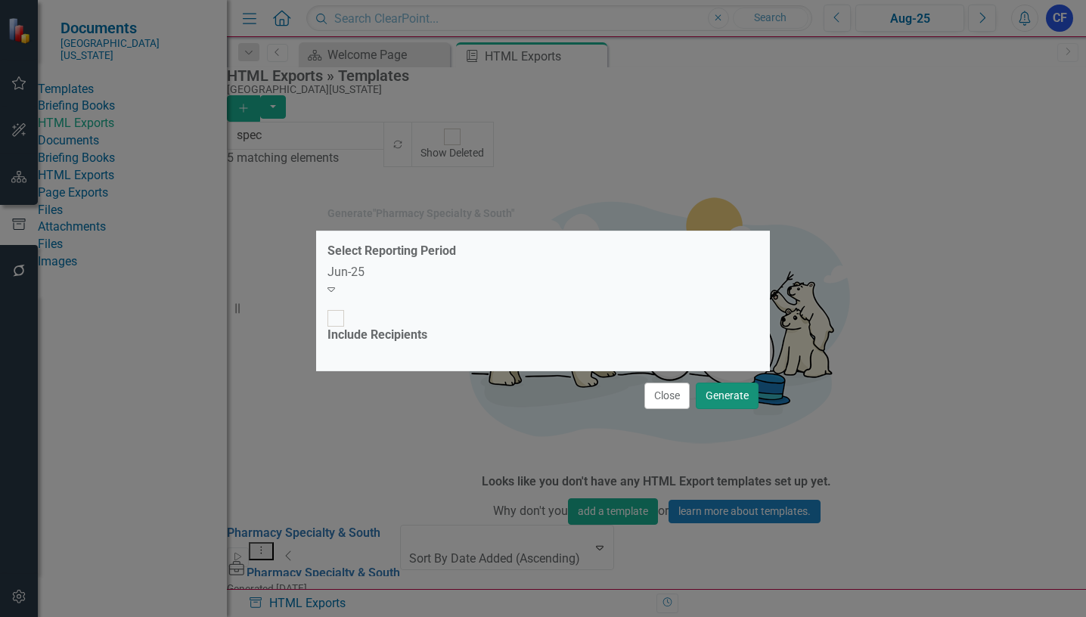
click at [727, 383] on button "Generate" at bounding box center [727, 396] width 63 height 26
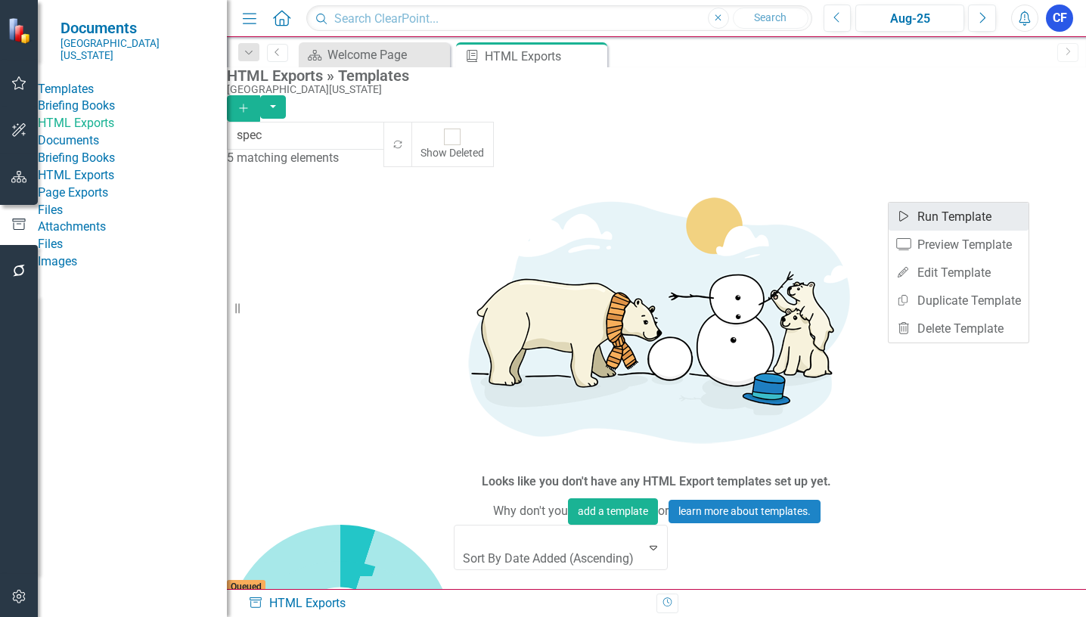
click at [954, 217] on link "Start Run Template" at bounding box center [959, 217] width 140 height 28
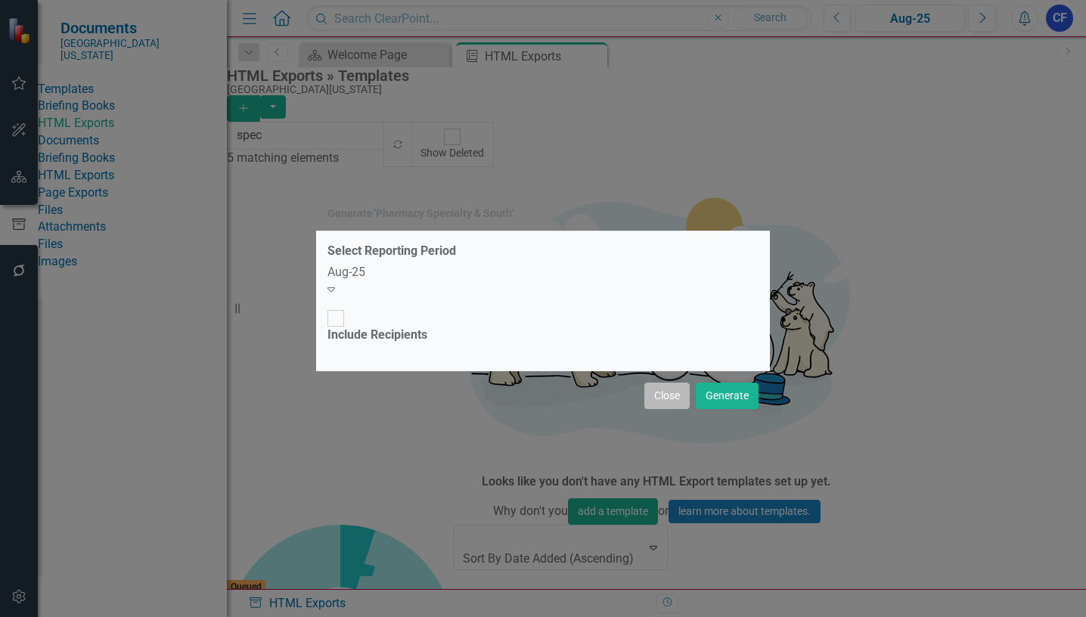
click at [675, 383] on button "Close" at bounding box center [666, 396] width 45 height 26
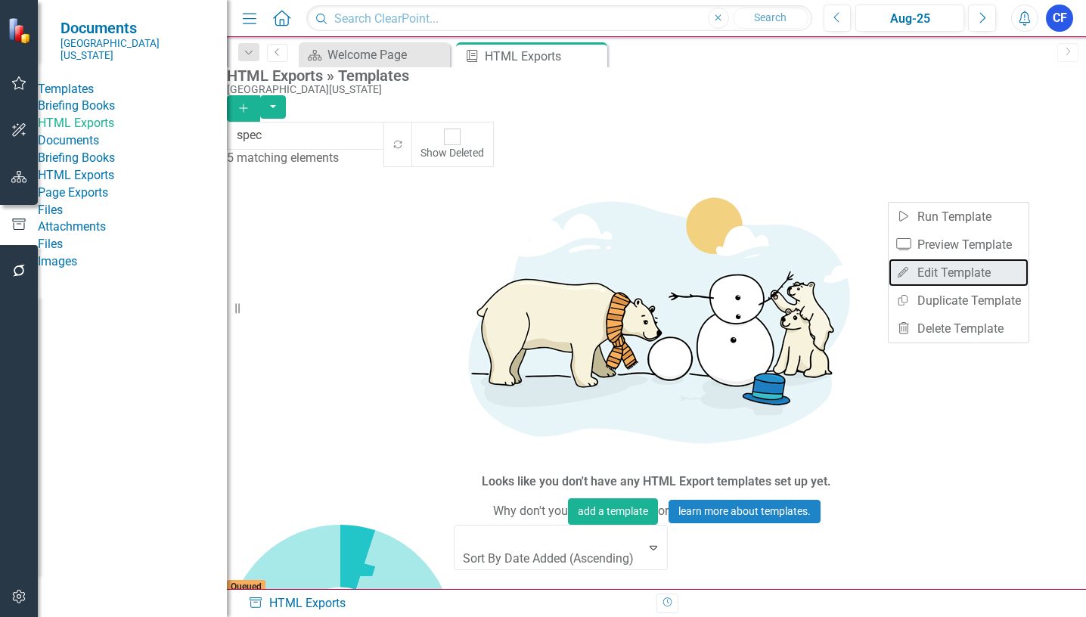
click at [948, 272] on link "Edit Edit Template" at bounding box center [959, 273] width 140 height 28
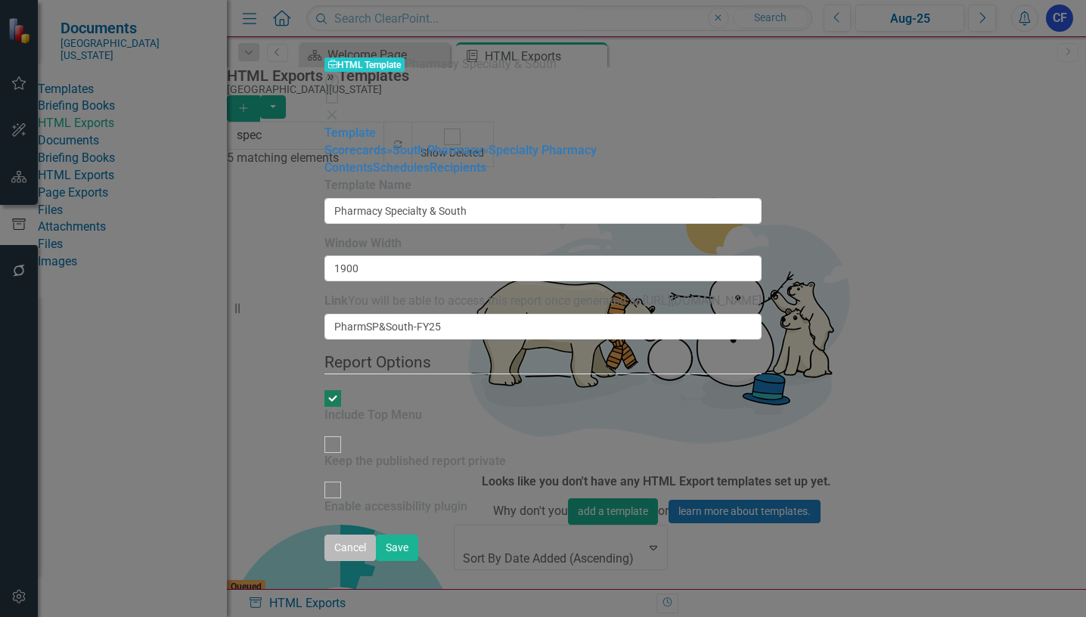
click at [376, 561] on button "Cancel" at bounding box center [349, 548] width 51 height 26
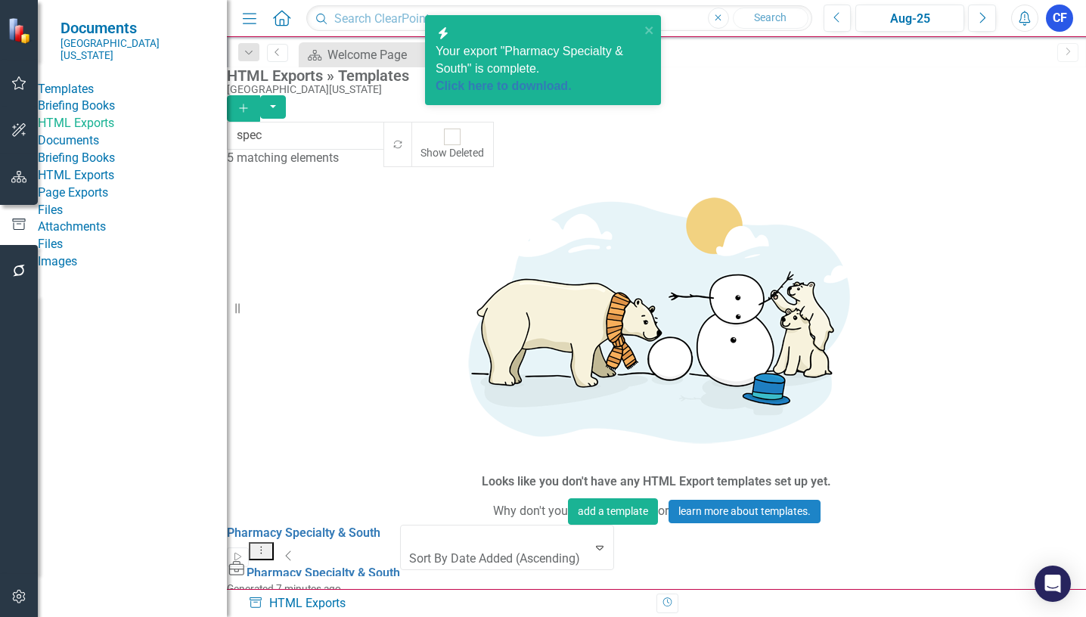
click at [119, 132] on link "HTML Exports" at bounding box center [132, 123] width 189 height 17
click at [268, 545] on icon "Dropdown Menu" at bounding box center [261, 550] width 13 height 10
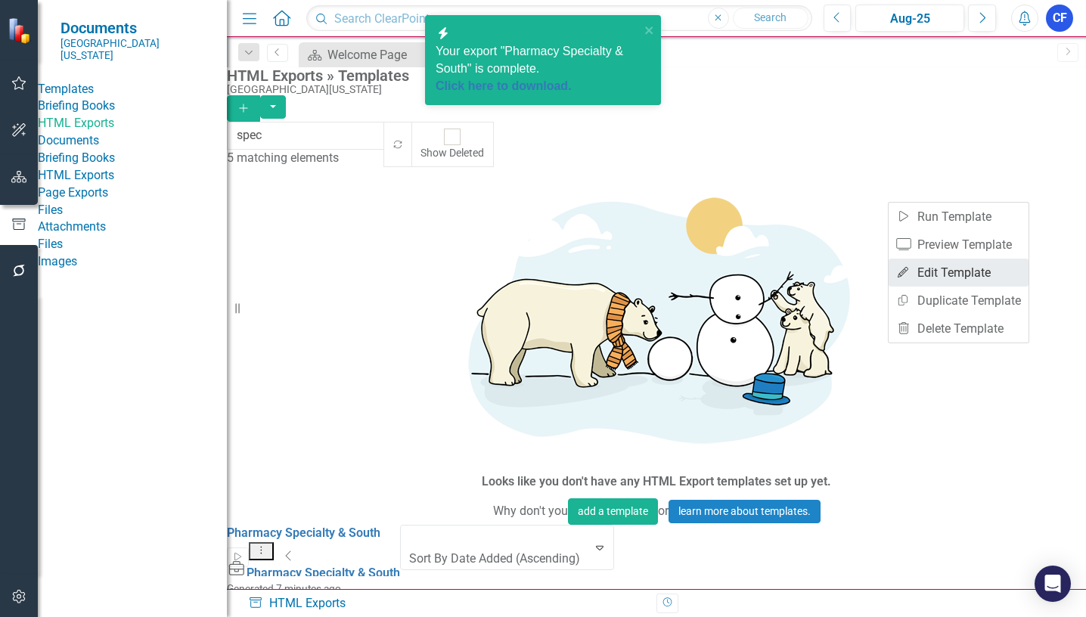
click at [970, 273] on link "Edit Edit Template" at bounding box center [959, 273] width 140 height 28
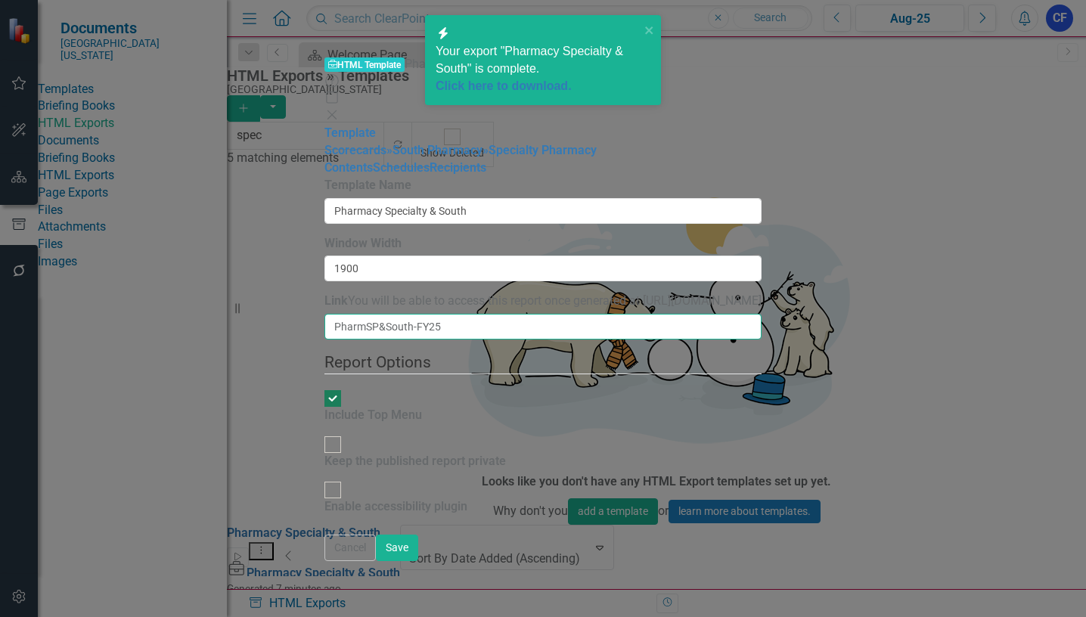
click at [461, 314] on input "PharmSP&South-FY25" at bounding box center [542, 327] width 437 height 26
type input "PharmSP&South"
click at [376, 535] on button "Save" at bounding box center [397, 548] width 42 height 26
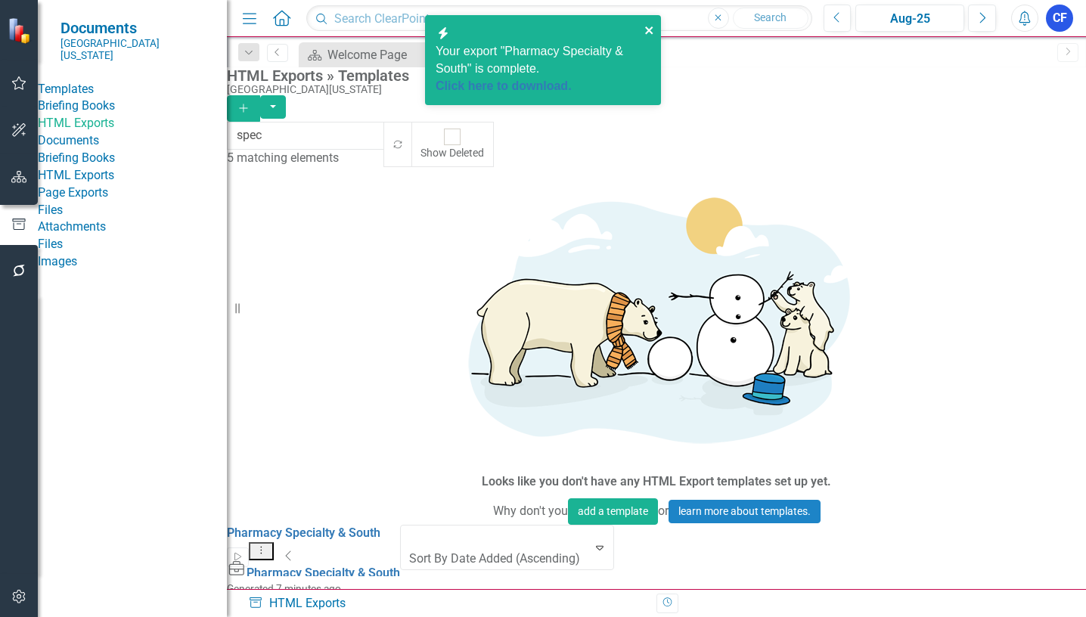
click at [648, 29] on icon "close" at bounding box center [649, 30] width 8 height 8
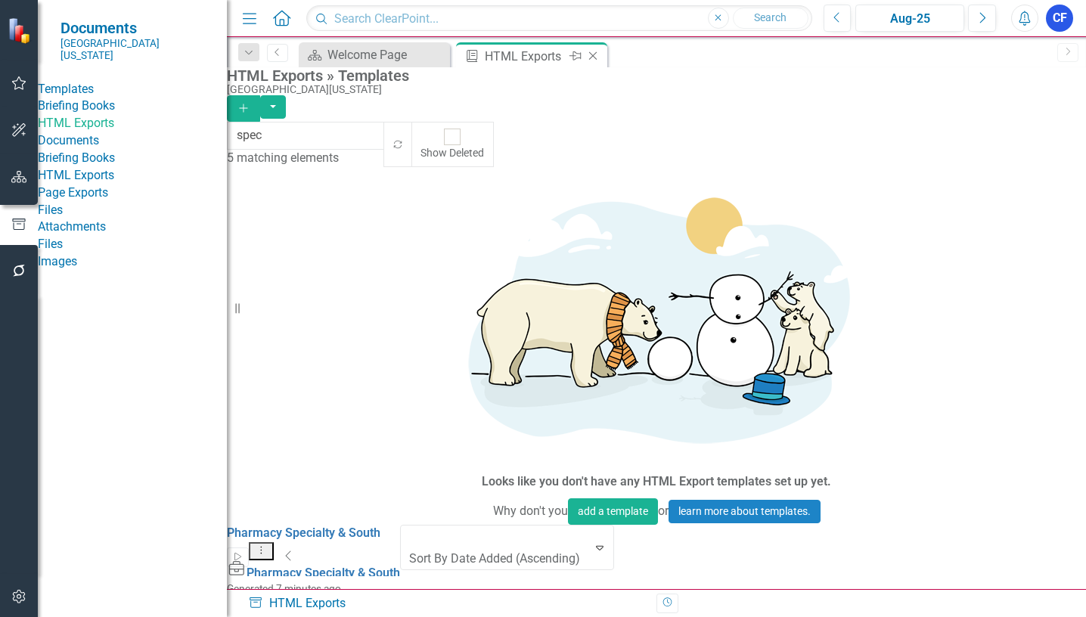
click at [594, 54] on icon "Close" at bounding box center [592, 56] width 15 height 12
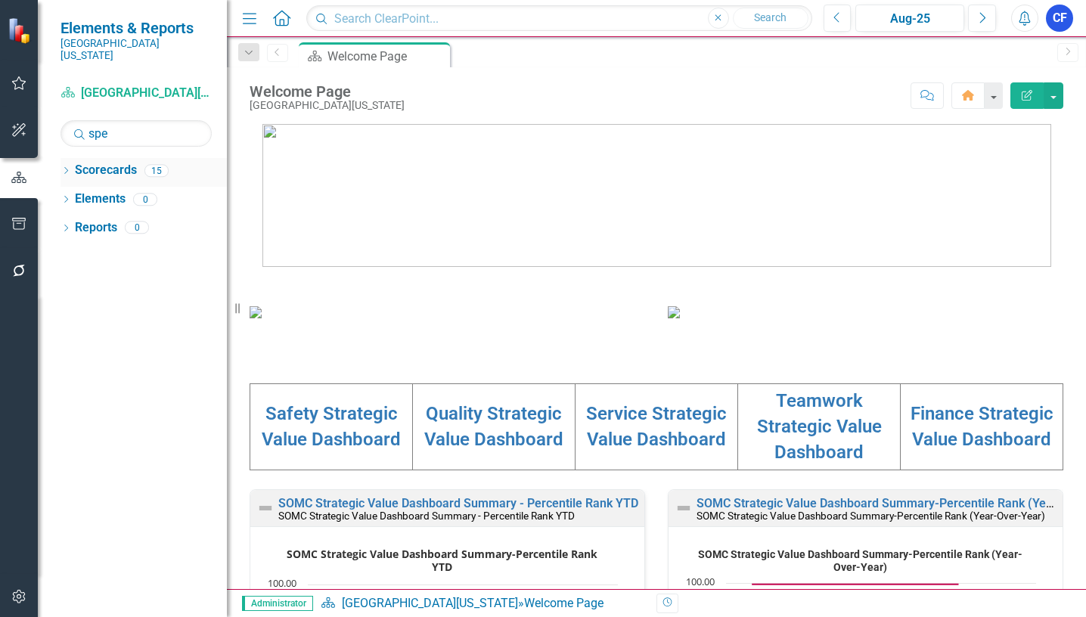
click at [69, 168] on icon "Dropdown" at bounding box center [66, 172] width 11 height 8
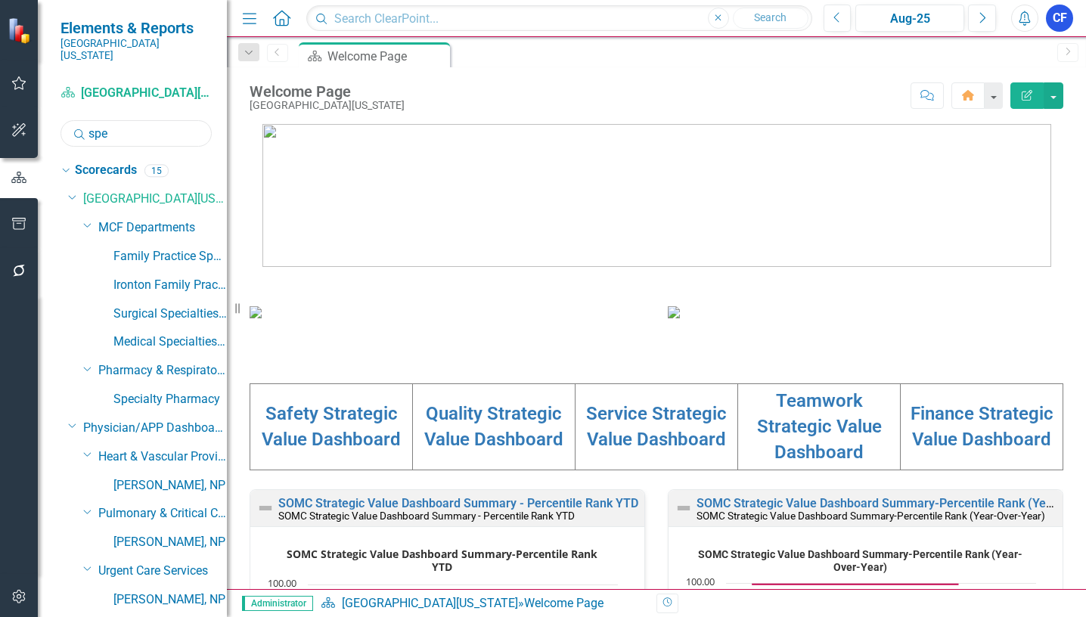
click at [127, 120] on input "spe" at bounding box center [136, 133] width 151 height 26
click at [171, 391] on link "Specialty Pharmacy" at bounding box center [169, 399] width 113 height 17
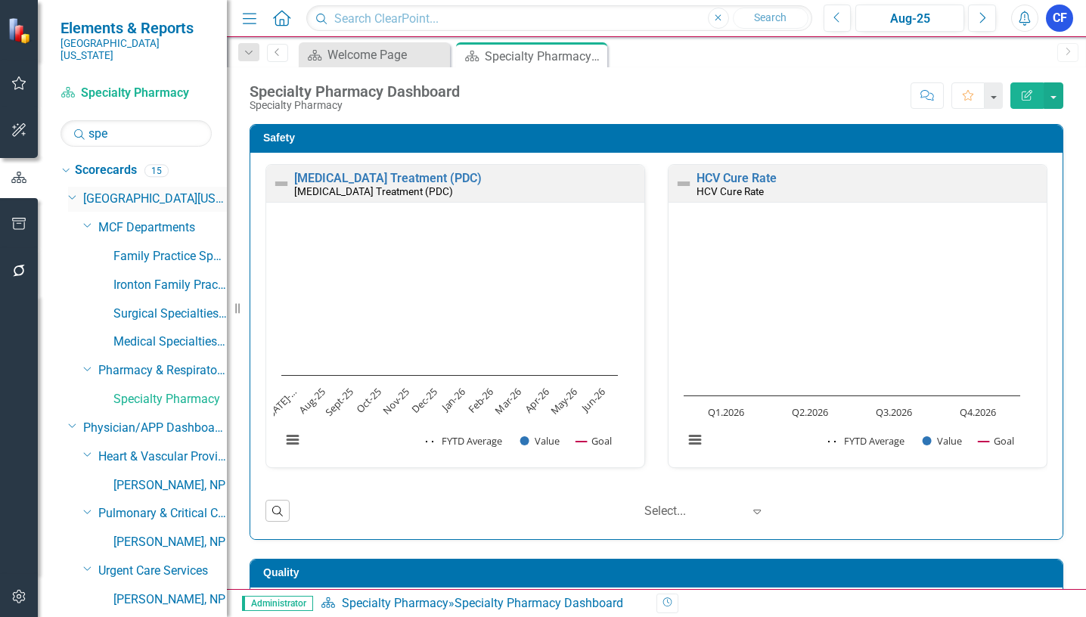
click at [78, 191] on div "Dropdown" at bounding box center [71, 196] width 13 height 11
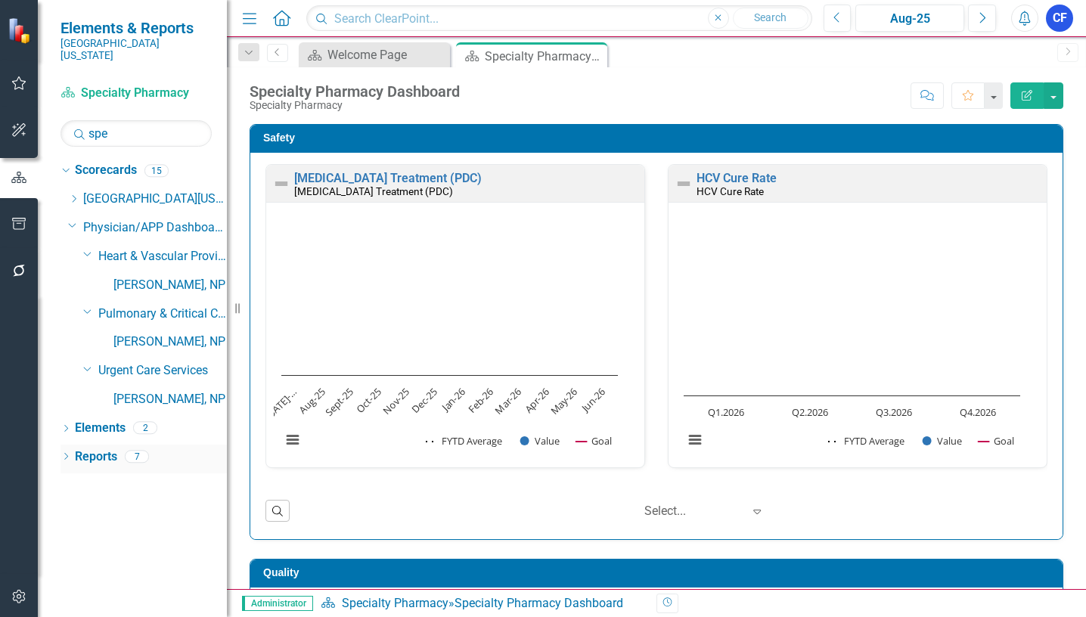
click at [95, 448] on link "Reports" at bounding box center [96, 456] width 42 height 17
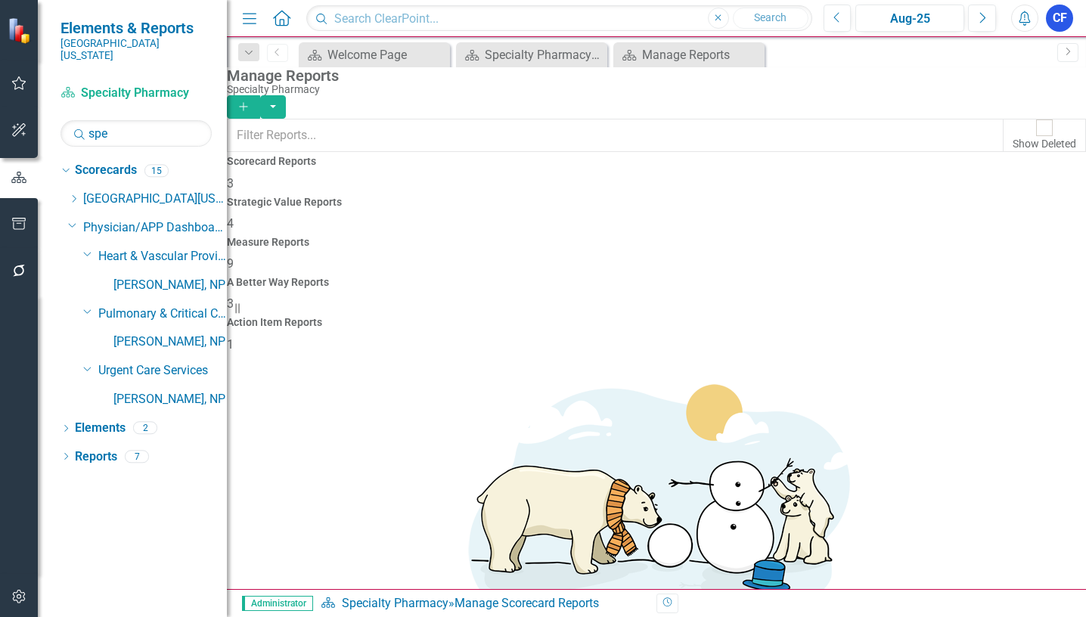
click at [662, 237] on h4 "Measure Reports" at bounding box center [656, 242] width 859 height 11
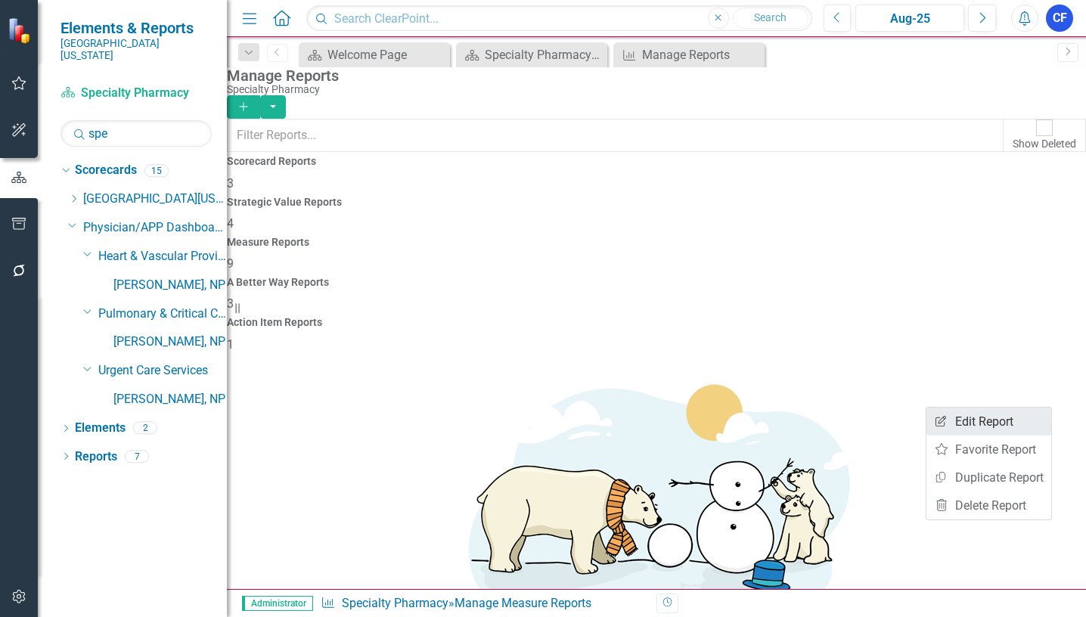
click at [996, 424] on link "Edit Report Edit Report" at bounding box center [988, 422] width 125 height 28
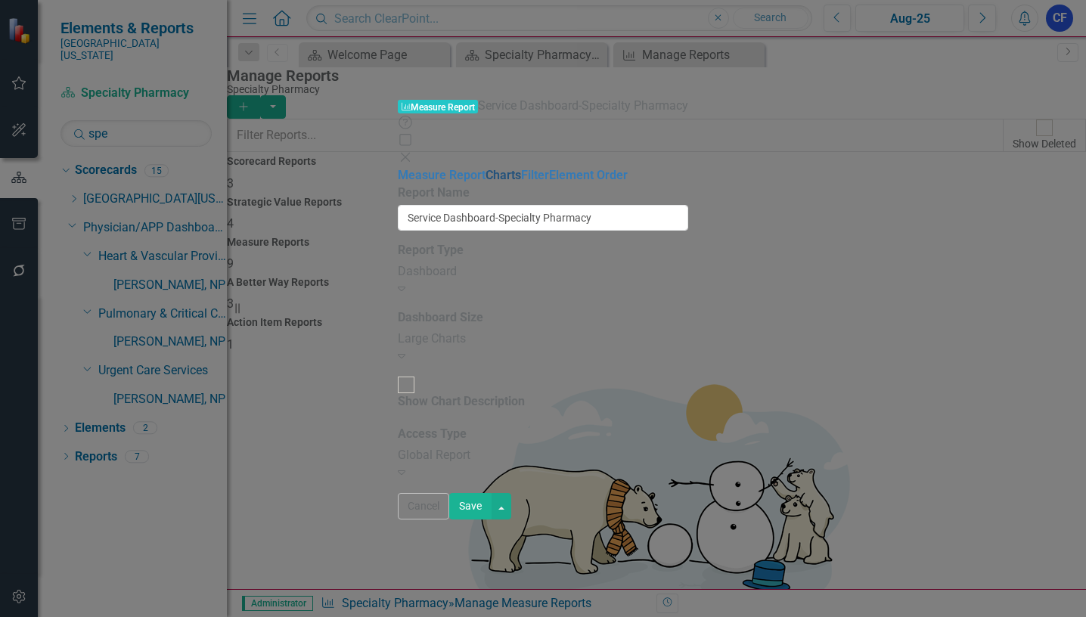
click at [486, 168] on link "Charts" at bounding box center [504, 175] width 36 height 14
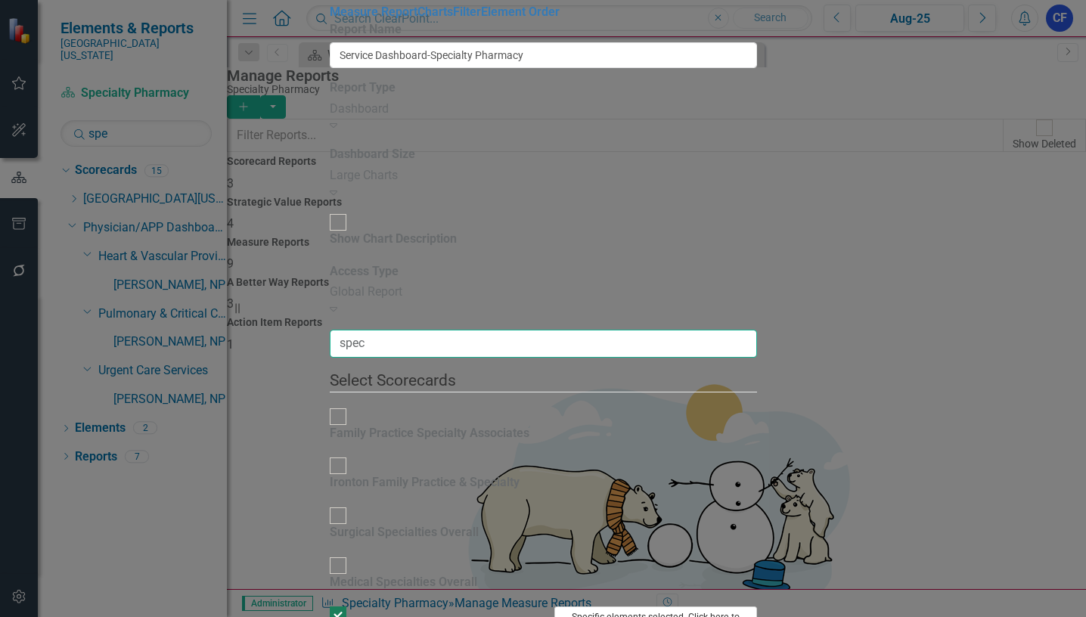
type input "spec"
click at [757, 607] on button "Specific elements selected. Click here to view and change selection." at bounding box center [655, 625] width 203 height 36
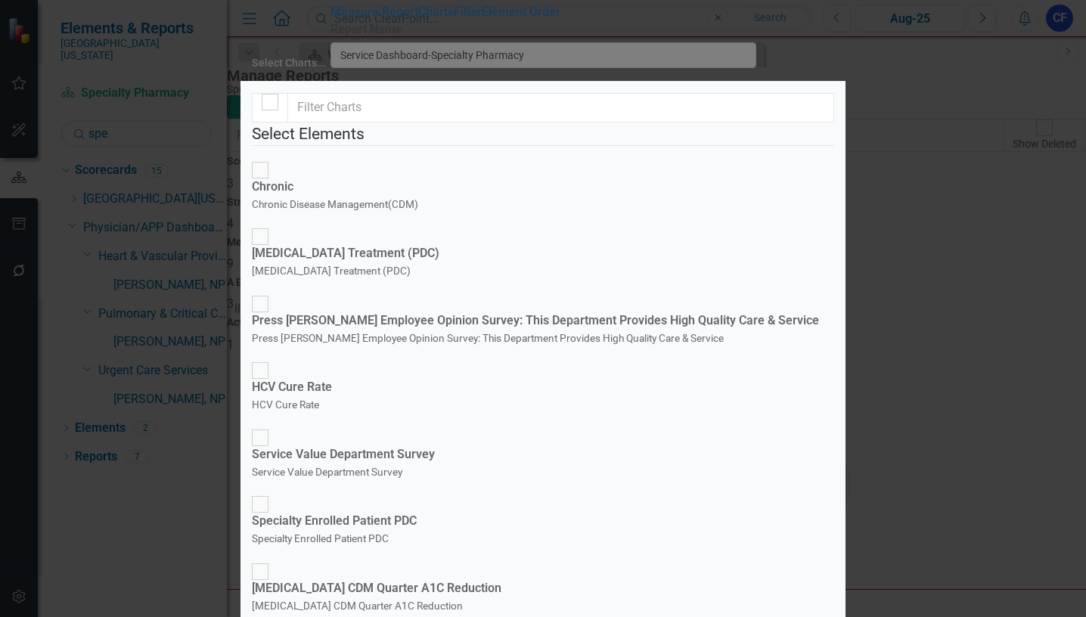
scroll to position [76, 0]
click at [268, 430] on div at bounding box center [260, 438] width 17 height 17
click at [272, 426] on input "Service Value Department Survey Service Value Department Survey" at bounding box center [260, 437] width 23 height 23
checkbox input "true"
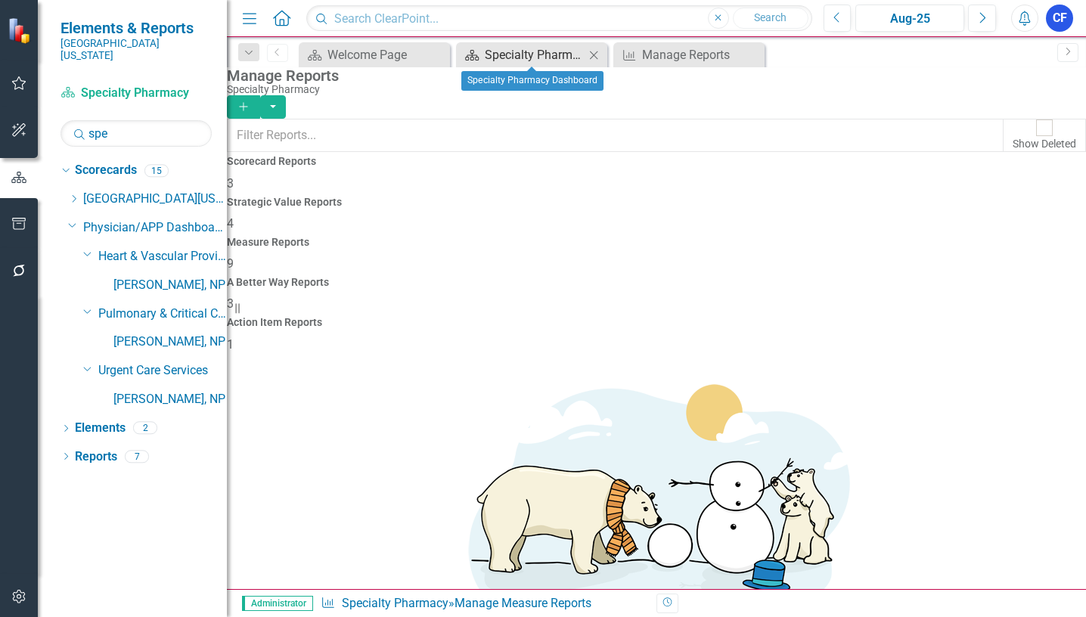
click at [548, 57] on div "Specialty Pharmacy Dashboard" at bounding box center [535, 54] width 100 height 19
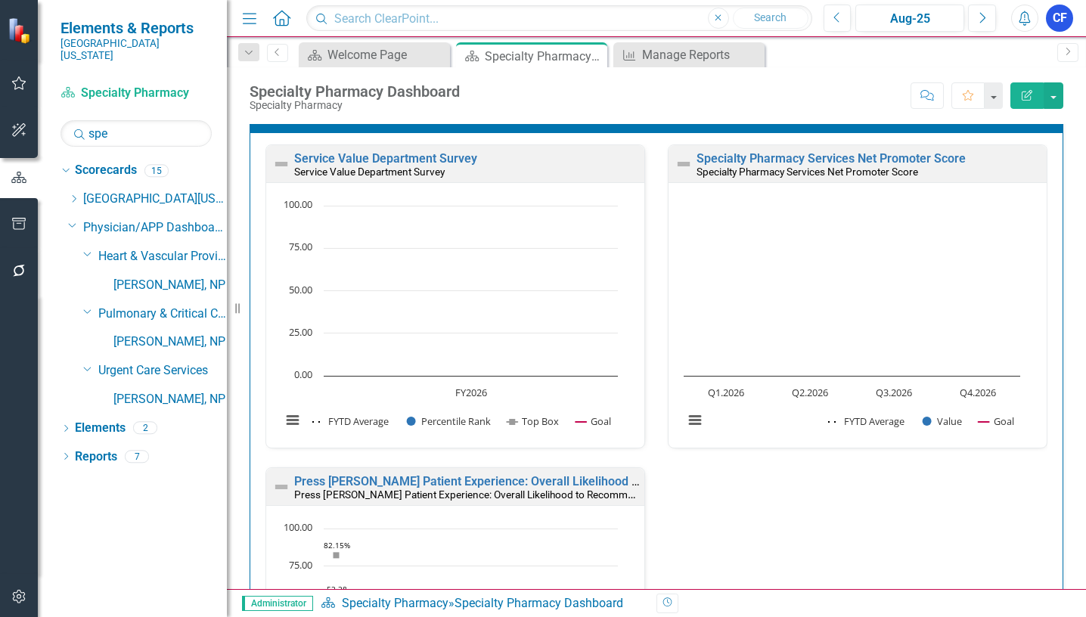
scroll to position [605, 0]
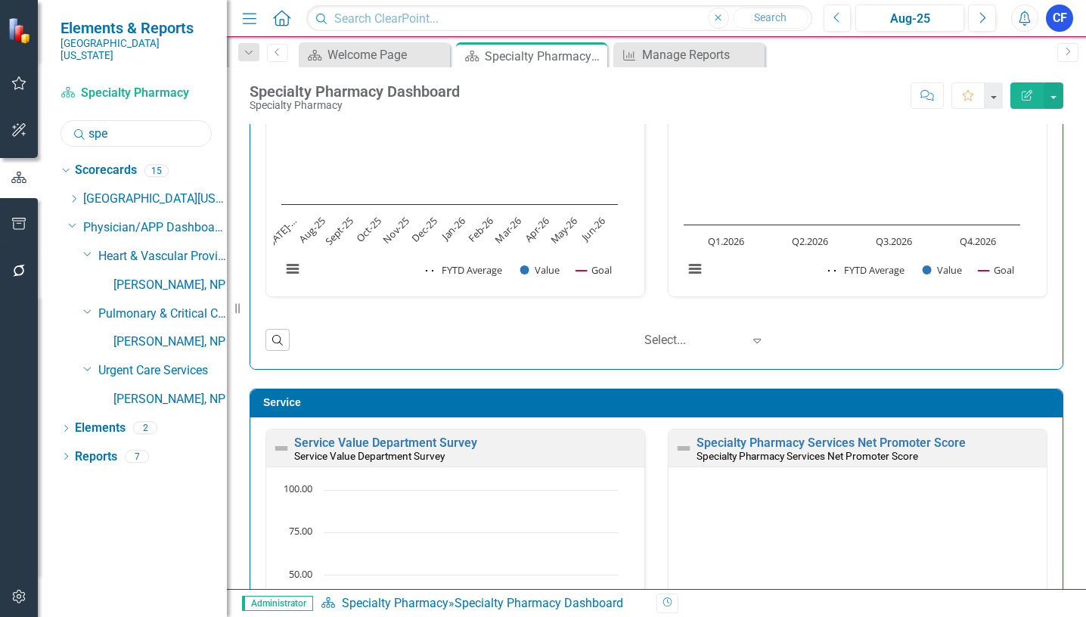
drag, startPoint x: 116, startPoint y: 123, endPoint x: 96, endPoint y: 123, distance: 19.7
click at [96, 123] on input "spe" at bounding box center [136, 133] width 151 height 26
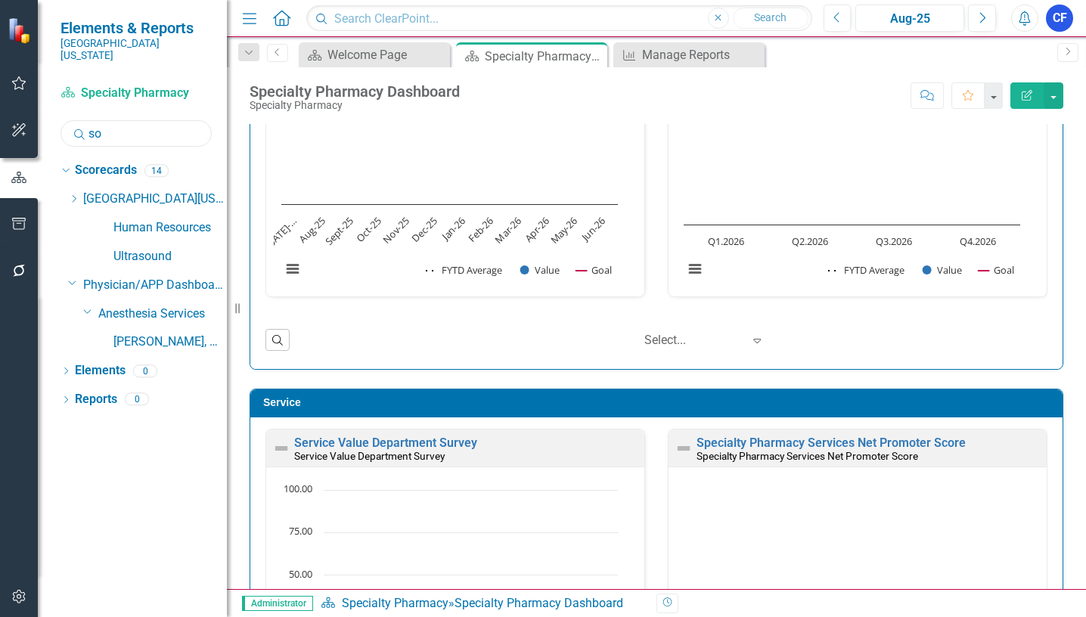
type input "s"
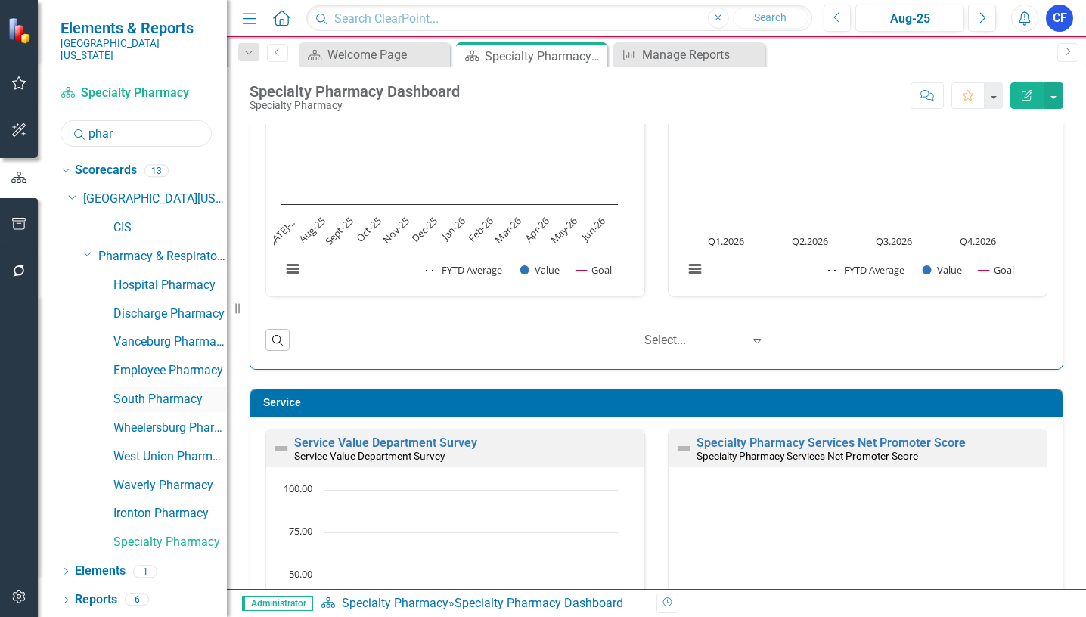
type input "phar"
click at [178, 391] on link "South Pharmacy" at bounding box center [169, 399] width 113 height 17
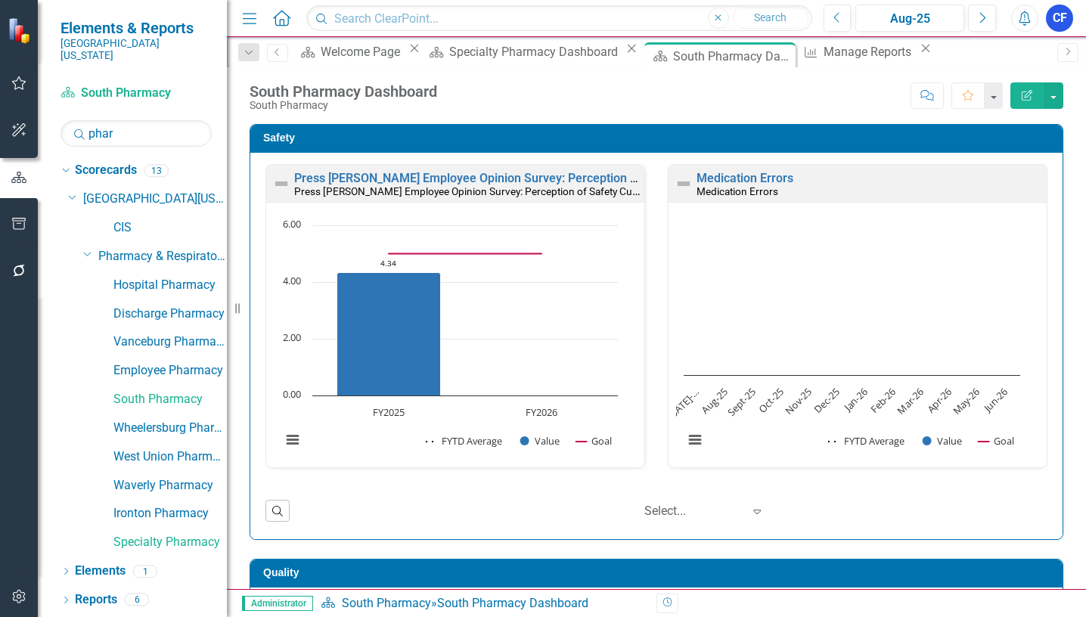
click at [624, 54] on icon "Close" at bounding box center [631, 48] width 15 height 12
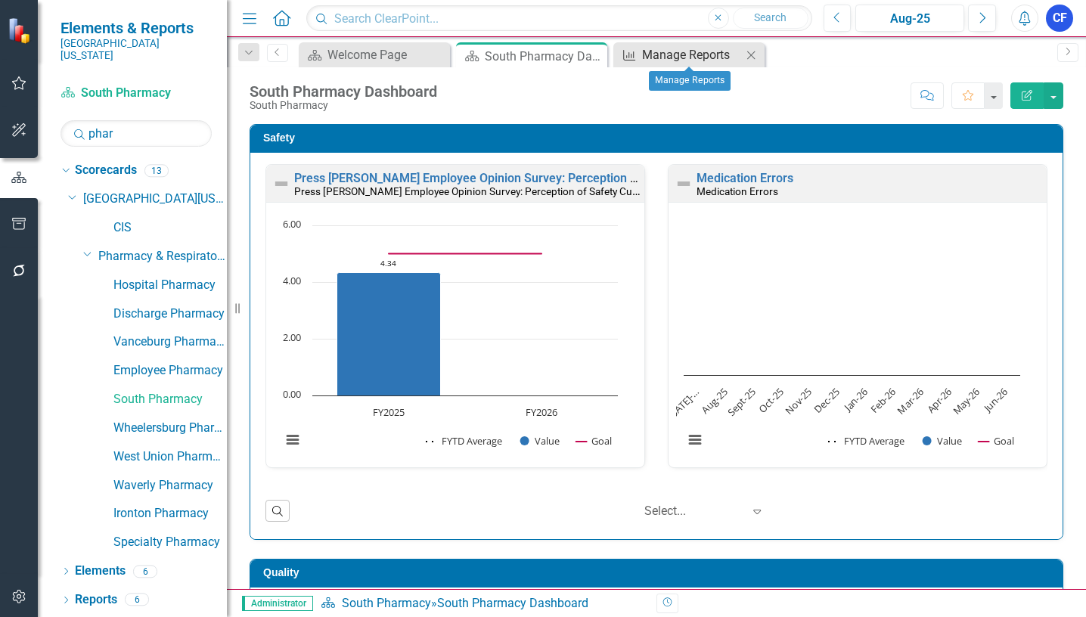
click at [694, 53] on div "Manage Reports" at bounding box center [692, 54] width 100 height 19
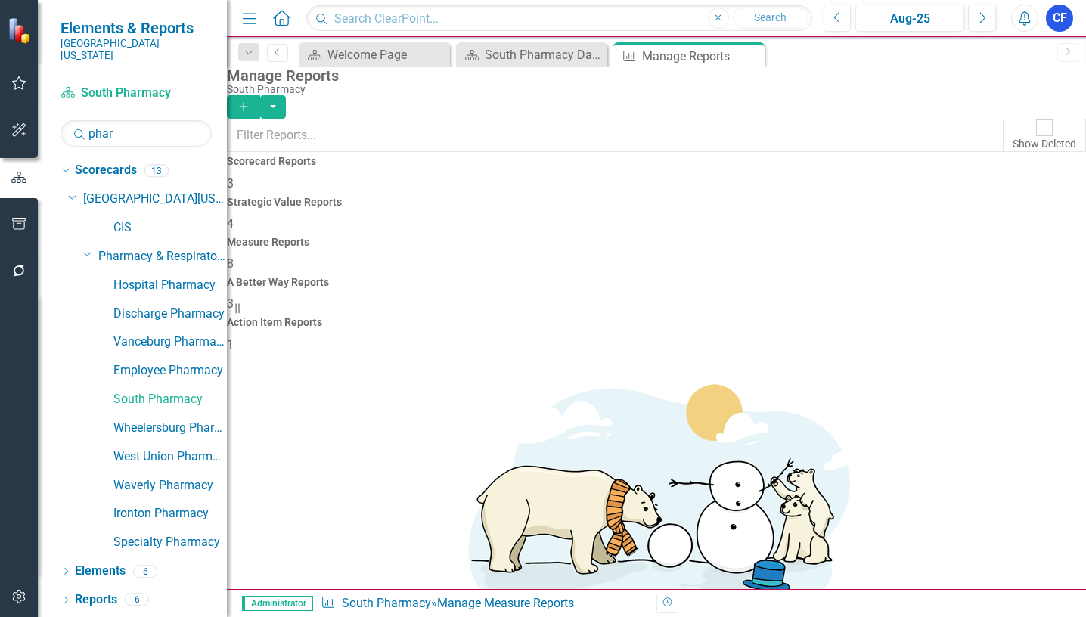
click at [1001, 422] on link "Edit Report Edit Report" at bounding box center [988, 422] width 125 height 28
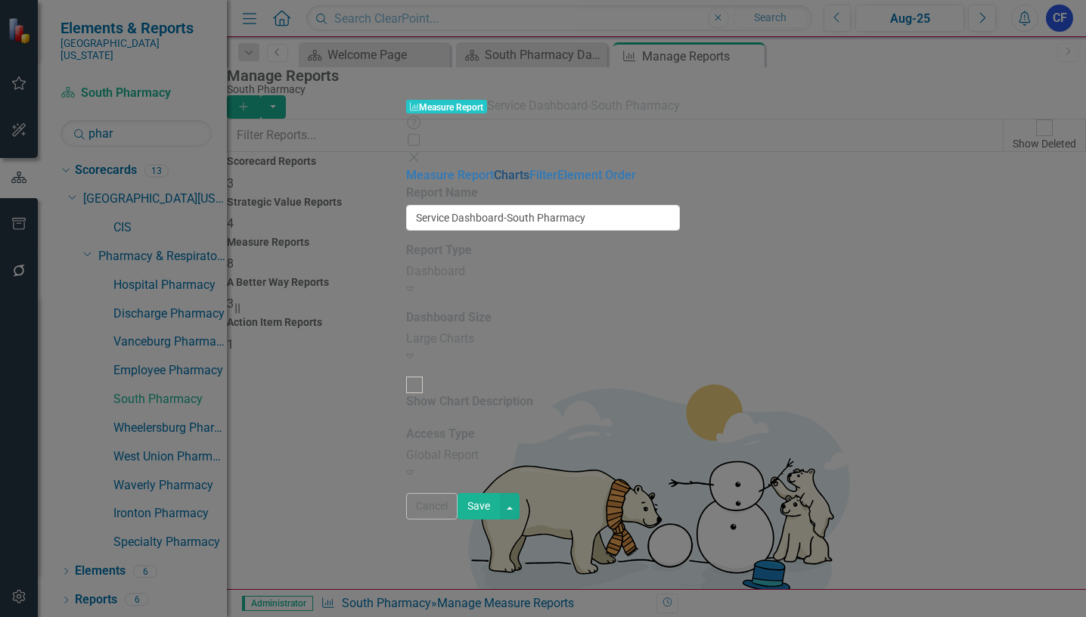
click at [494, 168] on link "Charts" at bounding box center [512, 175] width 36 height 14
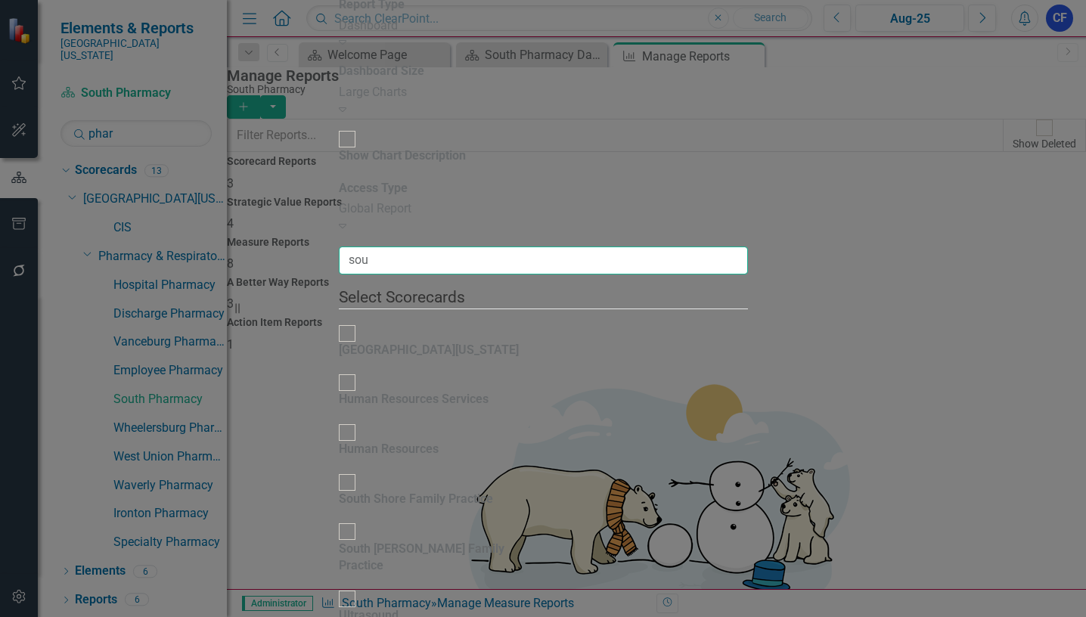
type input "sou"
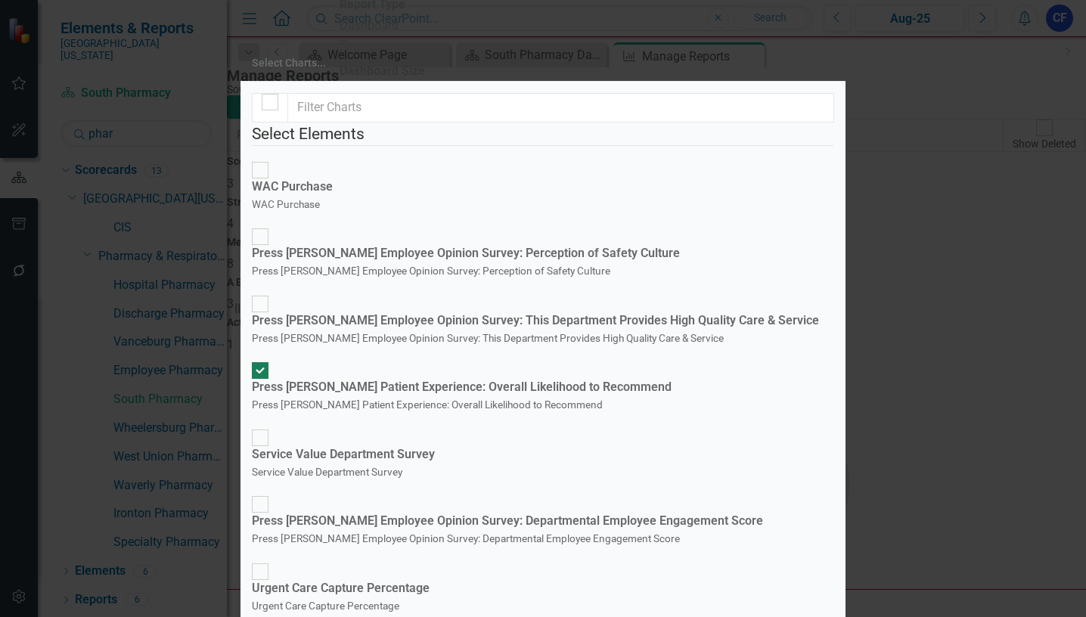
click at [268, 430] on div at bounding box center [260, 438] width 17 height 17
click at [272, 426] on input "Service Value Department Survey Service Value Department Survey" at bounding box center [260, 437] width 23 height 23
checkbox input "true"
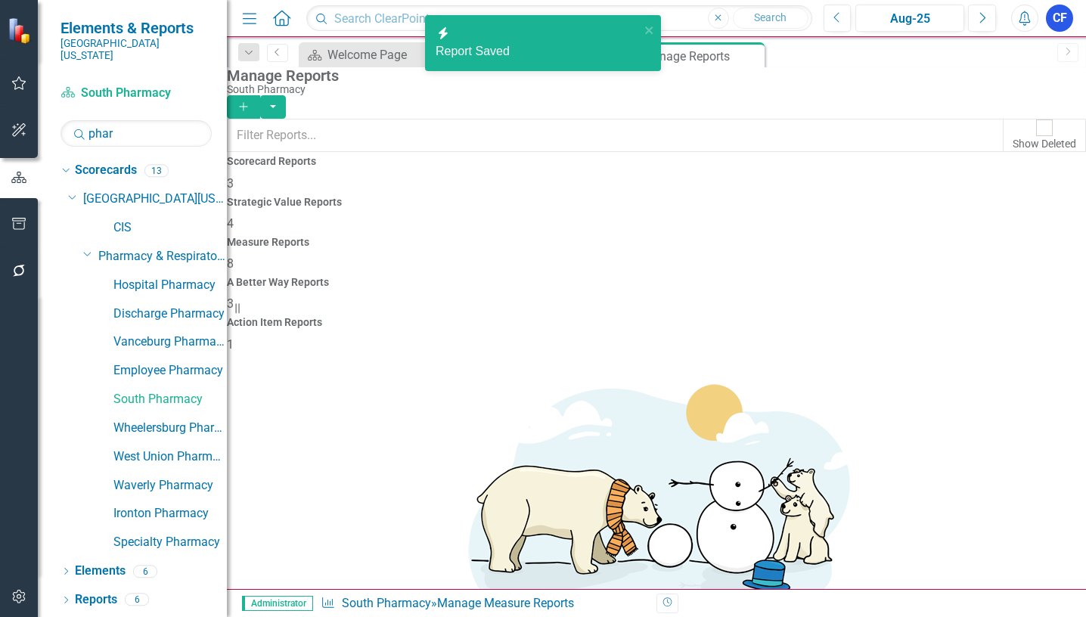
scroll to position [65, 0]
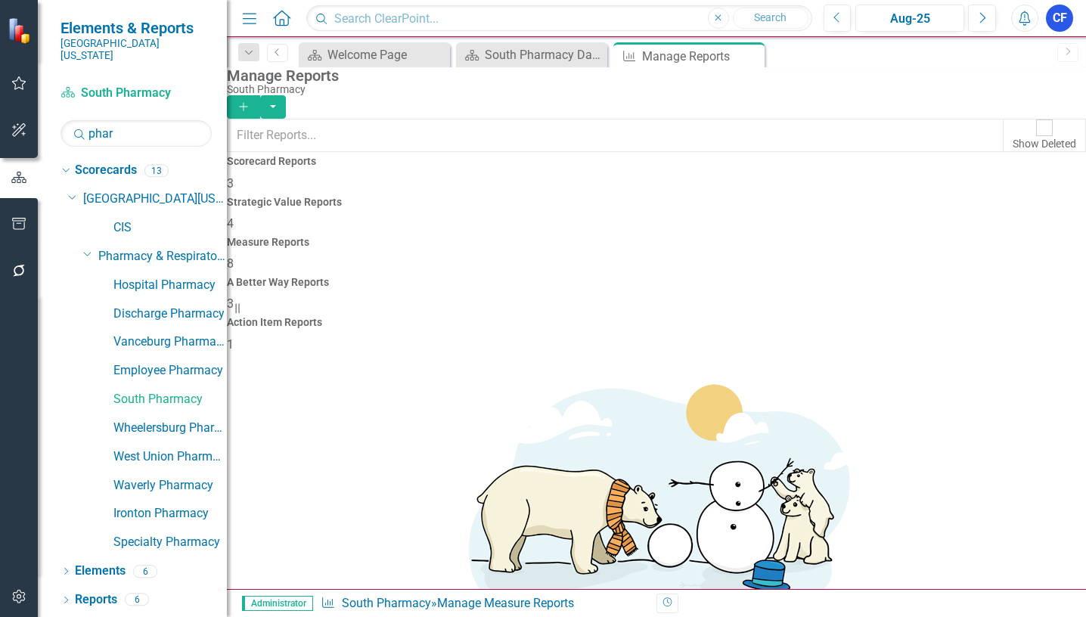
click at [1000, 455] on link "Edit Report Edit Report" at bounding box center [988, 452] width 125 height 28
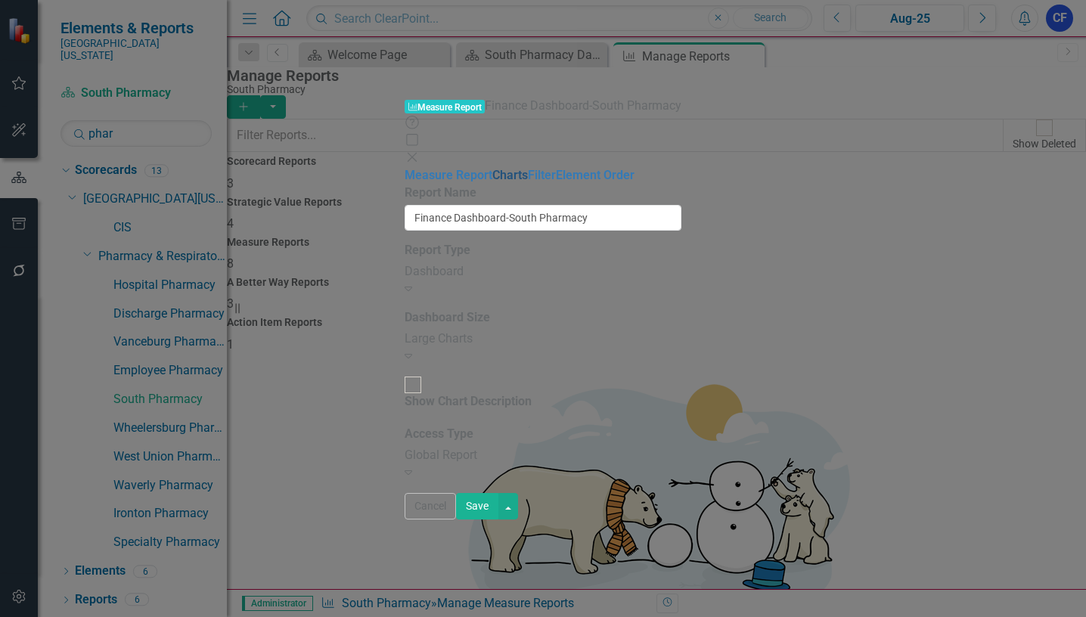
click at [492, 168] on link "Charts" at bounding box center [510, 175] width 36 height 14
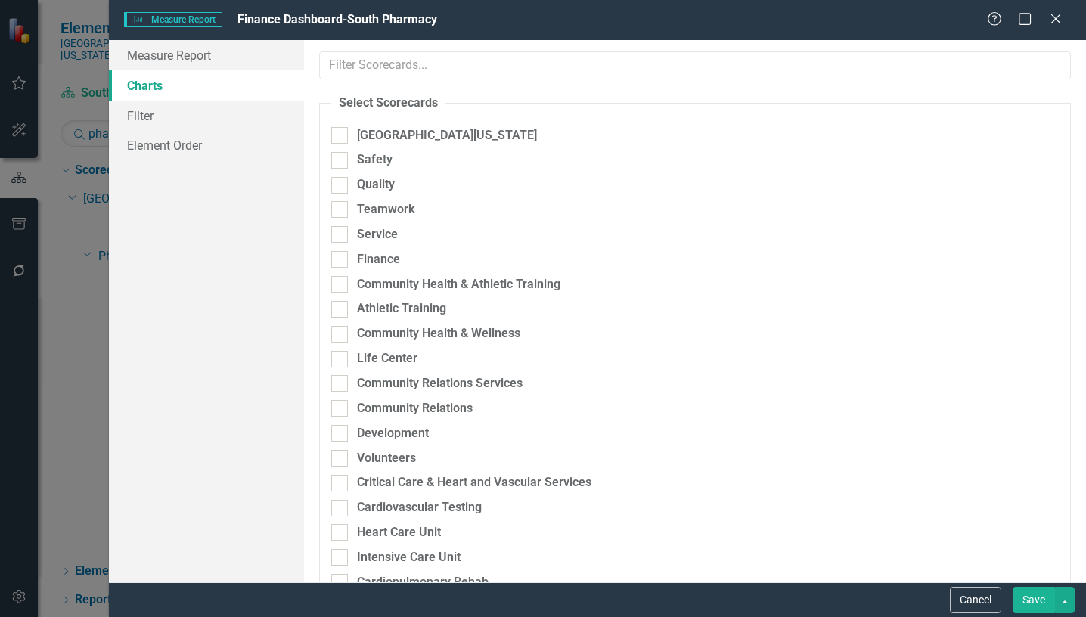
scroll to position [65, 0]
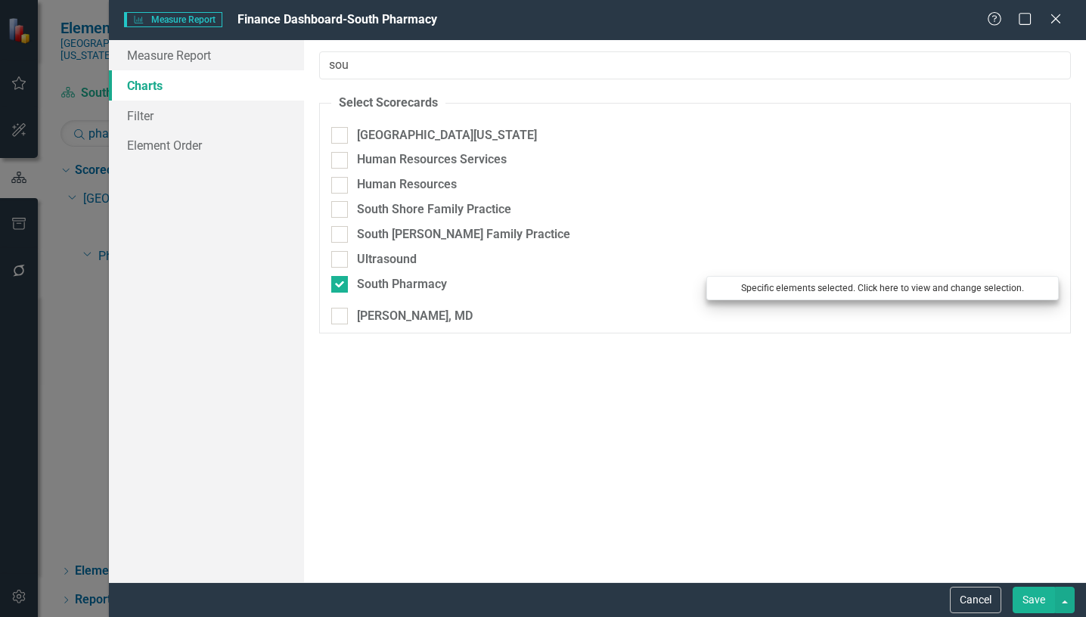
type input "sou"
click at [846, 284] on button "Specific elements selected. Click here to view and change selection." at bounding box center [882, 288] width 352 height 24
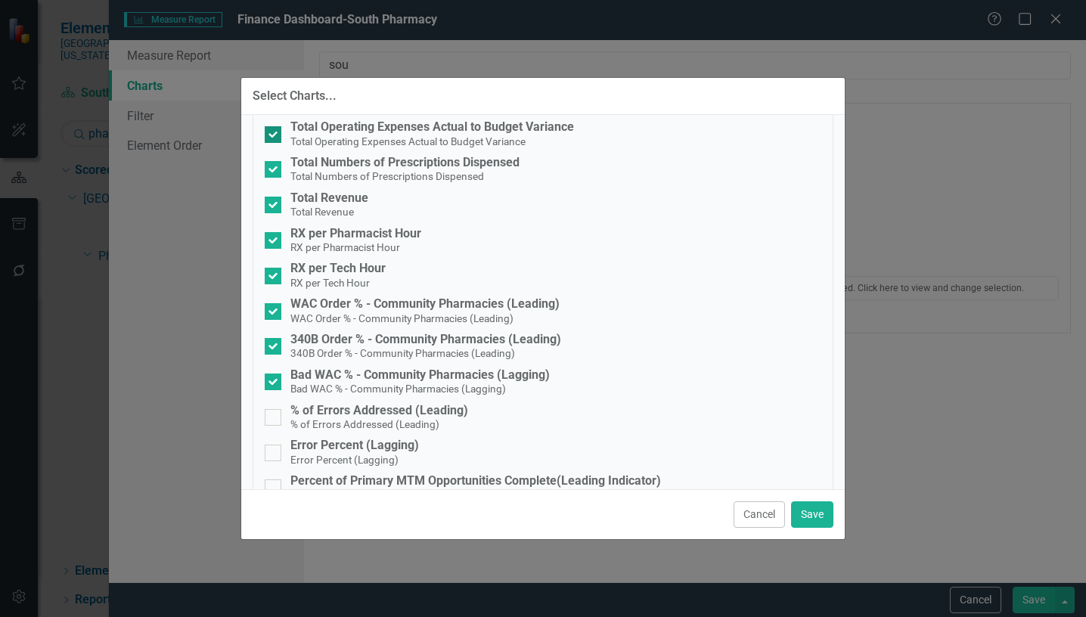
scroll to position [454, 0]
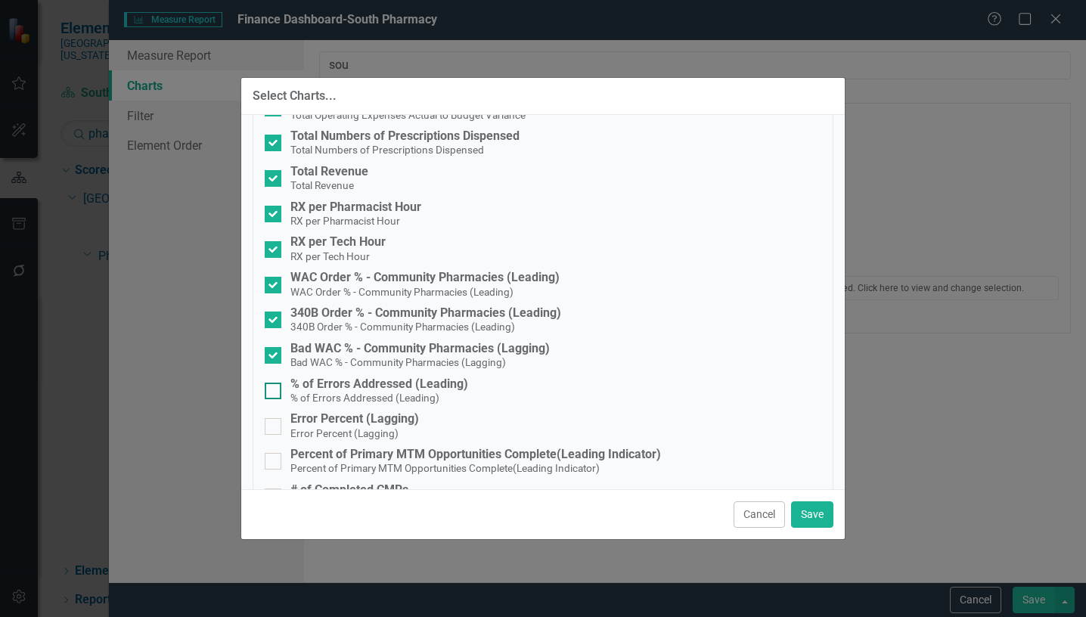
click at [270, 393] on div at bounding box center [273, 391] width 17 height 17
click at [270, 393] on input "% of Errors Addressed (Leading) % of Errors Addressed (Leading)" at bounding box center [270, 388] width 10 height 10
checkbox input "true"
click at [271, 427] on input "Error Percent (Lagging) Error Percent (Lagging)" at bounding box center [270, 423] width 10 height 10
checkbox input "true"
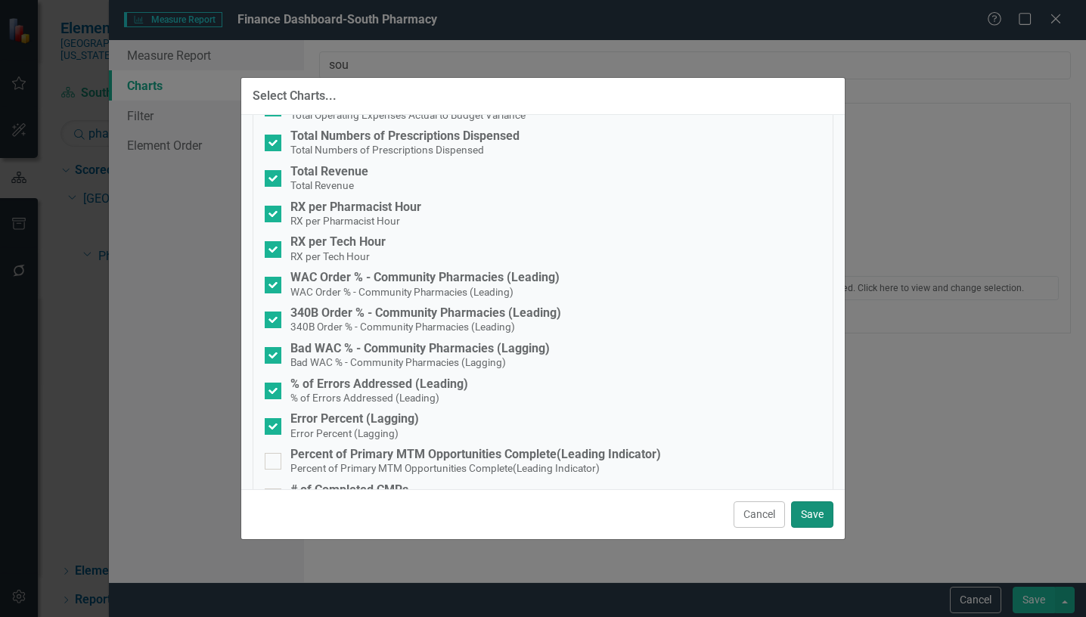
click at [816, 515] on button "Save" at bounding box center [812, 514] width 42 height 26
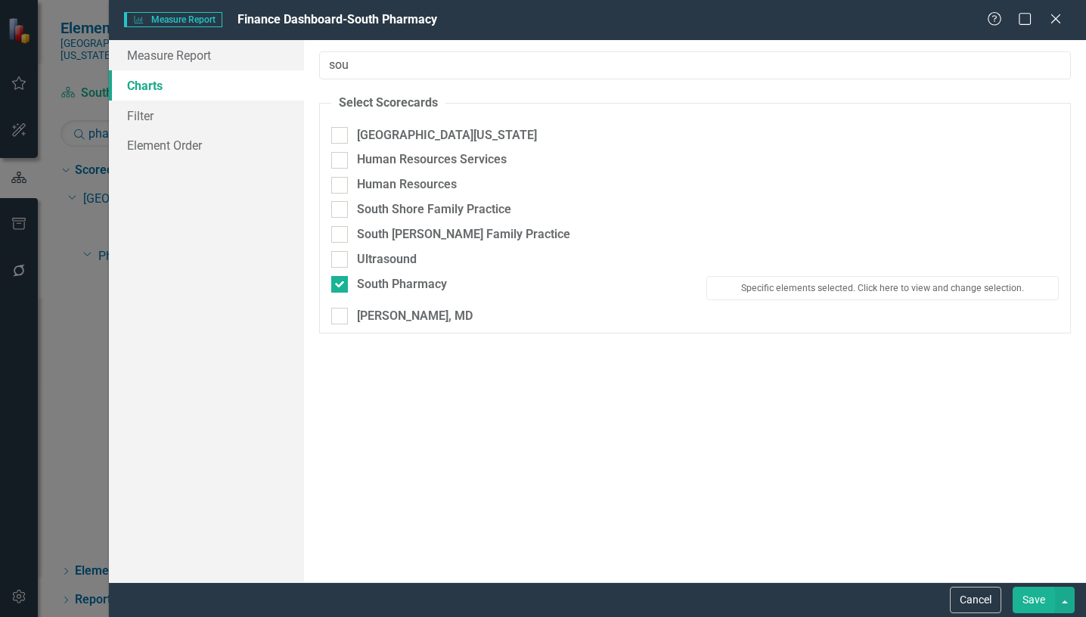
click at [1036, 596] on button "Save" at bounding box center [1034, 600] width 42 height 26
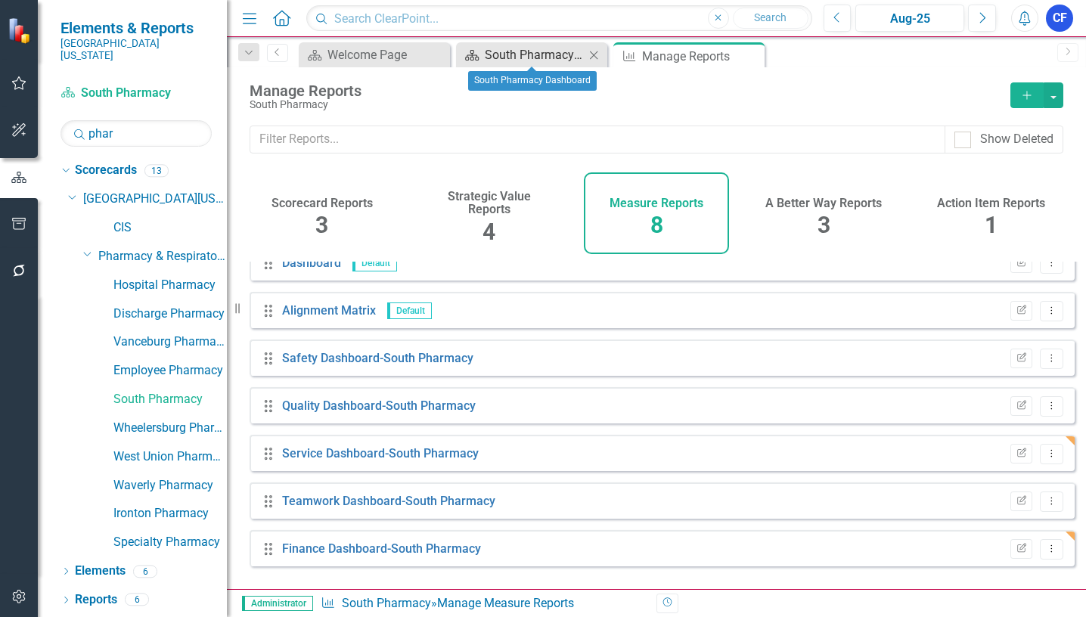
click at [547, 49] on div "South Pharmacy Dashboard" at bounding box center [535, 54] width 100 height 19
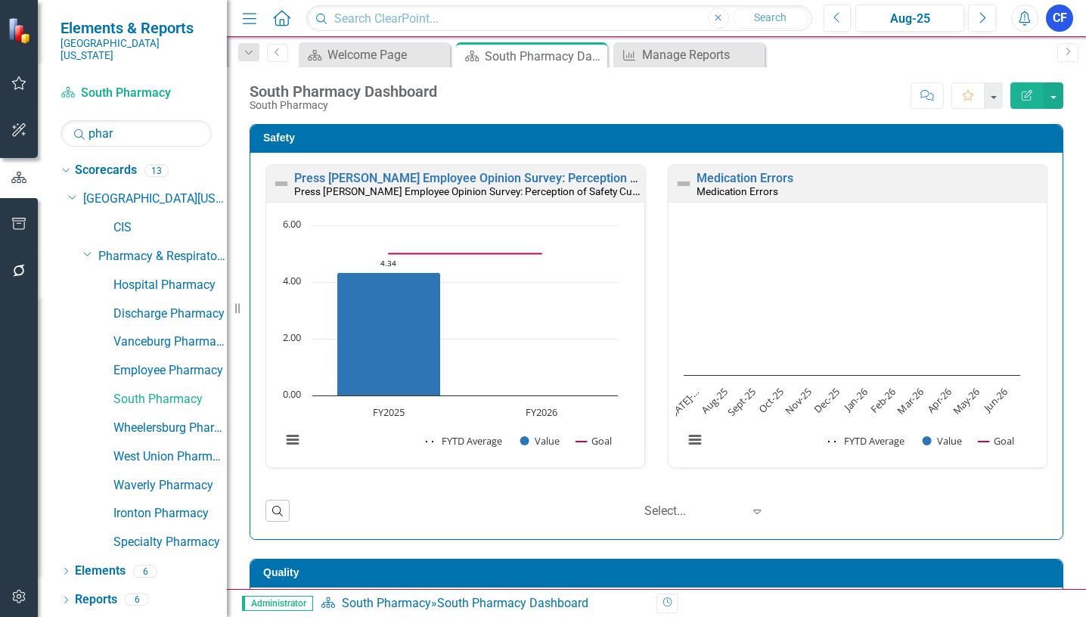
click at [0, 0] on icon "Close" at bounding box center [0, 0] width 0 height 0
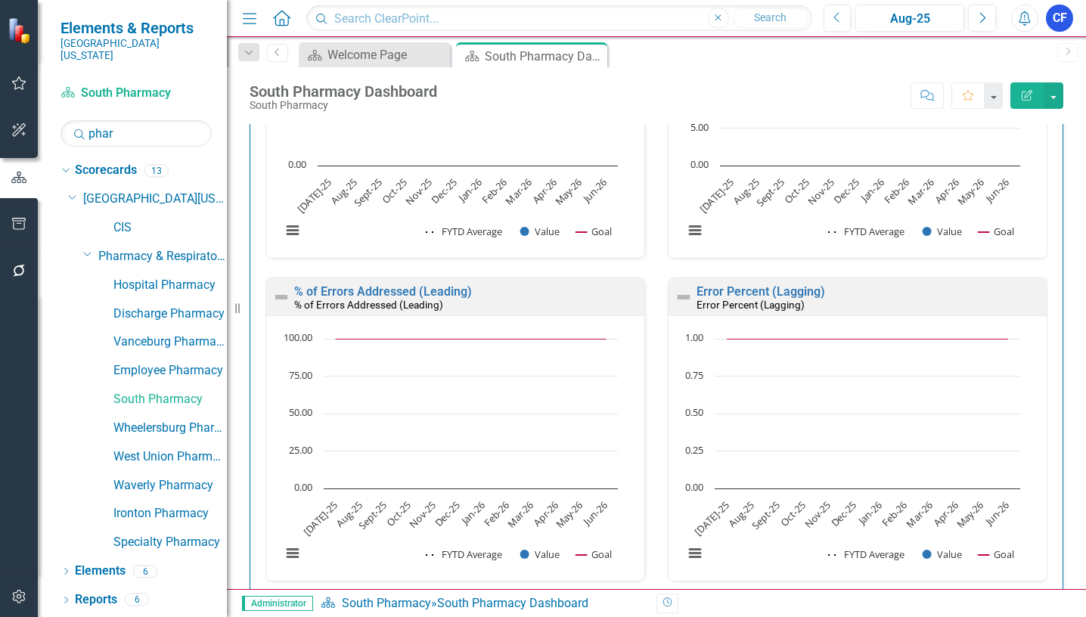
scroll to position [3319, 0]
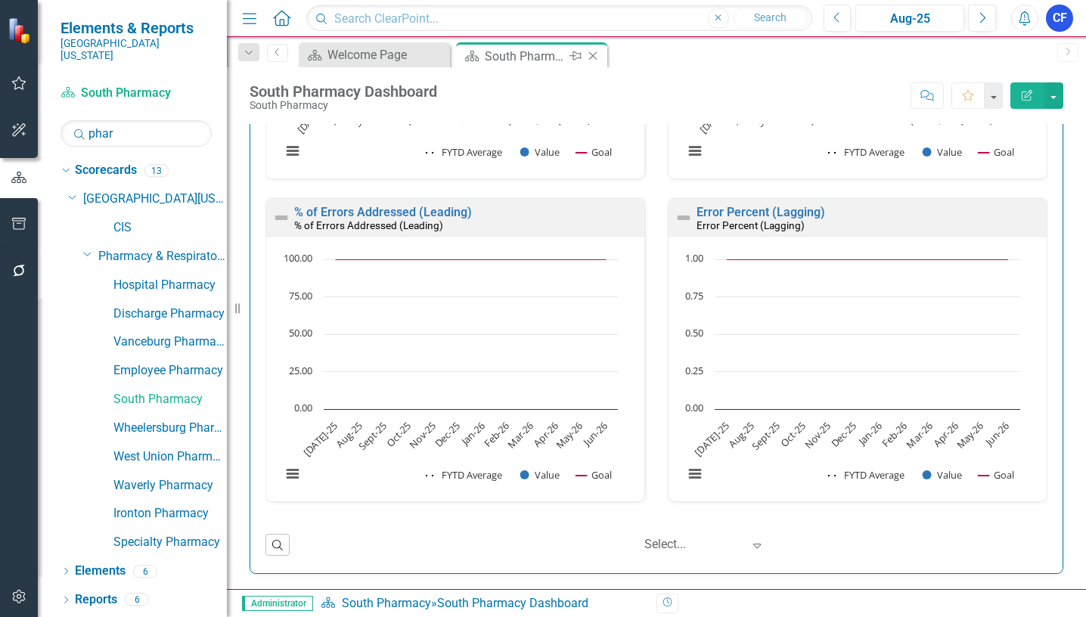
click at [593, 56] on icon at bounding box center [593, 56] width 8 height 8
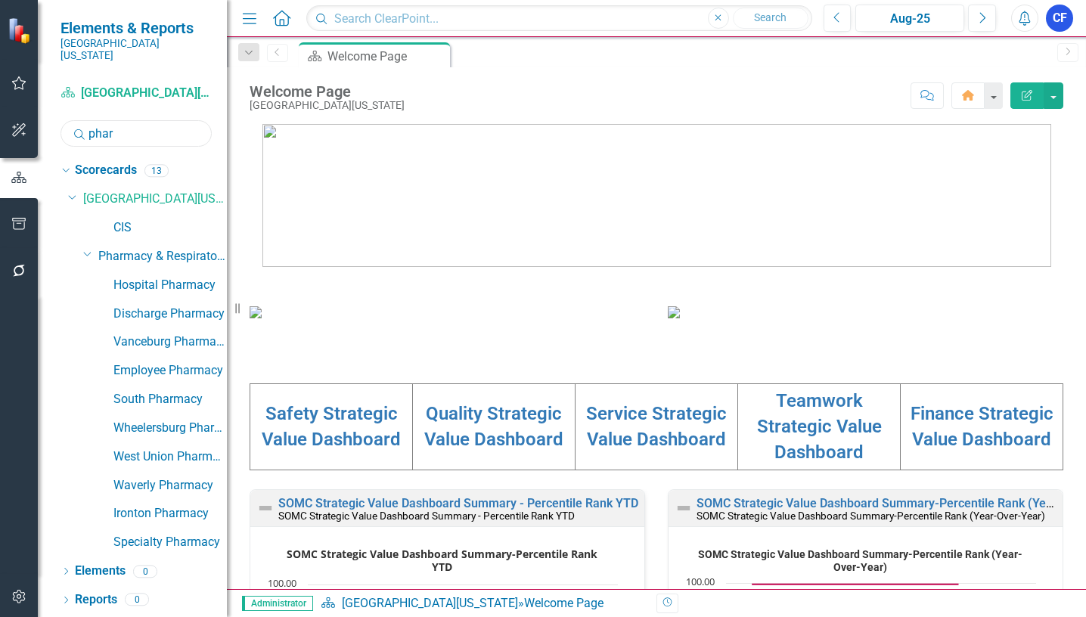
drag, startPoint x: 113, startPoint y: 119, endPoint x: 92, endPoint y: 119, distance: 21.2
click at [92, 120] on input "phar" at bounding box center [136, 133] width 151 height 26
click at [123, 219] on link "CIS" at bounding box center [169, 227] width 113 height 17
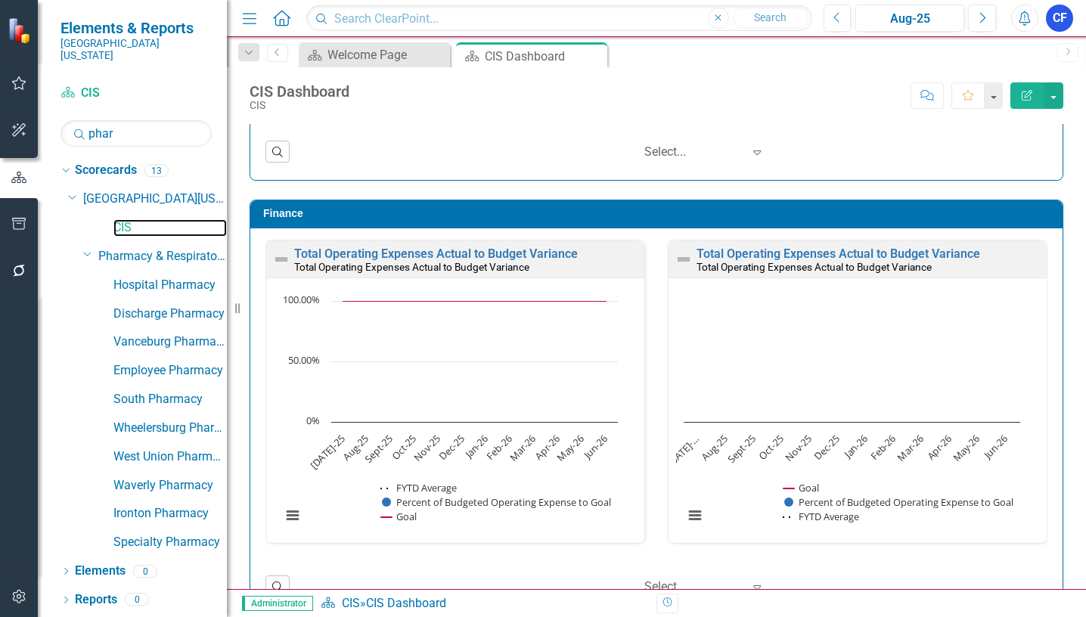
scroll to position [1705, 0]
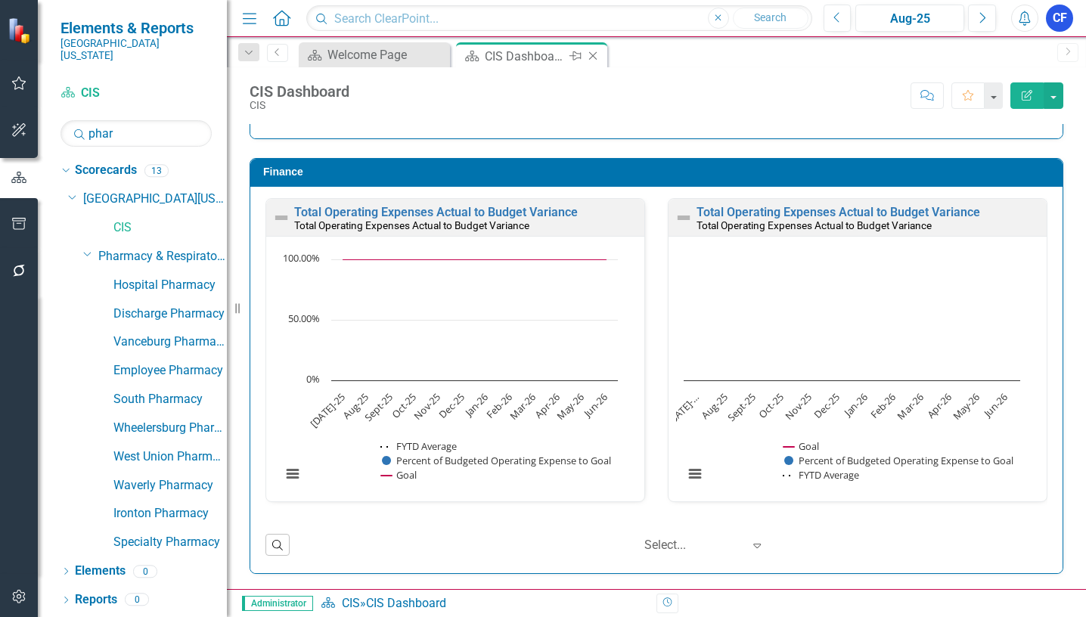
click at [596, 55] on icon "Close" at bounding box center [592, 56] width 15 height 12
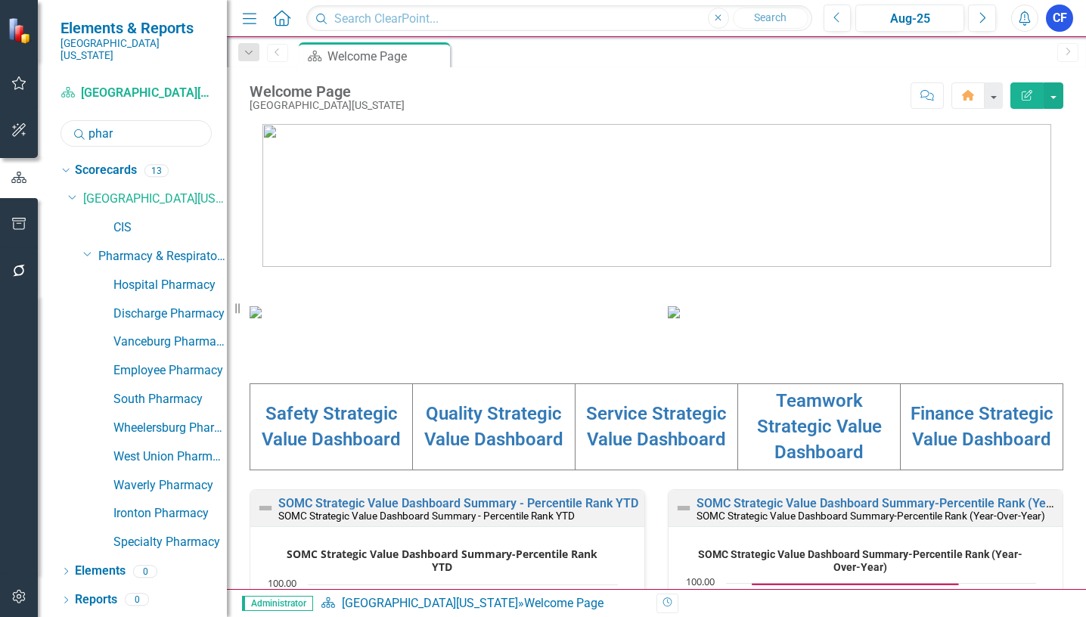
drag, startPoint x: 130, startPoint y: 117, endPoint x: 88, endPoint y: 119, distance: 42.4
click at [88, 120] on input "phar" at bounding box center [136, 133] width 151 height 26
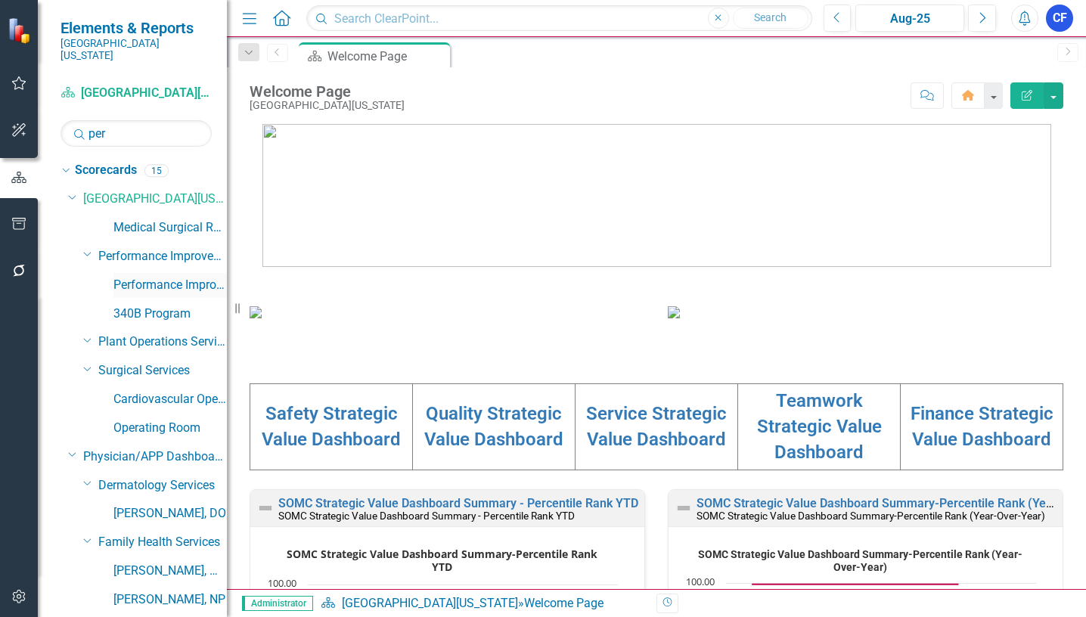
click at [197, 277] on link "Performance Improvement" at bounding box center [169, 285] width 113 height 17
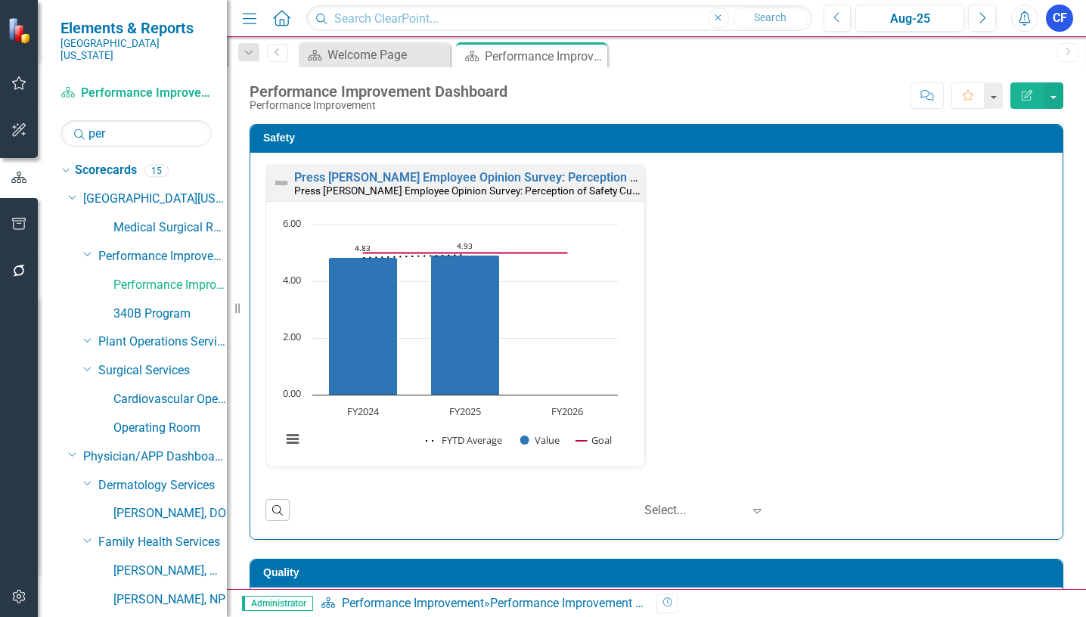
drag, startPoint x: 594, startPoint y: 54, endPoint x: 557, endPoint y: 60, distance: 38.3
click at [0, 0] on icon "Close" at bounding box center [0, 0] width 0 height 0
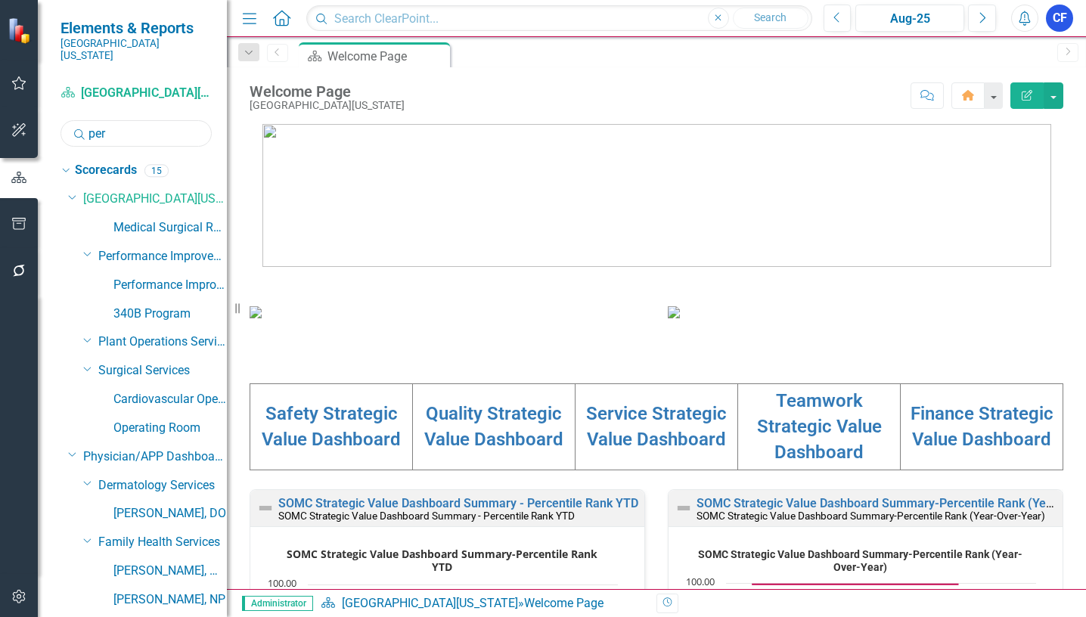
drag, startPoint x: 123, startPoint y: 118, endPoint x: 91, endPoint y: 124, distance: 32.3
click at [91, 124] on input "per" at bounding box center [136, 133] width 151 height 26
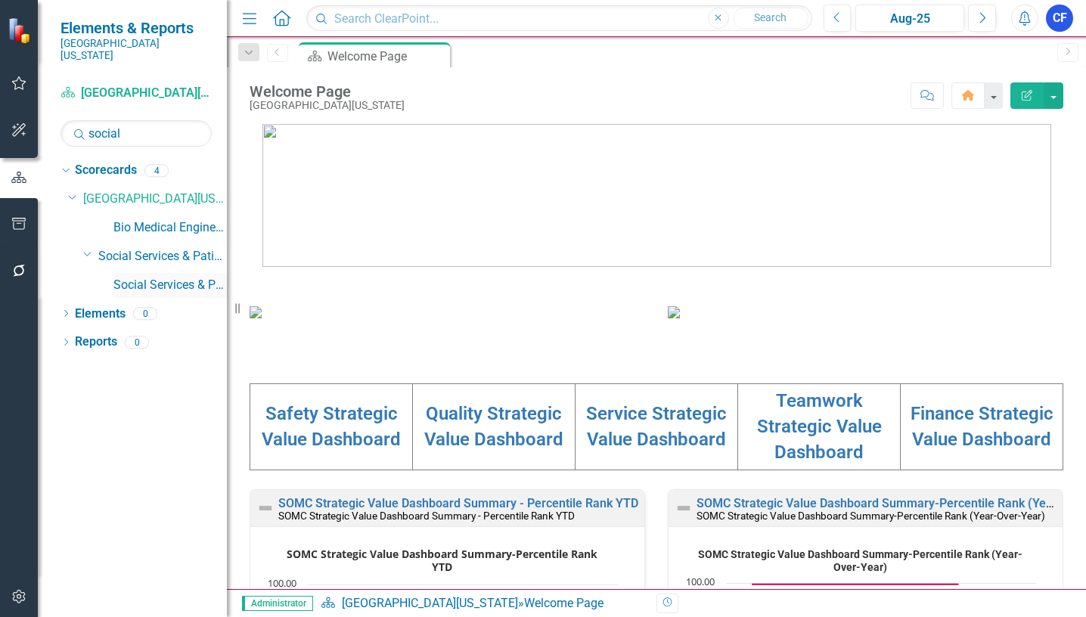
click at [154, 277] on link "Social Services & Patient Relations" at bounding box center [169, 285] width 113 height 17
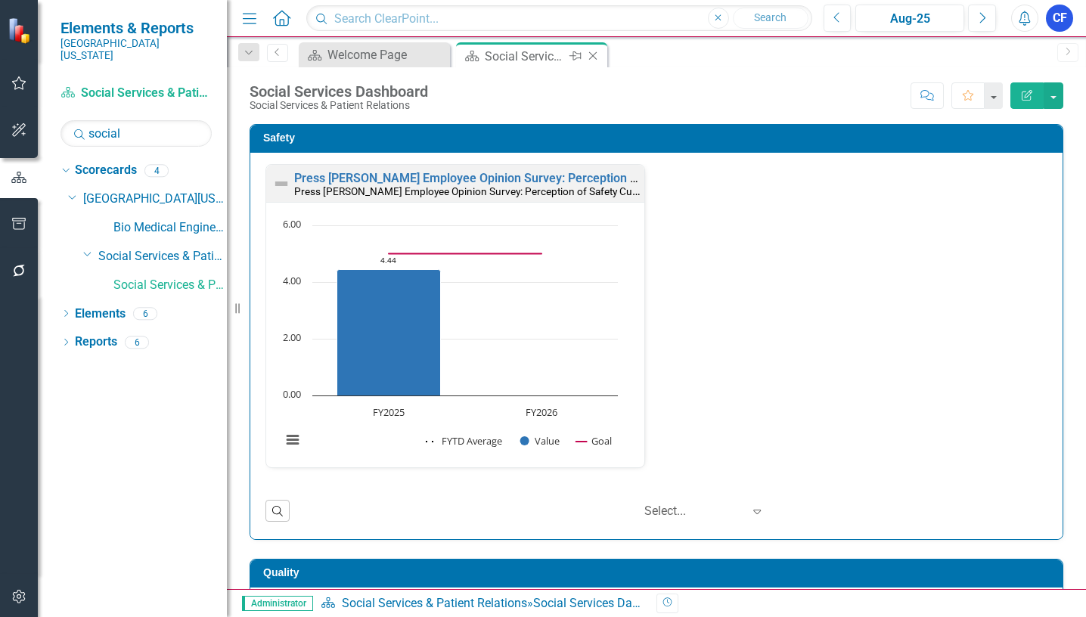
click at [594, 57] on icon at bounding box center [593, 56] width 8 height 8
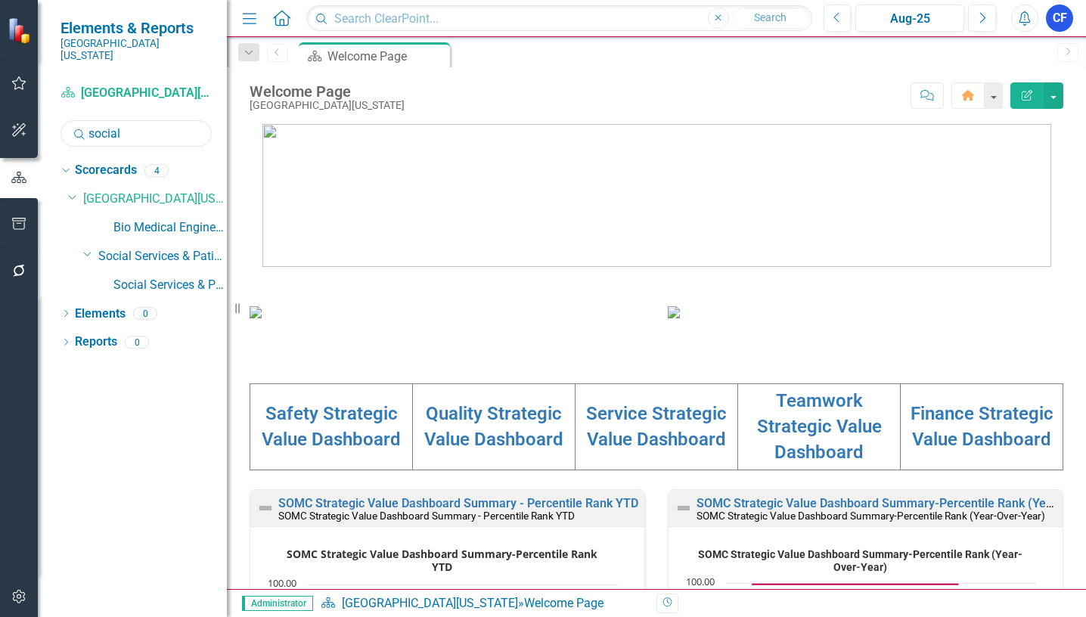
drag, startPoint x: 133, startPoint y: 124, endPoint x: 88, endPoint y: 117, distance: 45.9
click at [88, 120] on input "social" at bounding box center [136, 133] width 151 height 26
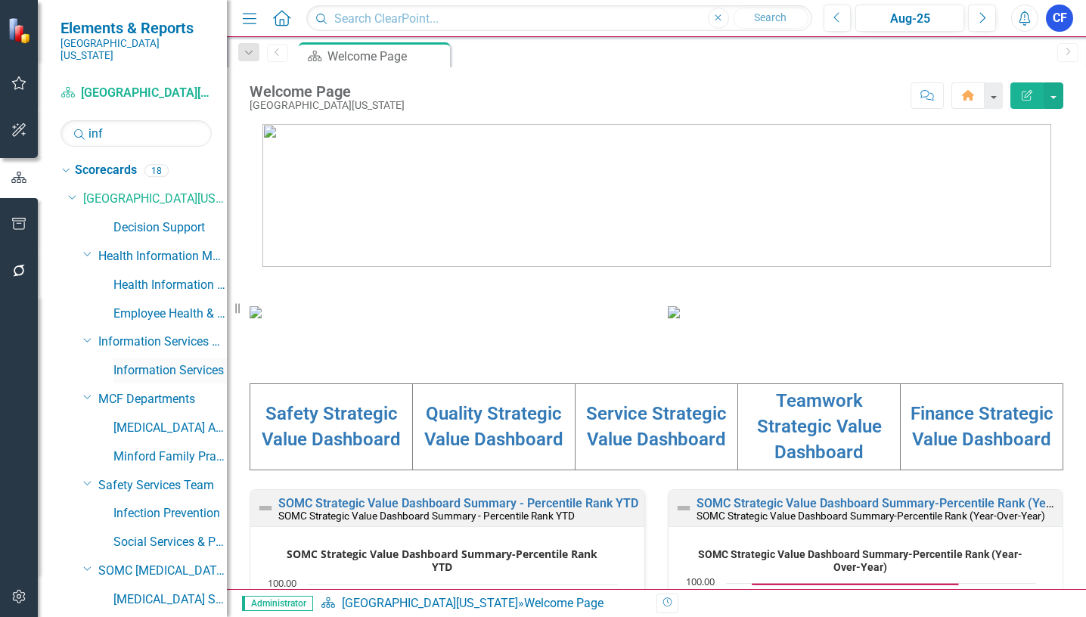
click at [184, 362] on link "Information Services" at bounding box center [169, 370] width 113 height 17
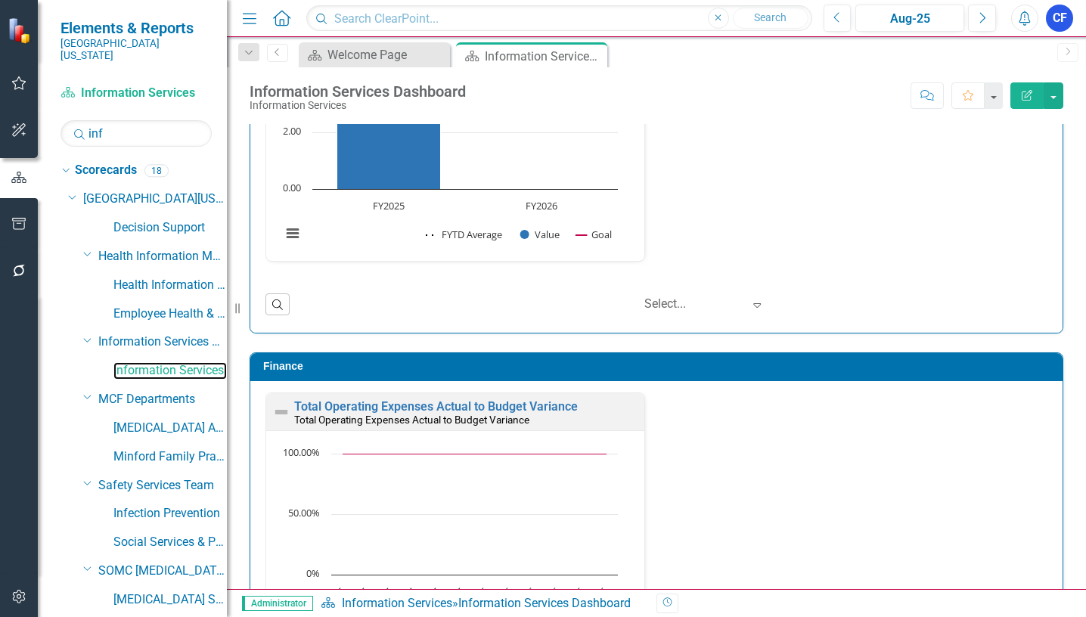
scroll to position [2673, 0]
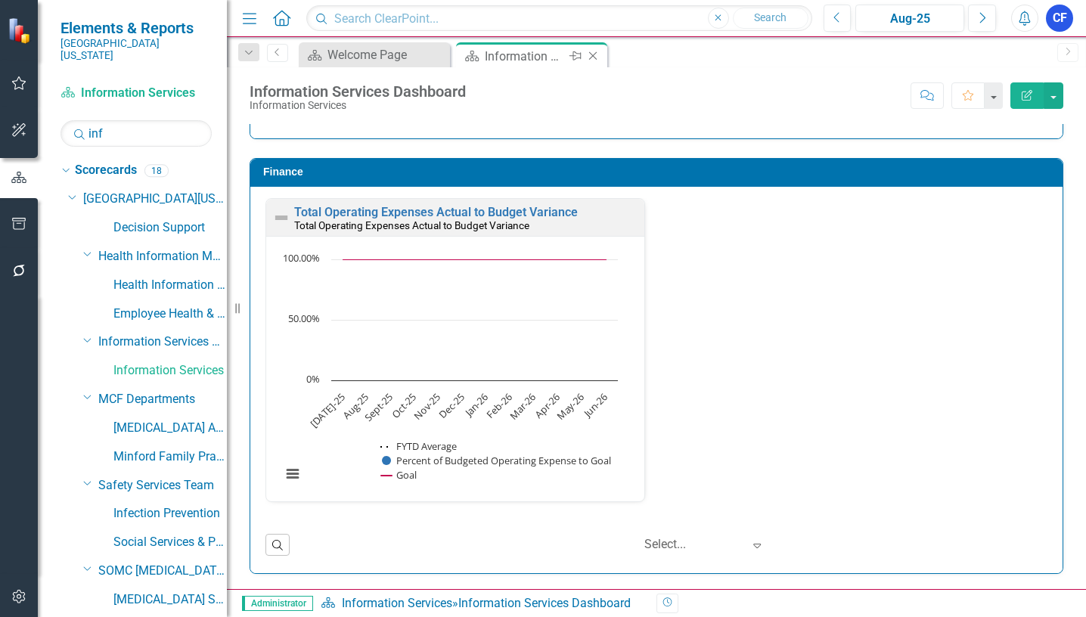
click at [600, 54] on icon "Close" at bounding box center [592, 56] width 15 height 12
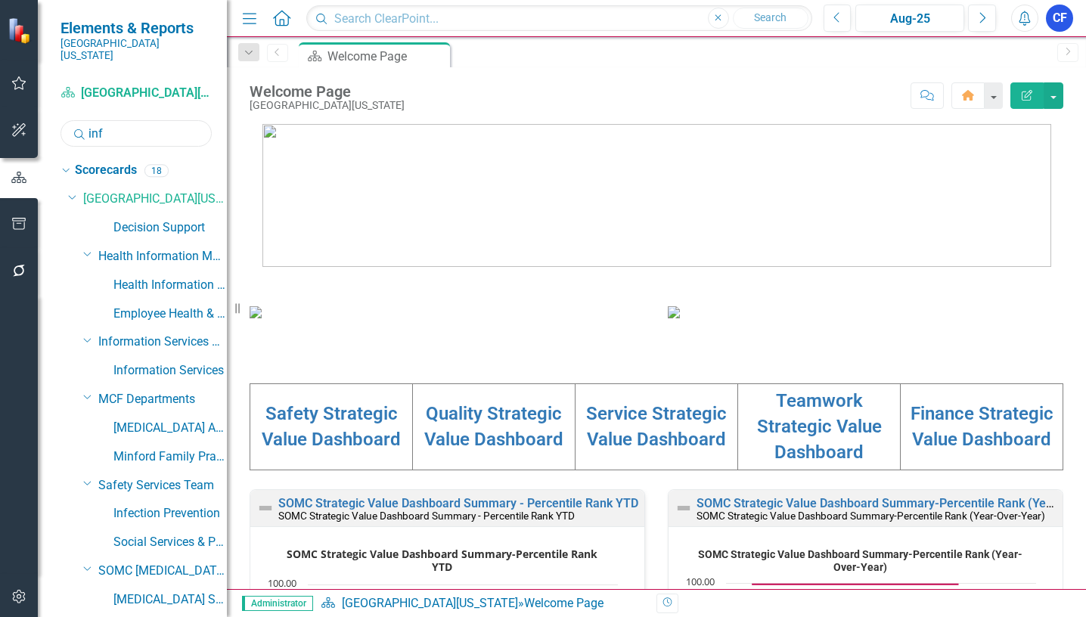
drag, startPoint x: 125, startPoint y: 128, endPoint x: 85, endPoint y: 116, distance: 40.9
click at [85, 120] on div "Search inf" at bounding box center [136, 133] width 151 height 26
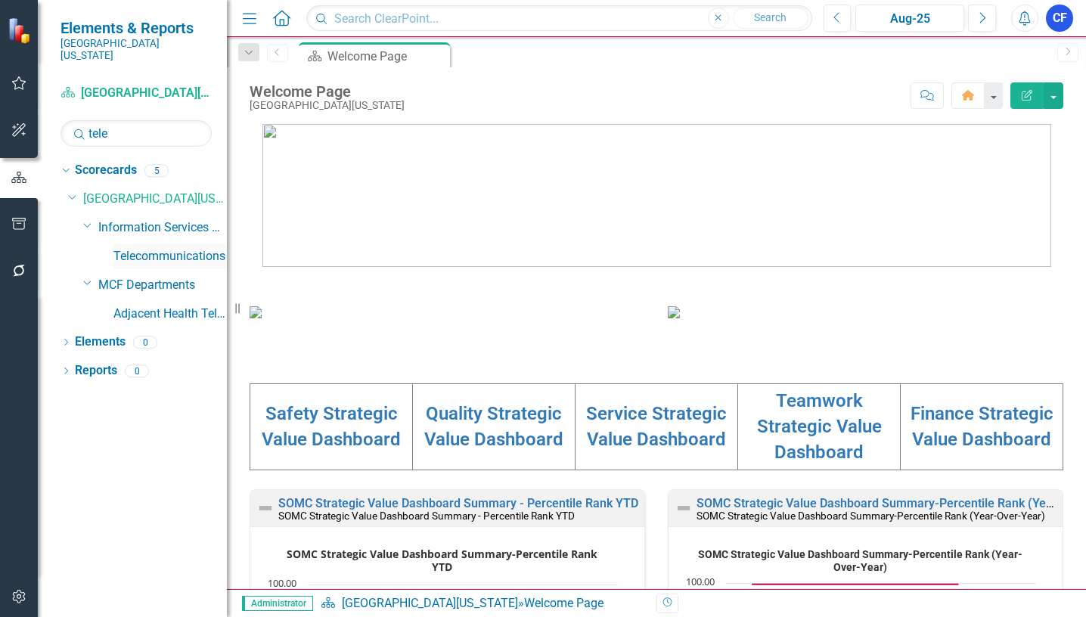
click at [165, 248] on link "Telecommunications" at bounding box center [169, 256] width 113 height 17
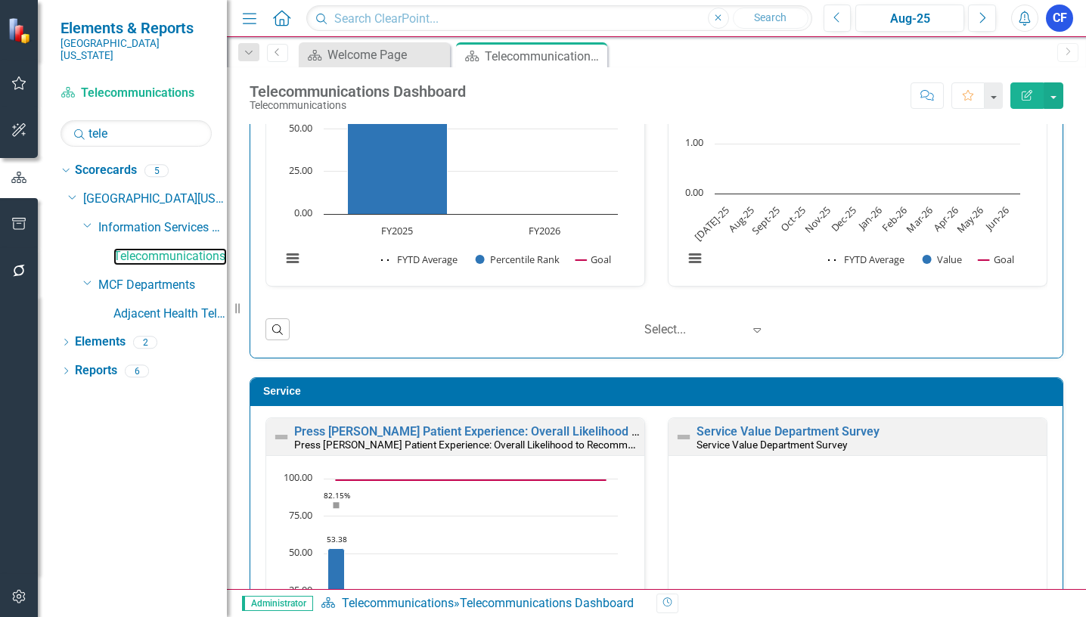
scroll to position [596, 0]
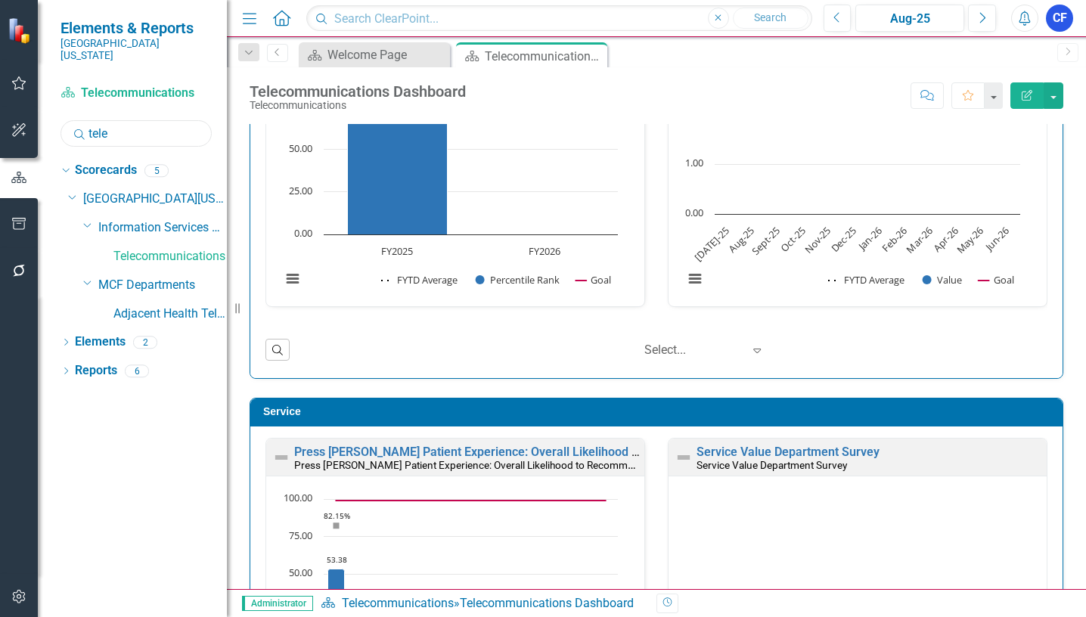
drag, startPoint x: 111, startPoint y: 117, endPoint x: 88, endPoint y: 112, distance: 24.0
click at [88, 120] on input "tele" at bounding box center [136, 133] width 151 height 26
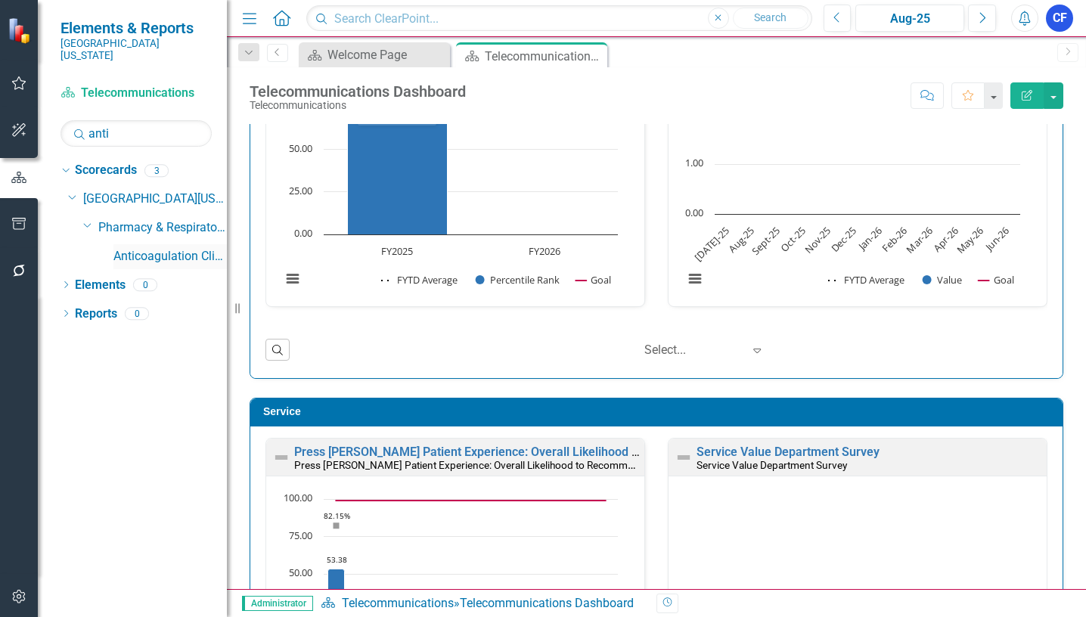
click at [189, 248] on link "Anticoagulation Clinic" at bounding box center [169, 256] width 113 height 17
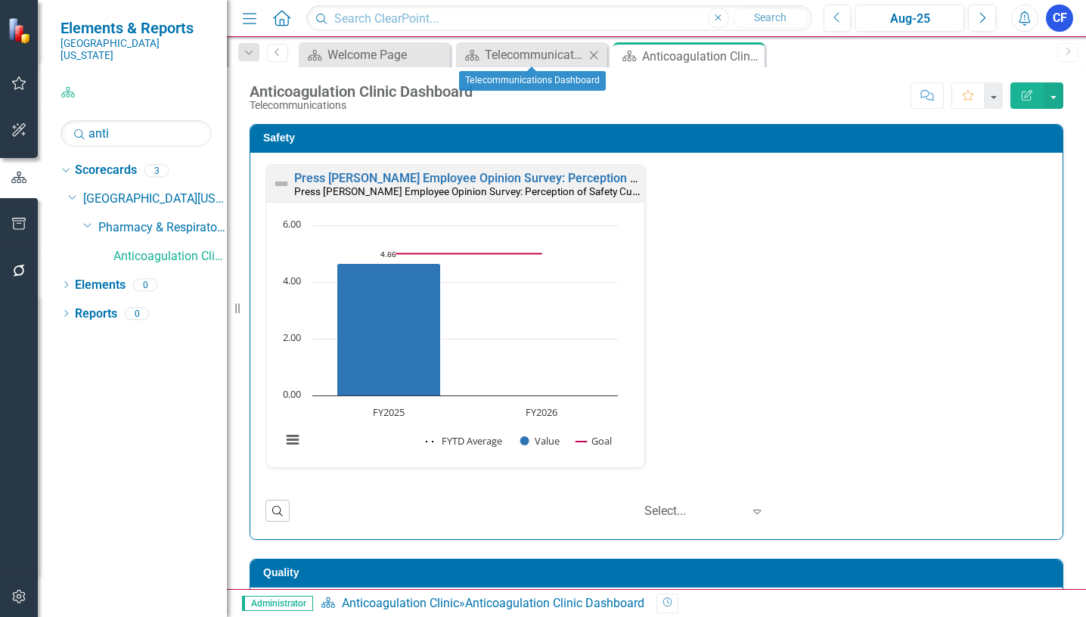
click at [594, 53] on icon "Close" at bounding box center [593, 55] width 15 height 12
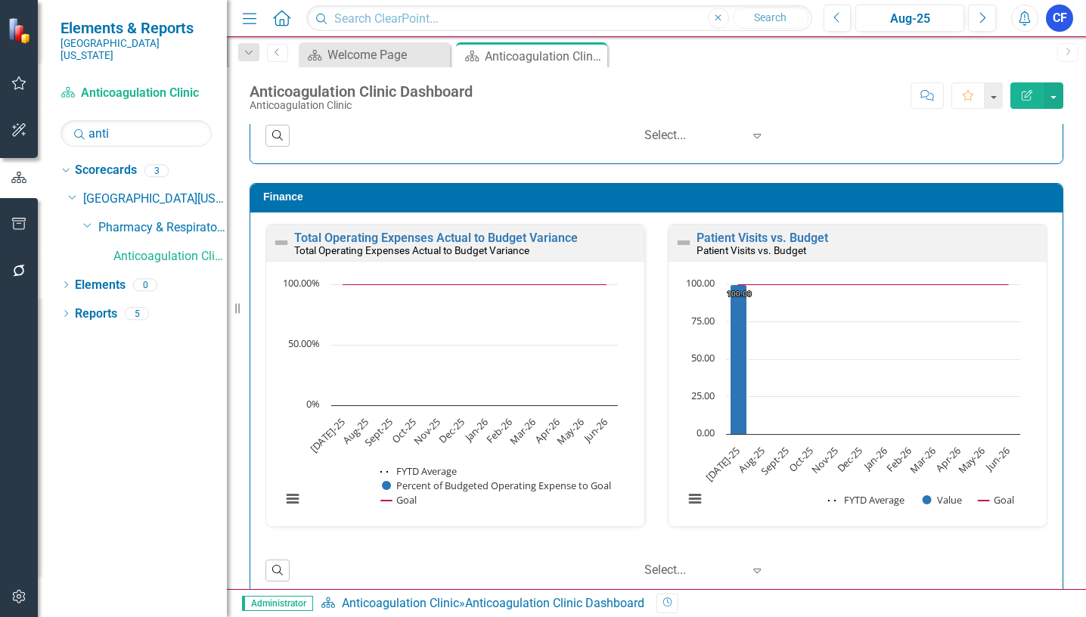
scroll to position [1916, 0]
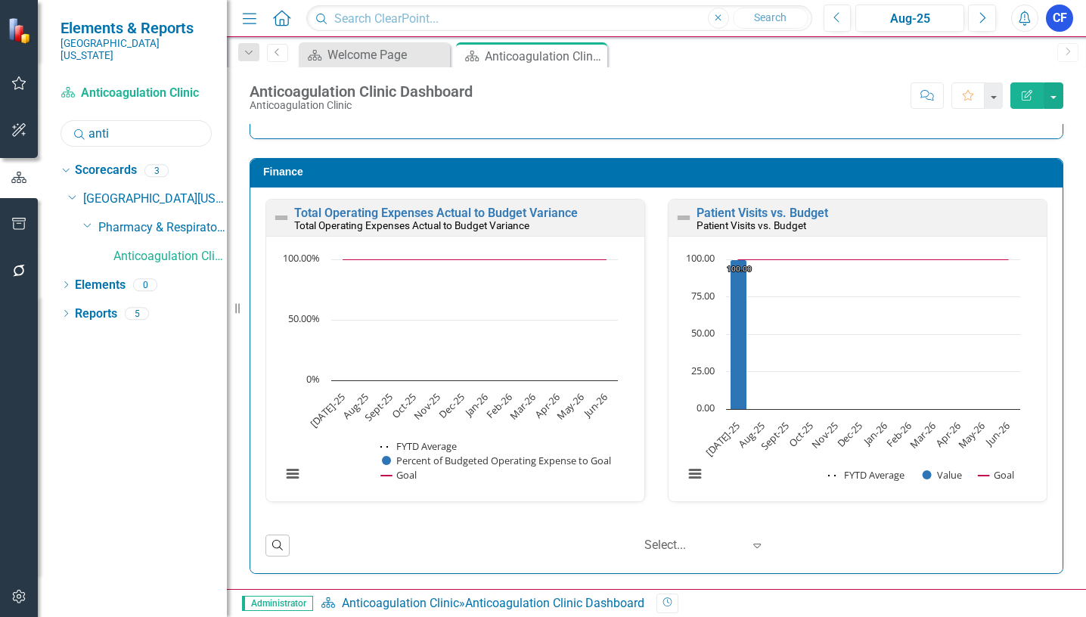
drag, startPoint x: 111, startPoint y: 123, endPoint x: 88, endPoint y: 120, distance: 22.9
click at [88, 120] on input "anti" at bounding box center [136, 133] width 151 height 26
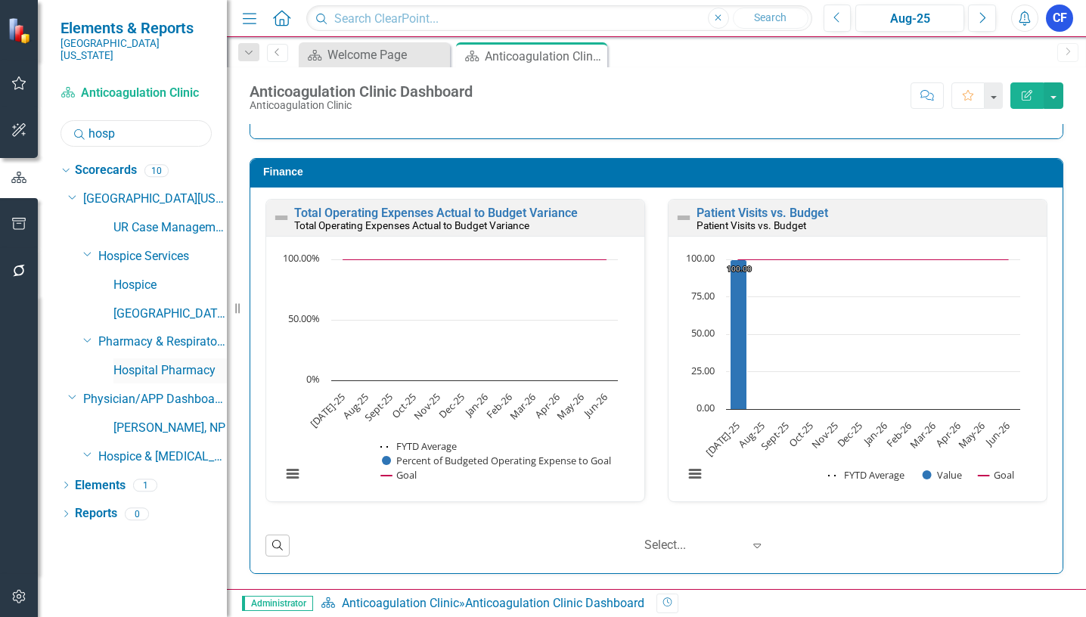
type input "hosp"
click at [170, 362] on link "Hospital Pharmacy" at bounding box center [169, 370] width 113 height 17
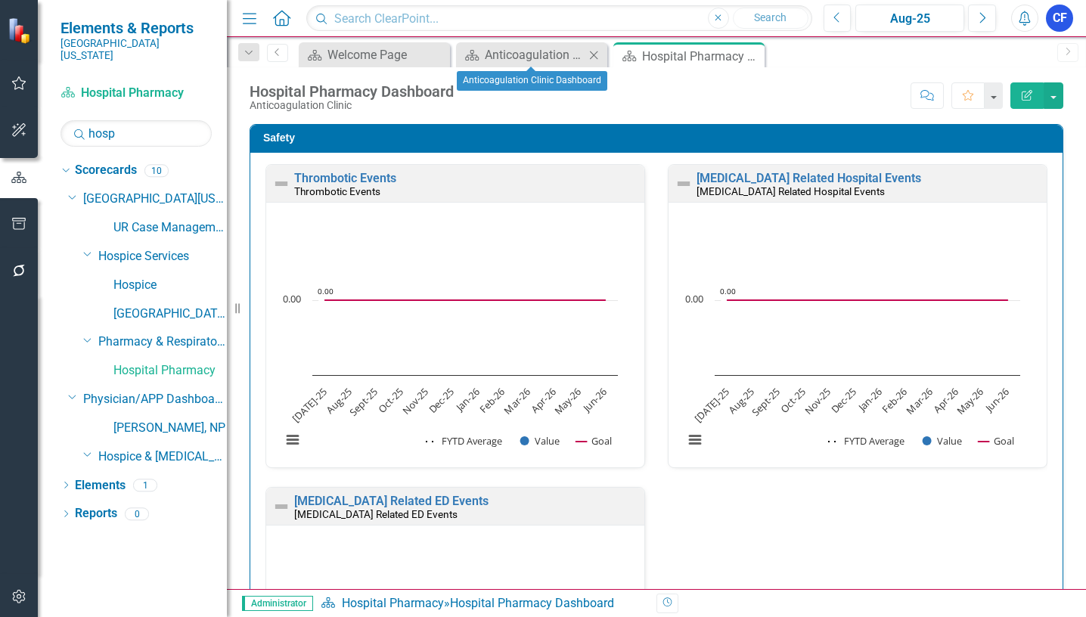
click at [592, 55] on icon "Close" at bounding box center [593, 55] width 15 height 12
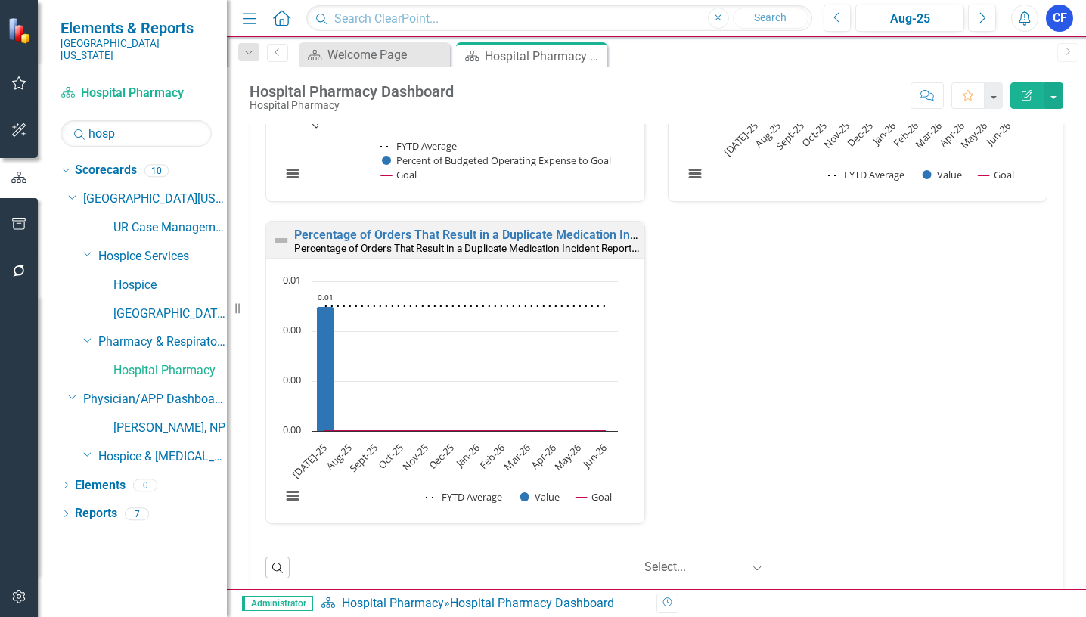
scroll to position [2978, 0]
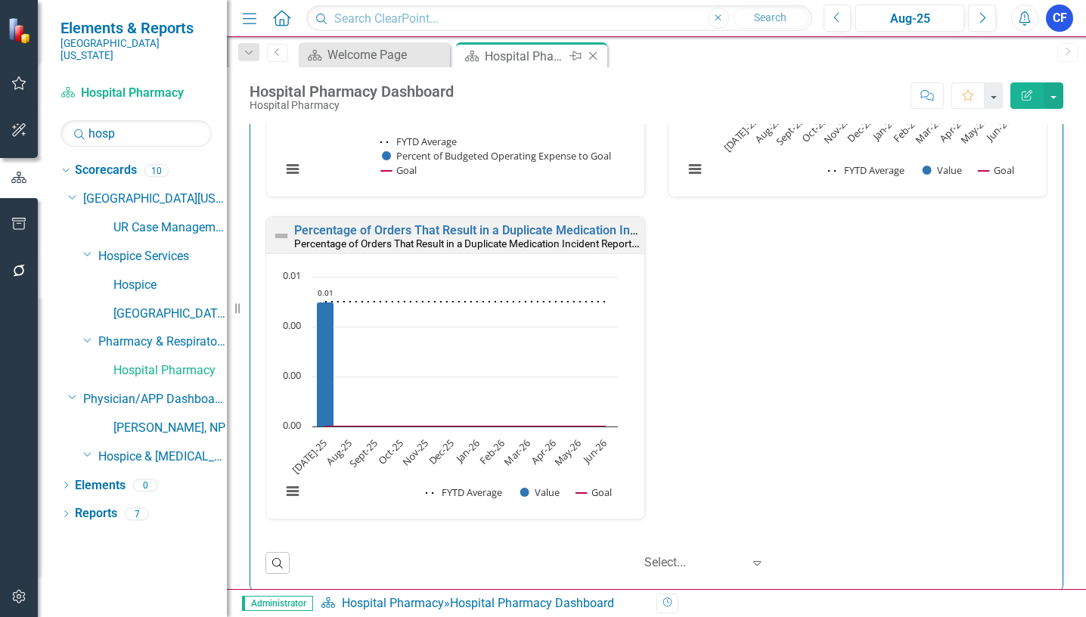
click at [594, 60] on icon "Close" at bounding box center [592, 56] width 15 height 12
